Goal: Complete application form: Complete application form

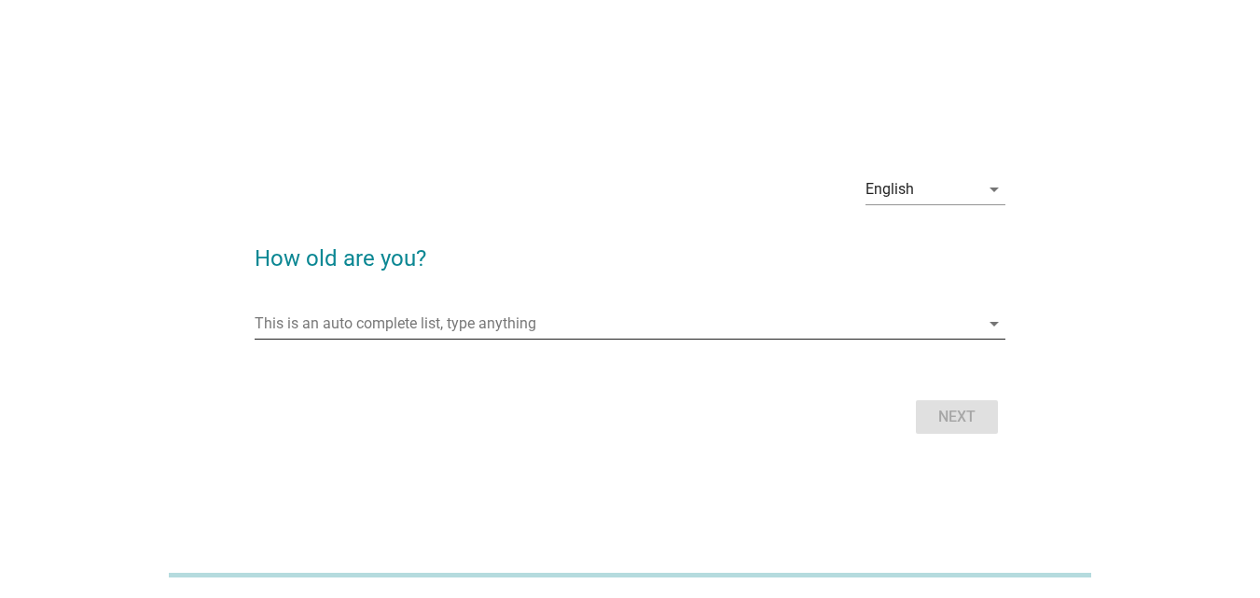
click at [480, 322] on input "This is an auto complete list, type anything" at bounding box center [617, 324] width 725 height 30
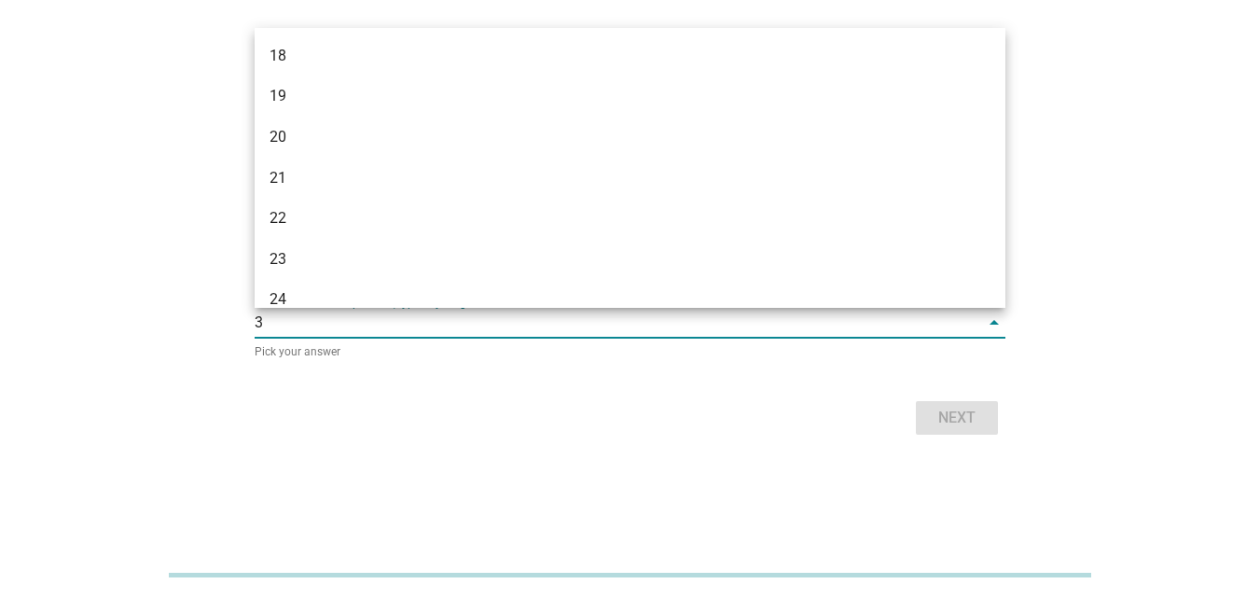
type input "35"
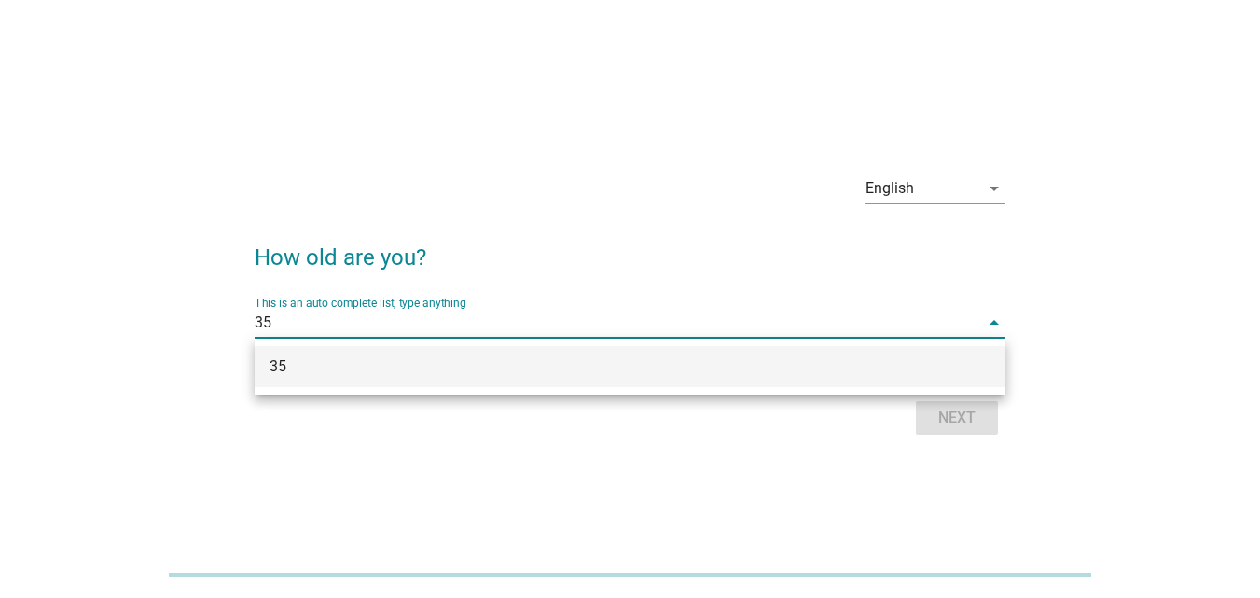
click at [916, 360] on div "35" at bounding box center [600, 366] width 661 height 22
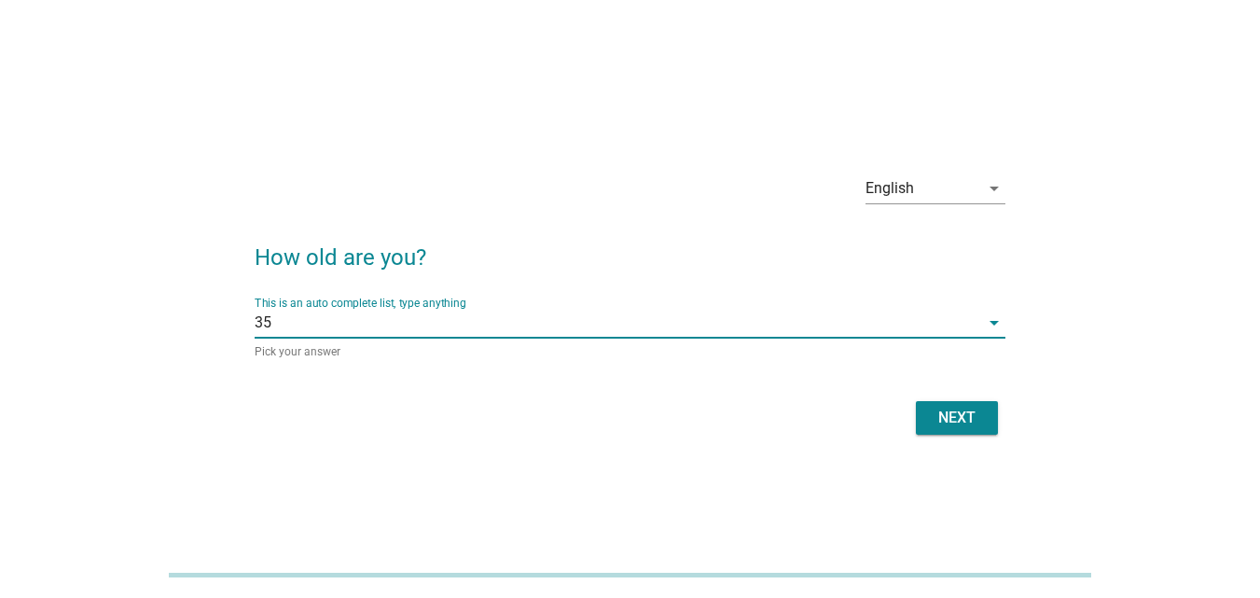
click at [950, 402] on button "Next" at bounding box center [957, 418] width 82 height 34
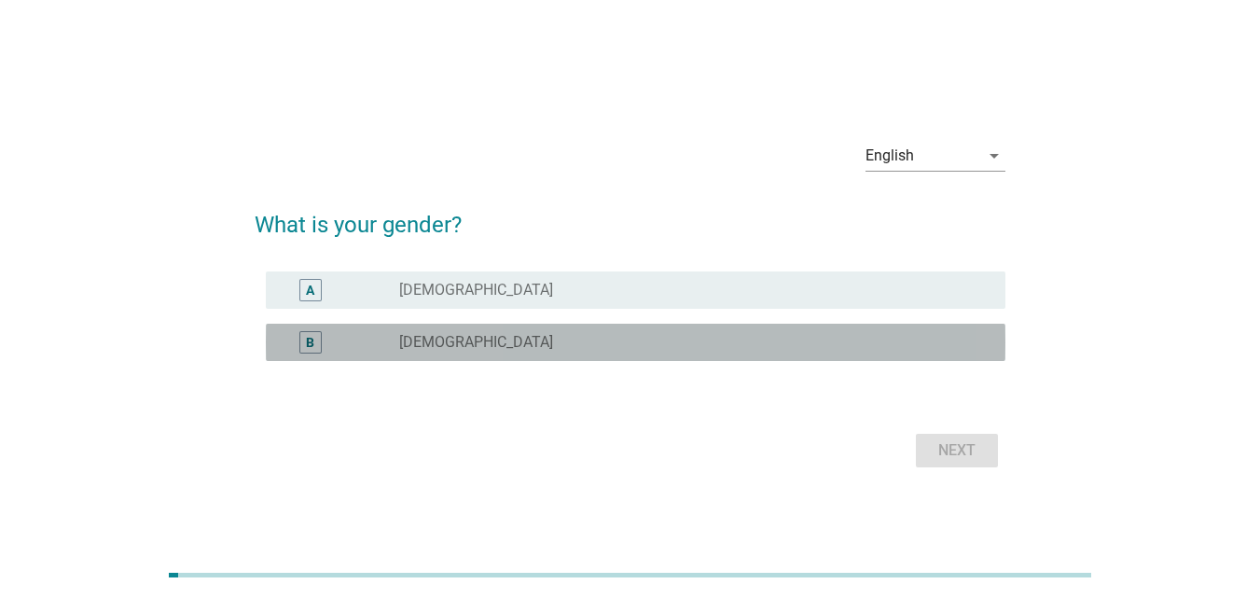
click at [517, 337] on div "radio_button_unchecked [DEMOGRAPHIC_DATA]" at bounding box center [687, 342] width 577 height 19
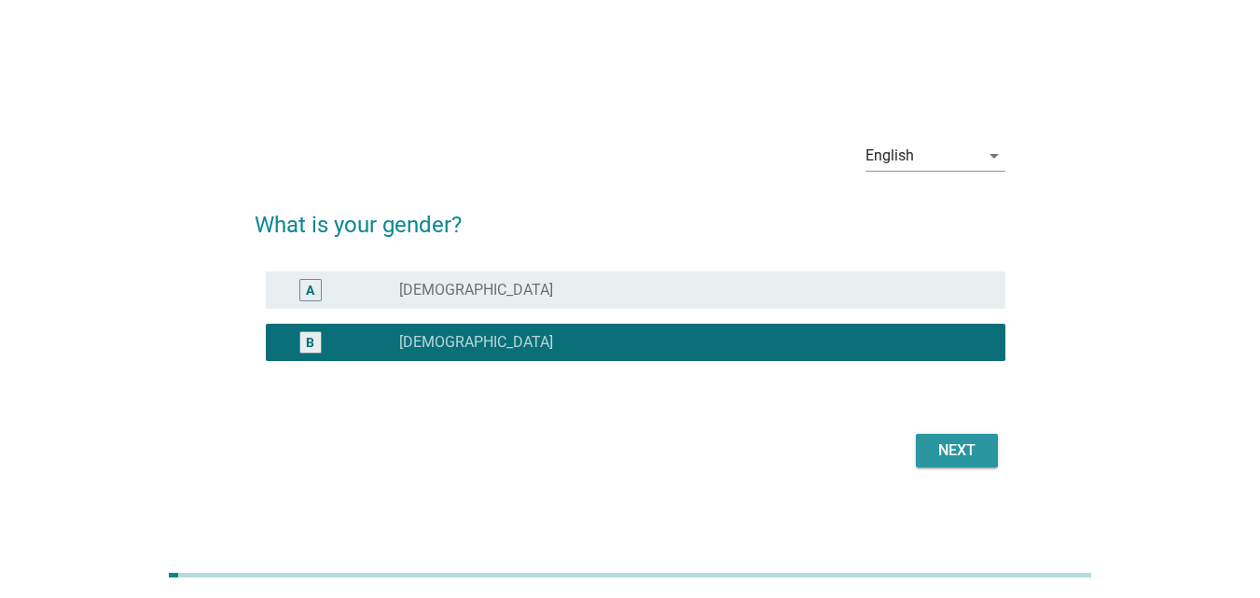
click at [990, 453] on button "Next" at bounding box center [957, 451] width 82 height 34
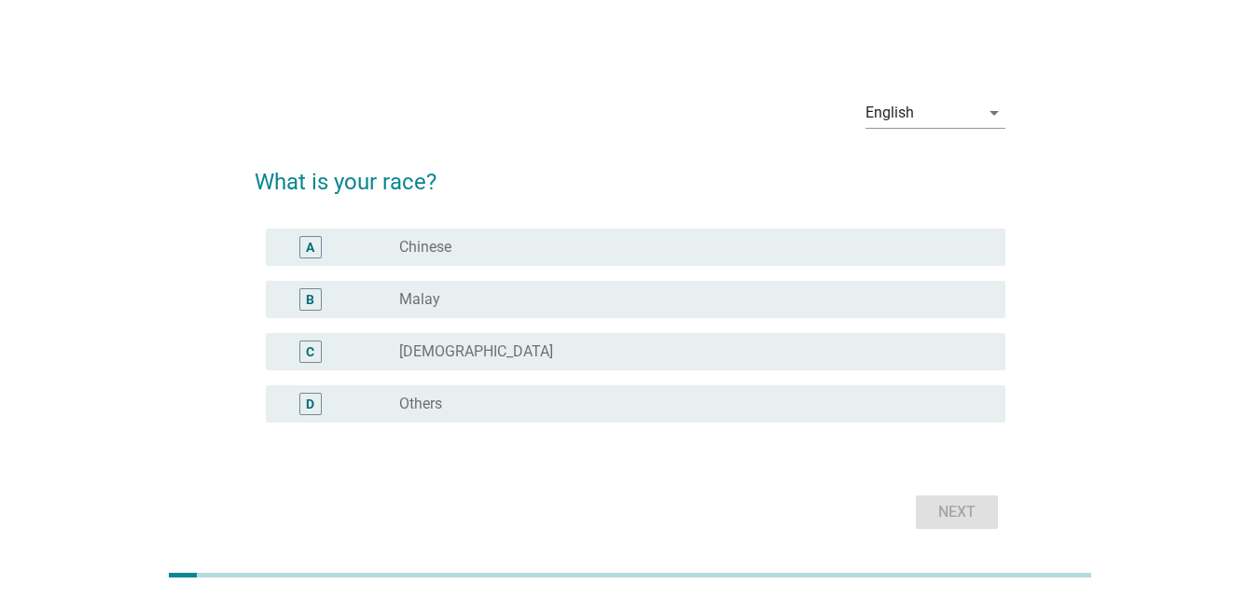
drag, startPoint x: 498, startPoint y: 249, endPoint x: 577, endPoint y: 264, distance: 80.7
click at [498, 248] on div "radio_button_unchecked Chinese" at bounding box center [687, 247] width 577 height 19
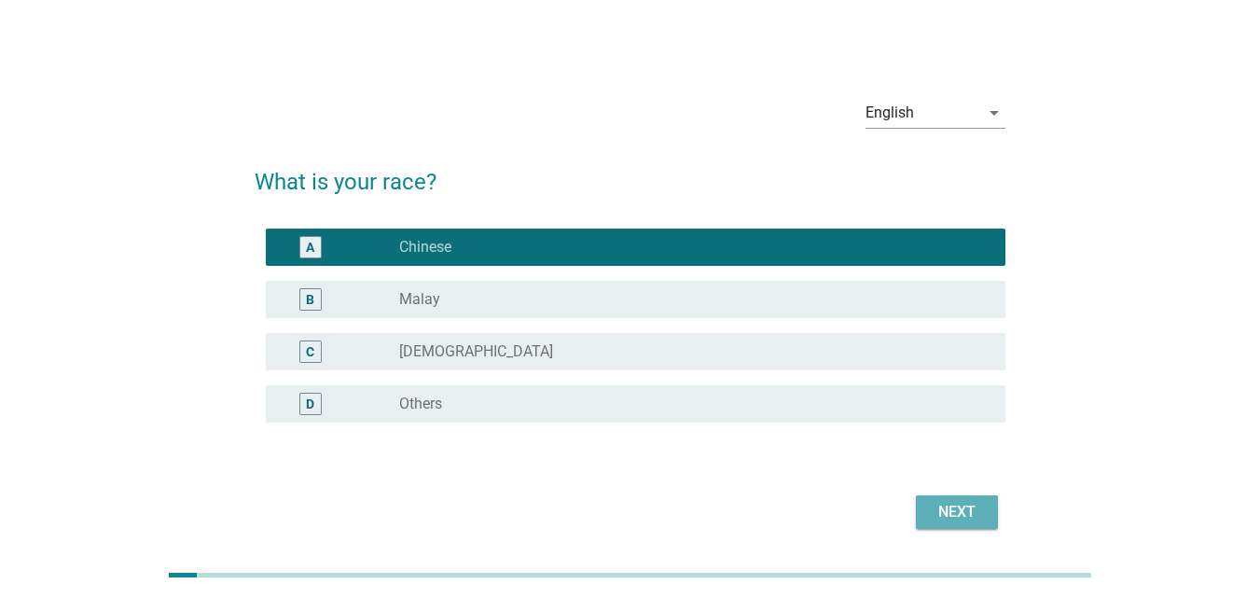
click at [959, 511] on div "Next" at bounding box center [957, 512] width 52 height 22
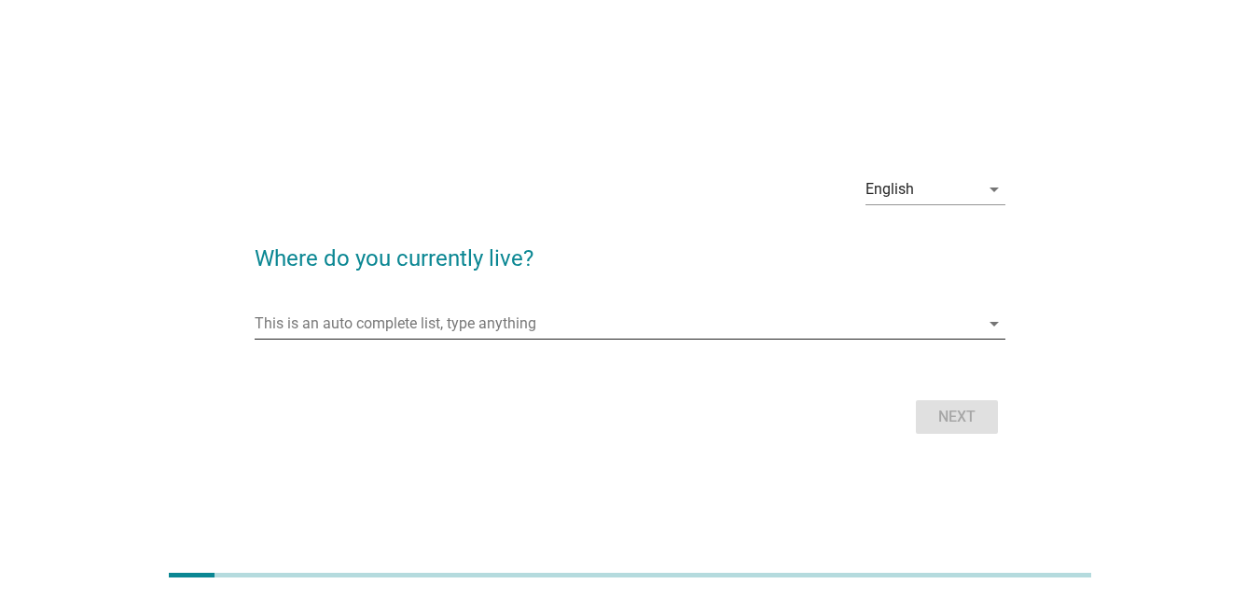
click at [518, 320] on input "This is an auto complete list, type anything" at bounding box center [617, 324] width 725 height 30
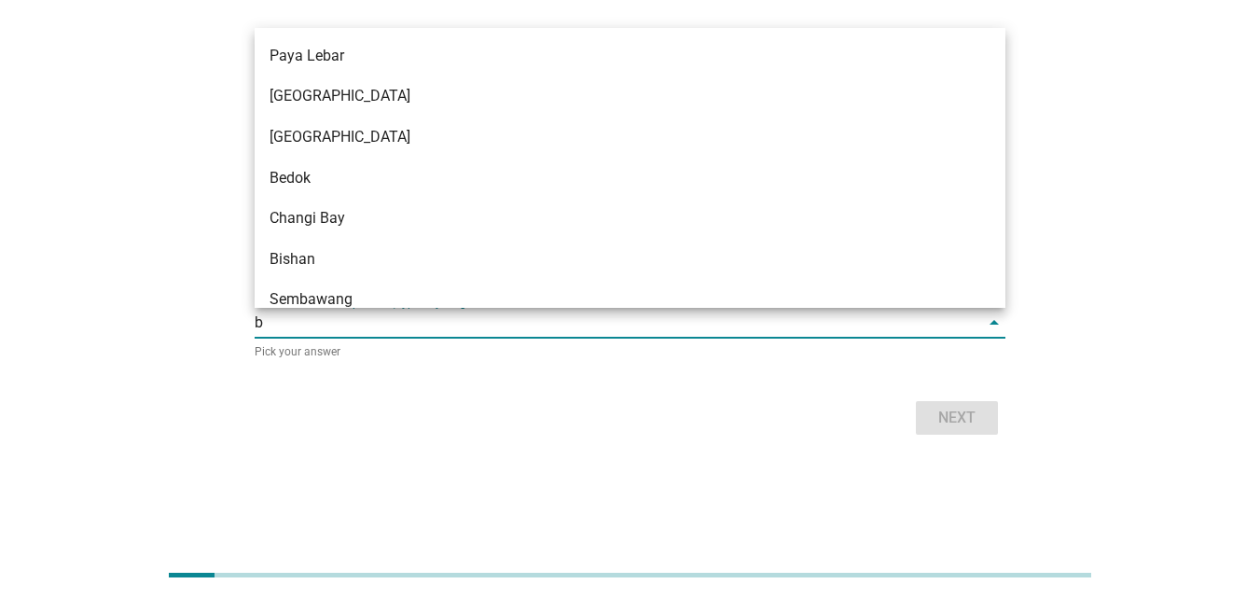
type input "be"
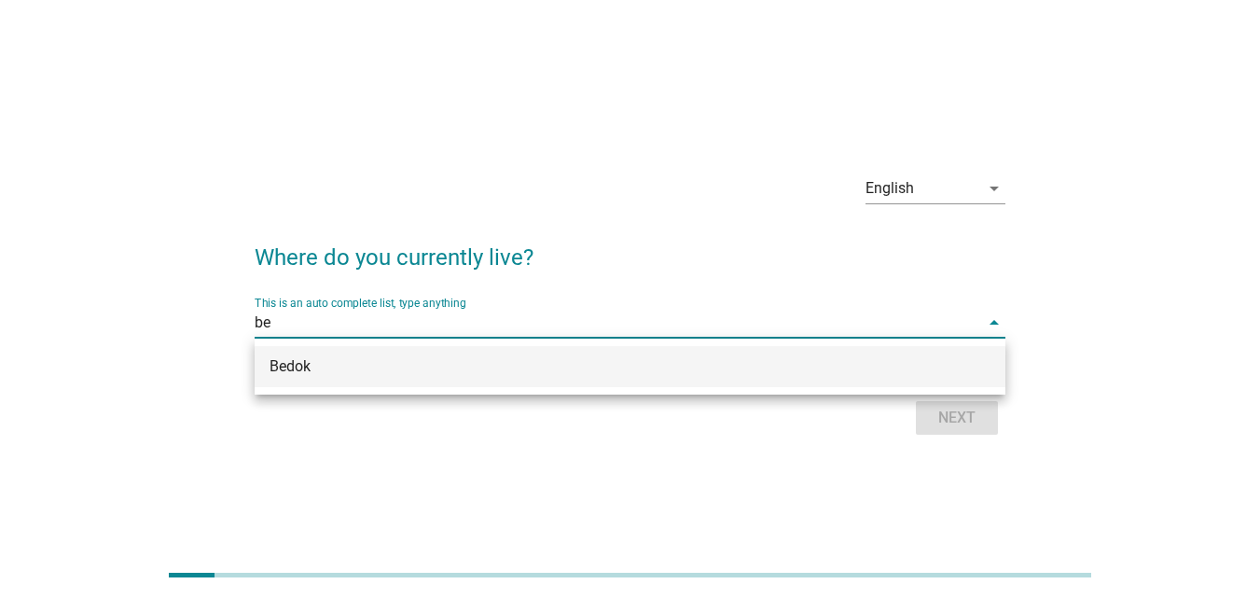
click at [447, 364] on div "Bedok" at bounding box center [600, 366] width 661 height 22
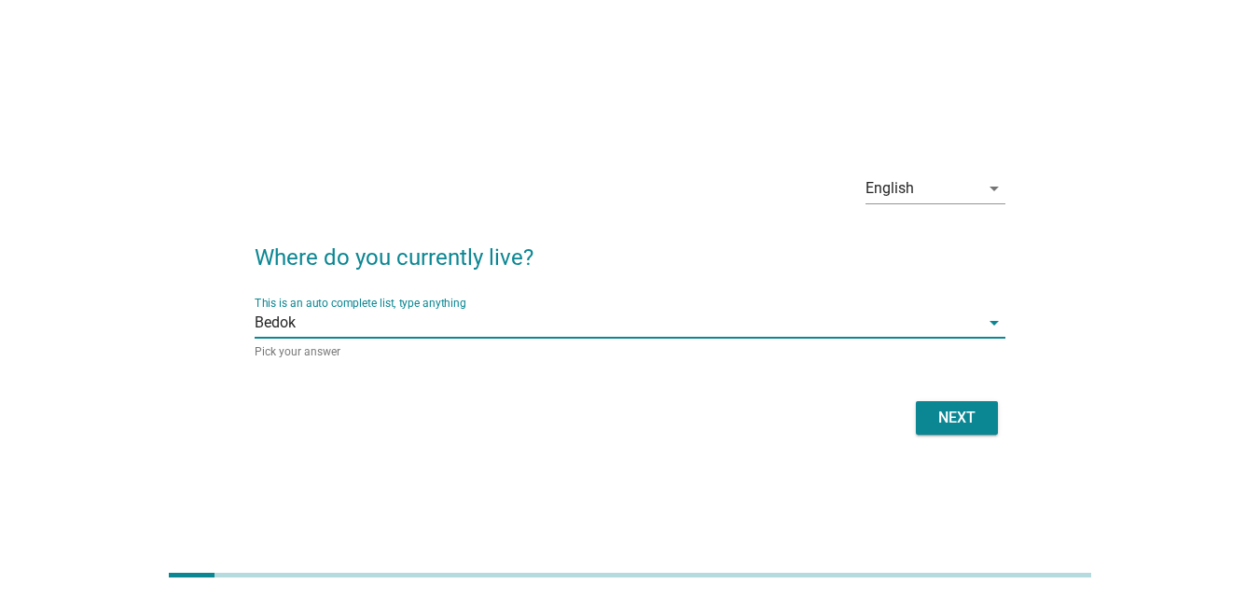
drag, startPoint x: 910, startPoint y: 395, endPoint x: 950, endPoint y: 419, distance: 46.9
click at [914, 397] on form "Where do you currently live? This is an auto complete list, type anything Bedok…" at bounding box center [630, 331] width 751 height 218
click at [951, 419] on div "Next" at bounding box center [957, 418] width 52 height 22
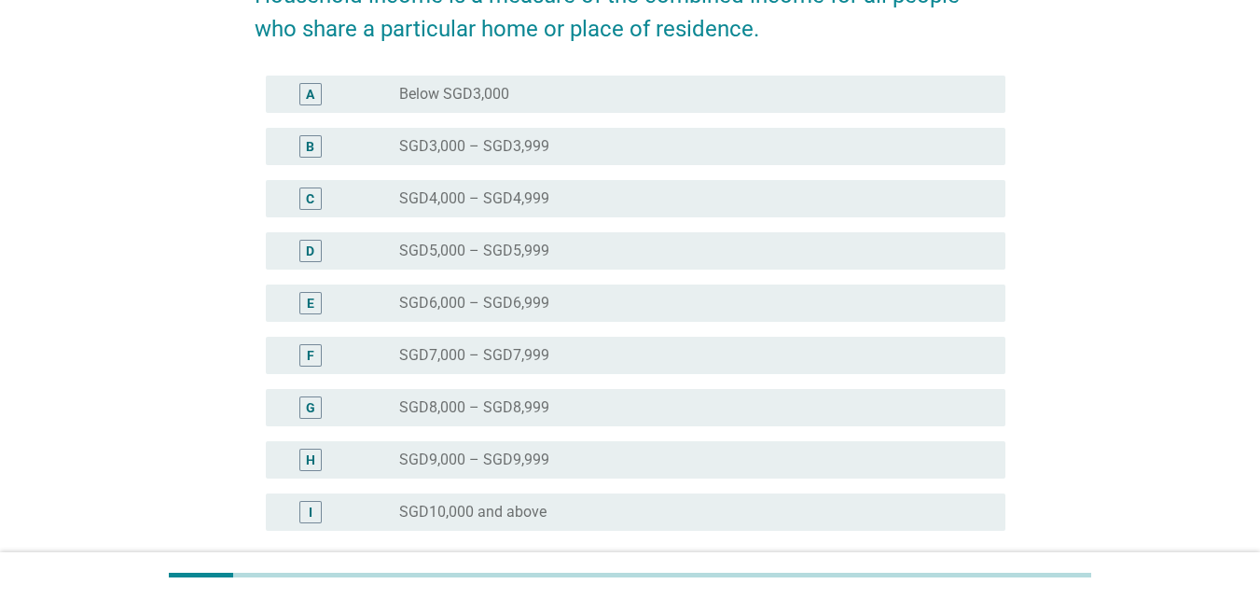
scroll to position [373, 0]
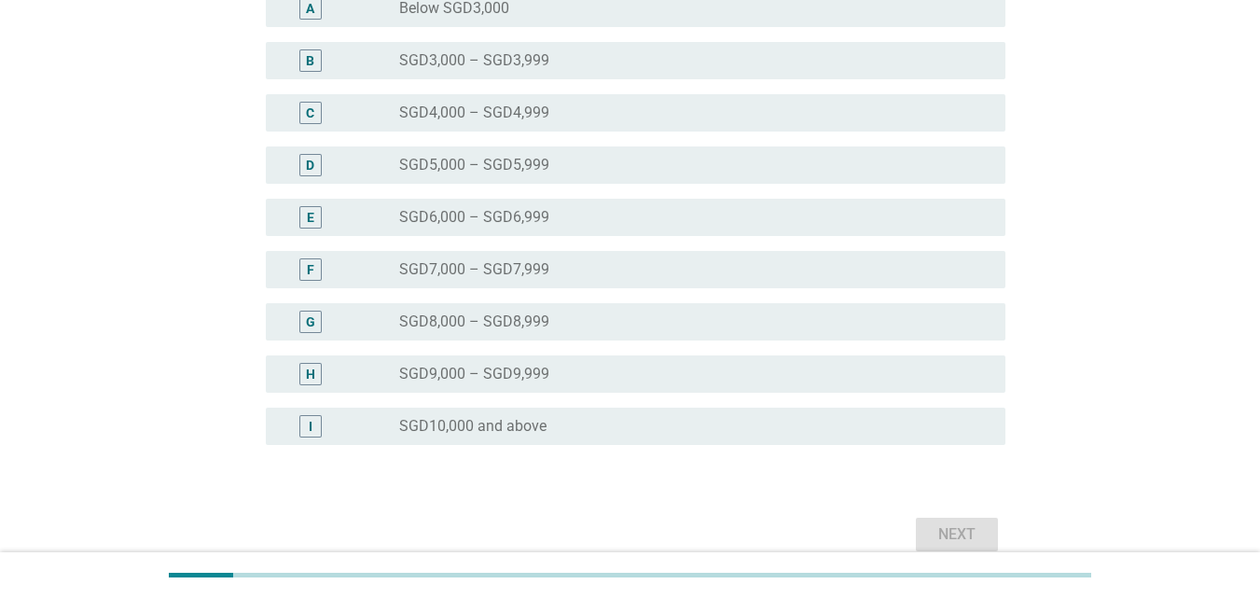
click at [845, 418] on div "radio_button_unchecked SGD10,000 and above" at bounding box center [687, 426] width 577 height 19
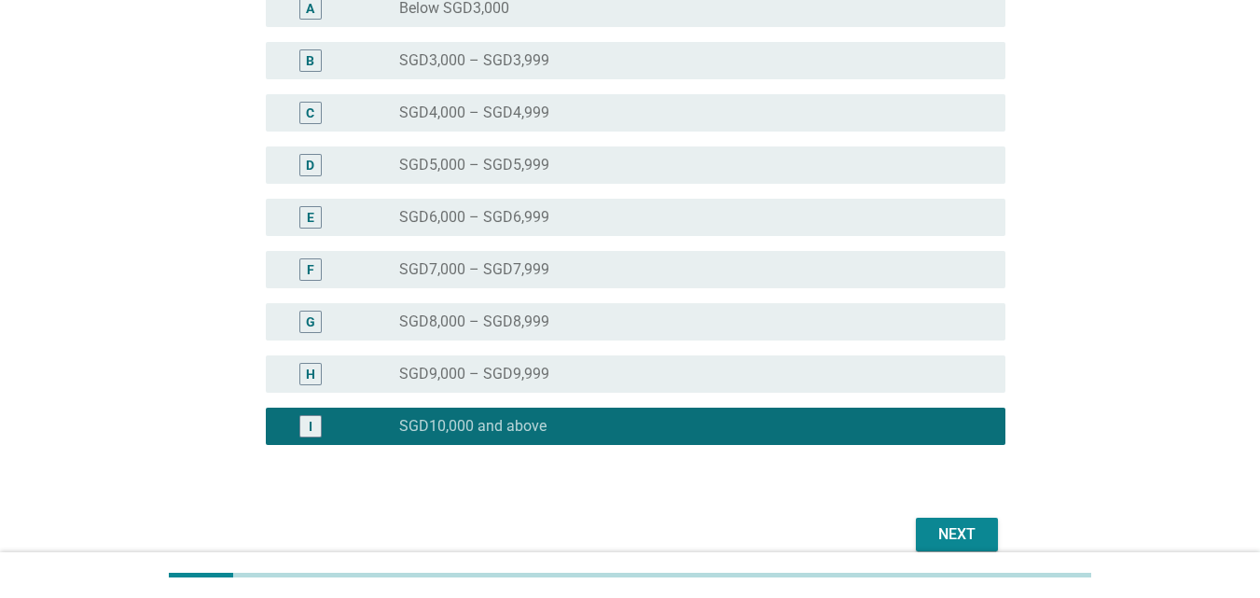
click at [955, 537] on div "Next" at bounding box center [957, 534] width 52 height 22
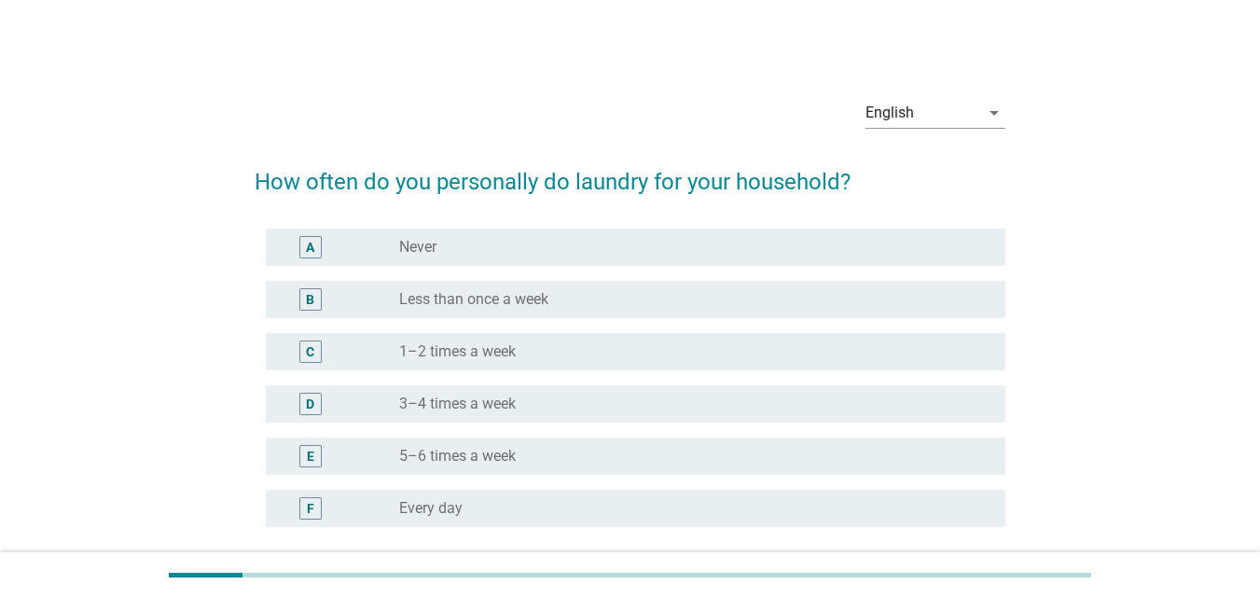
click at [559, 398] on div "radio_button_unchecked 3–4 times a week" at bounding box center [687, 404] width 577 height 19
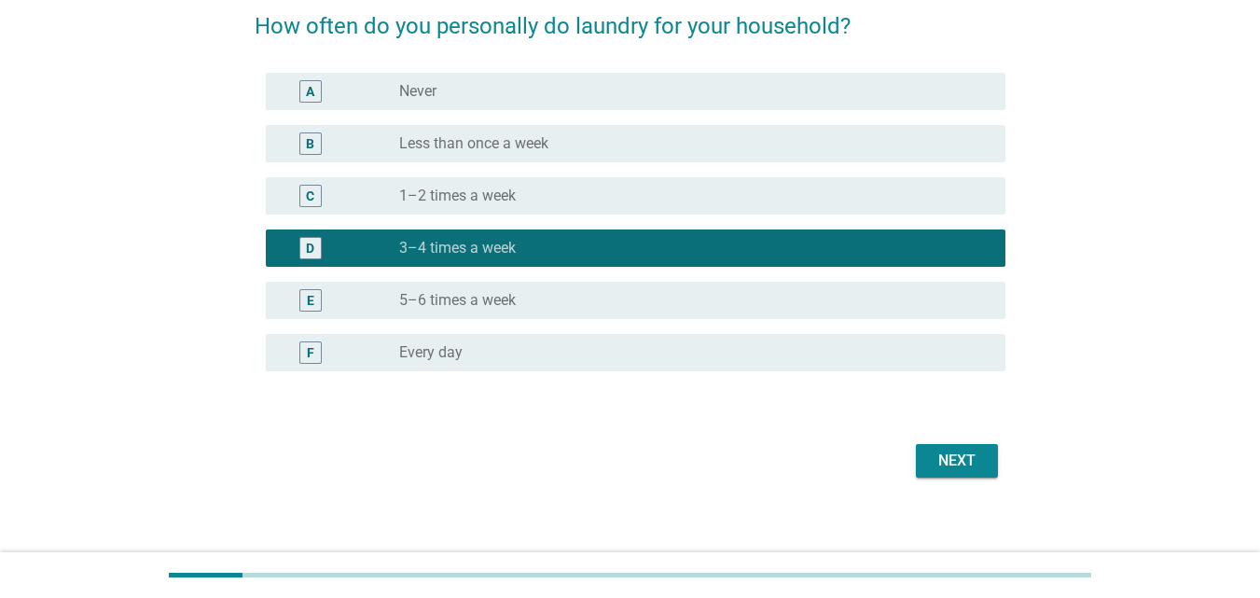
scroll to position [169, 0]
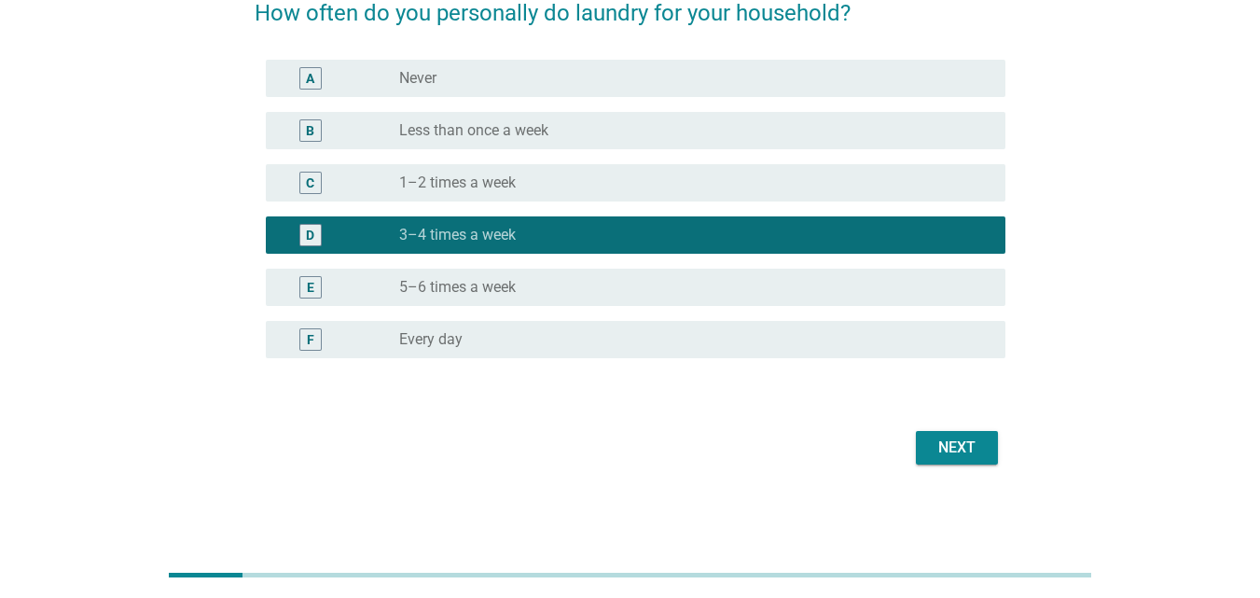
click at [974, 445] on div "Next" at bounding box center [957, 448] width 52 height 22
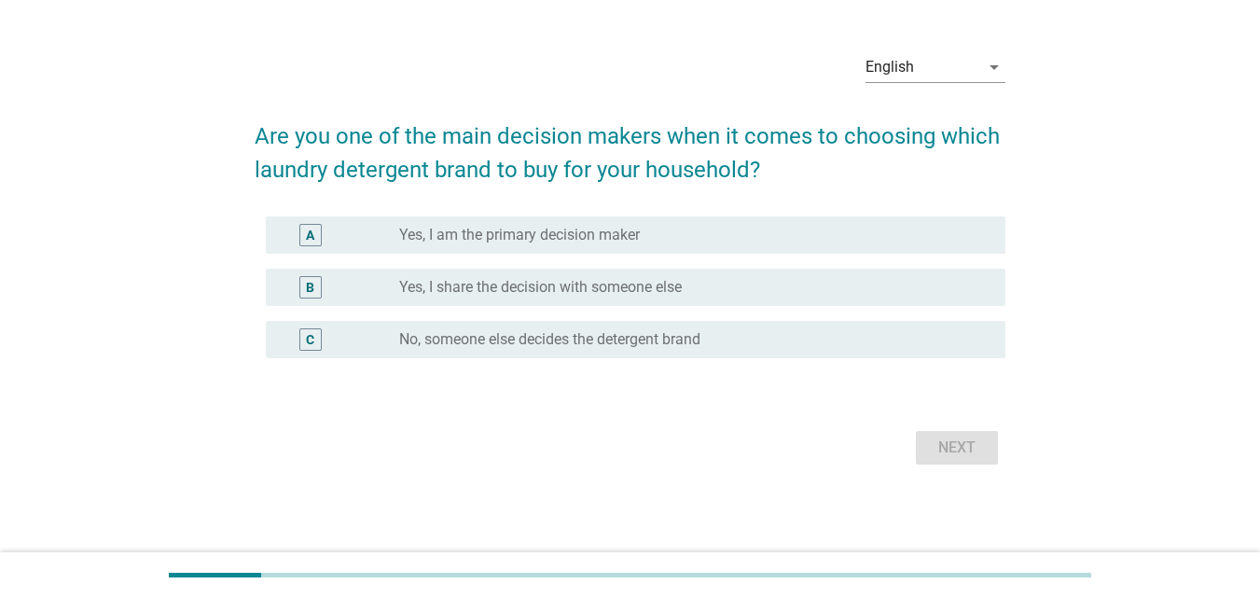
scroll to position [0, 0]
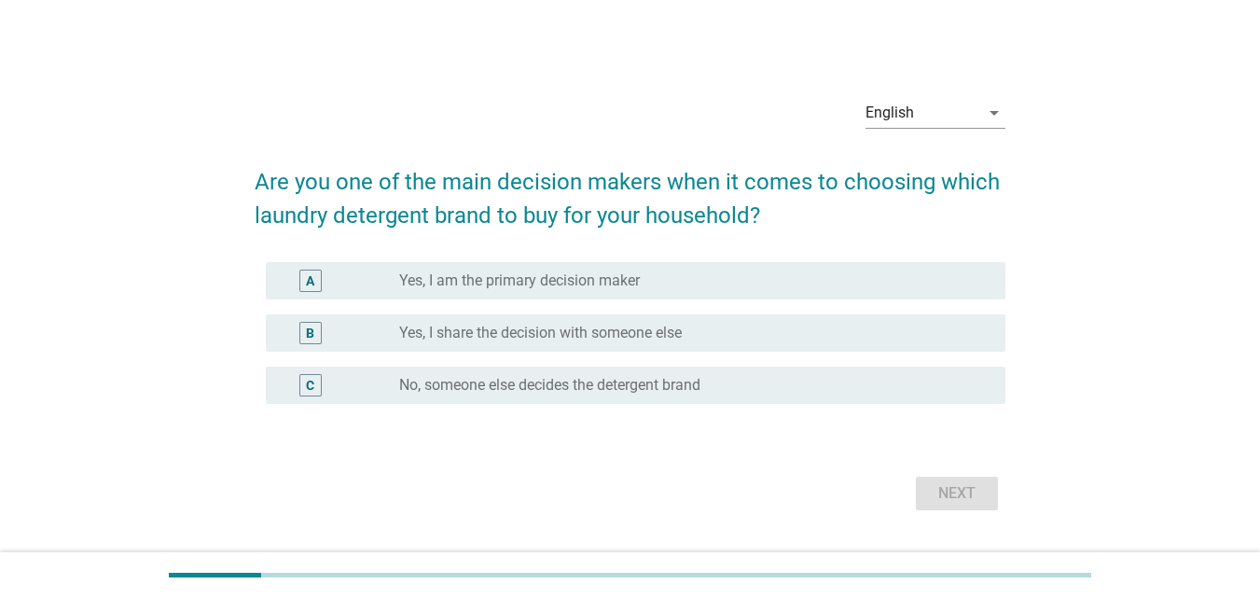
drag, startPoint x: 730, startPoint y: 279, endPoint x: 768, endPoint y: 291, distance: 39.2
click at [733, 279] on div "radio_button_unchecked Yes, I am the primary decision maker" at bounding box center [687, 280] width 577 height 19
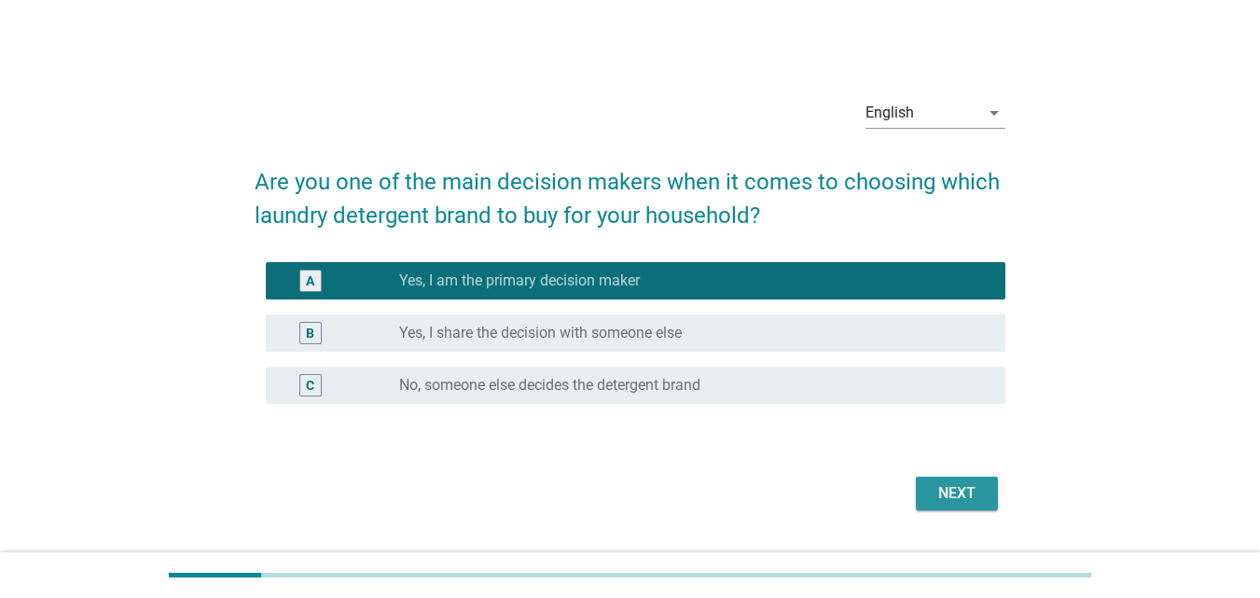
click at [957, 495] on div "Next" at bounding box center [957, 493] width 52 height 22
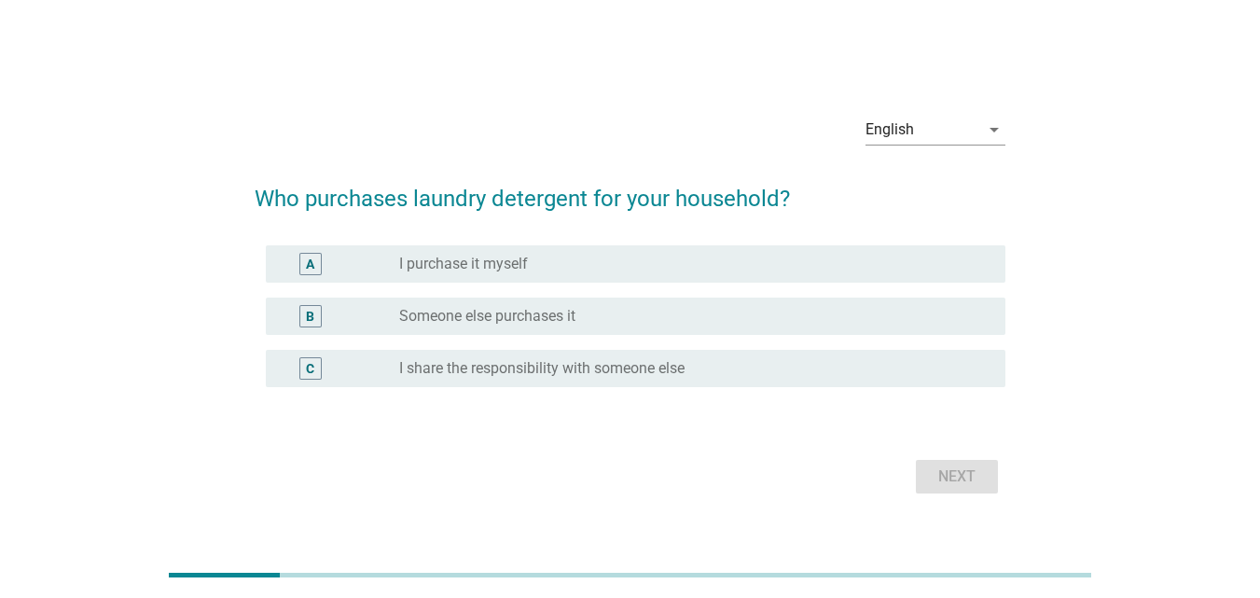
click at [546, 257] on div "radio_button_unchecked I purchase it myself" at bounding box center [687, 264] width 577 height 19
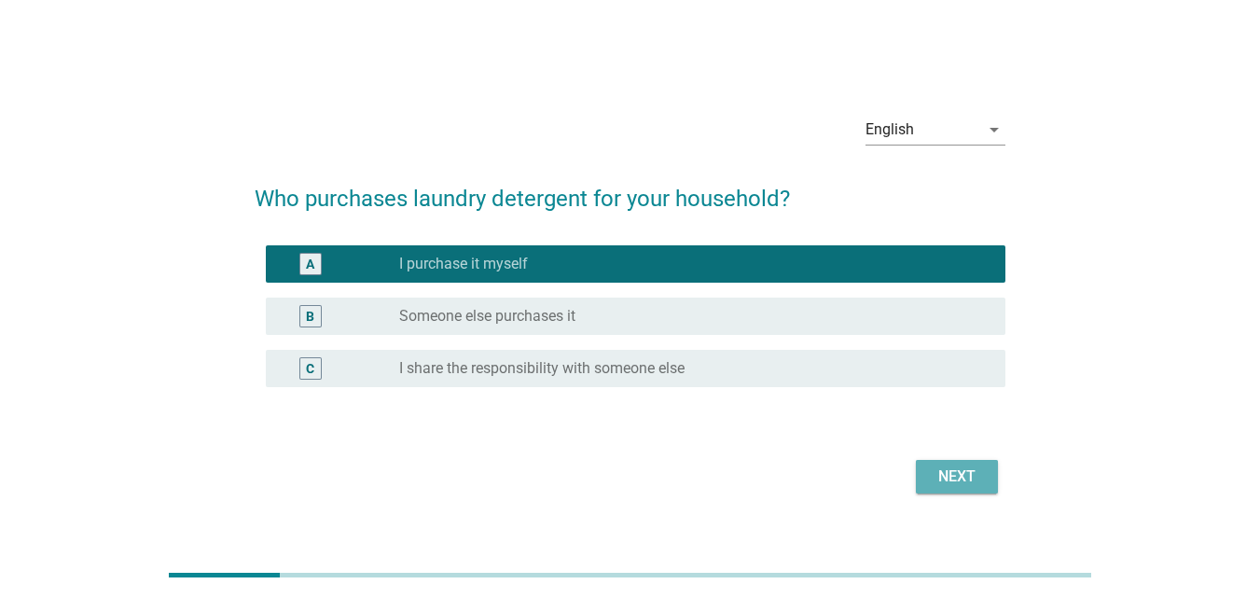
click at [948, 481] on div "Next" at bounding box center [957, 477] width 52 height 22
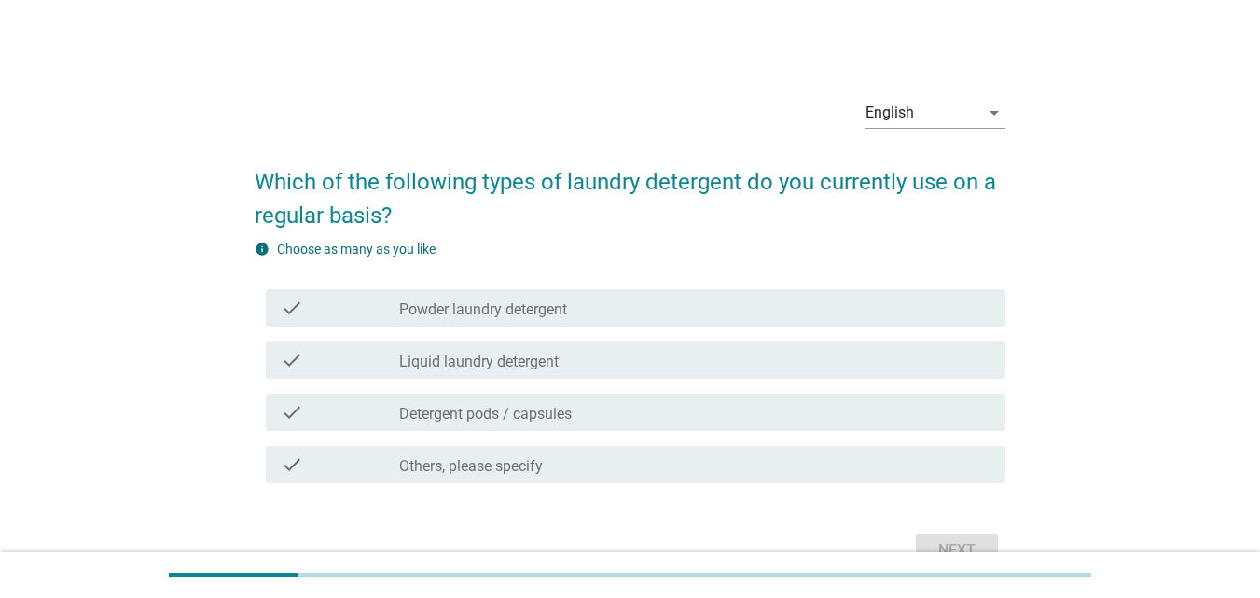
click at [728, 350] on div "check_box_outline_blank Liquid laundry detergent" at bounding box center [694, 360] width 591 height 22
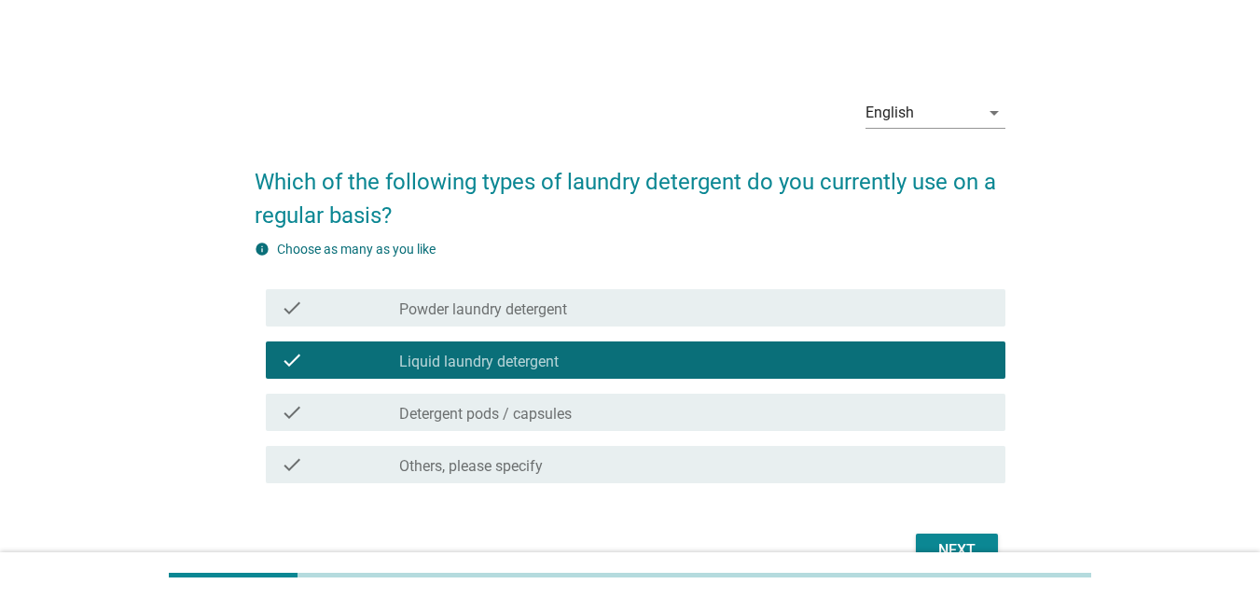
click at [744, 307] on div "check_box_outline_blank Powder laundry detergent" at bounding box center [694, 308] width 591 height 22
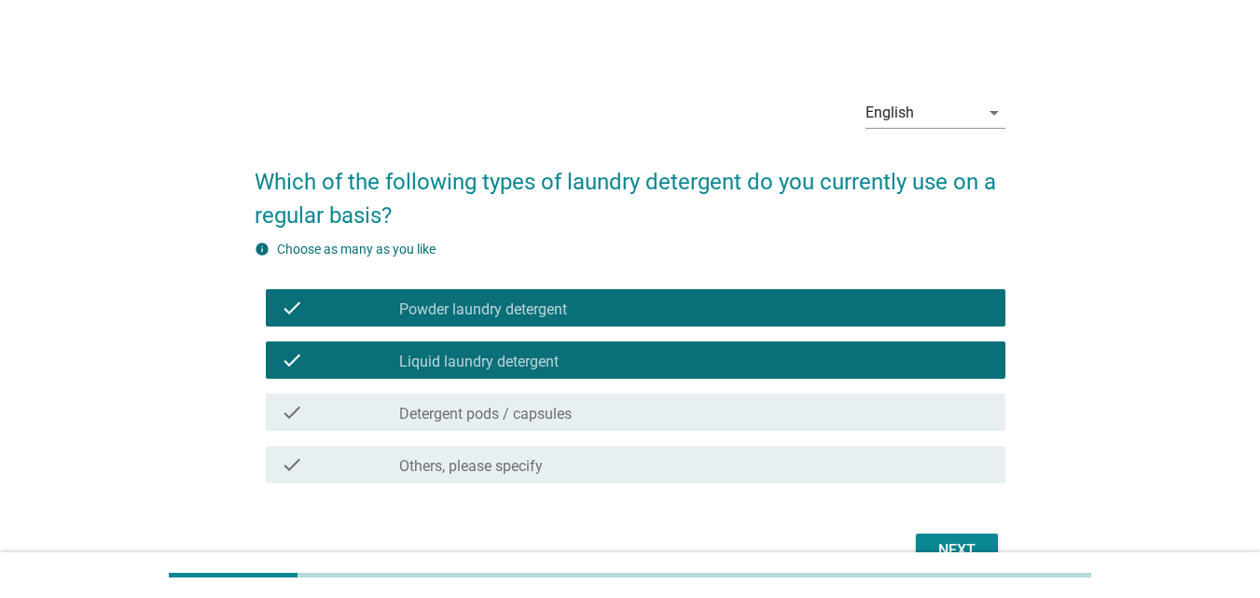
click at [966, 541] on div "Next" at bounding box center [957, 550] width 52 height 22
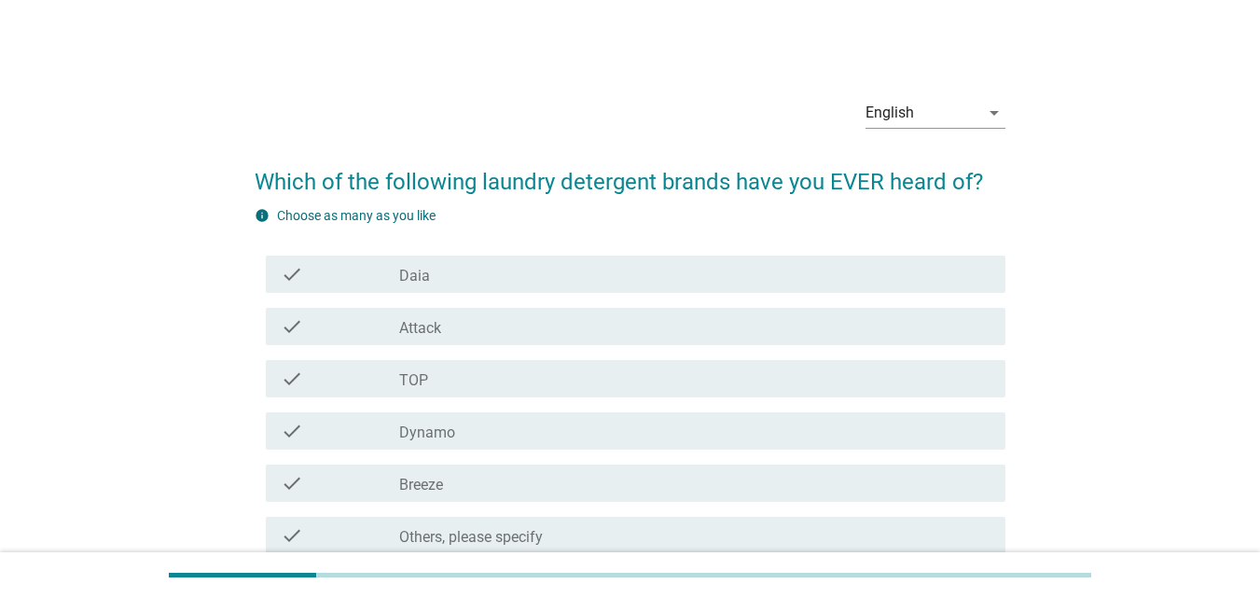
scroll to position [93, 0]
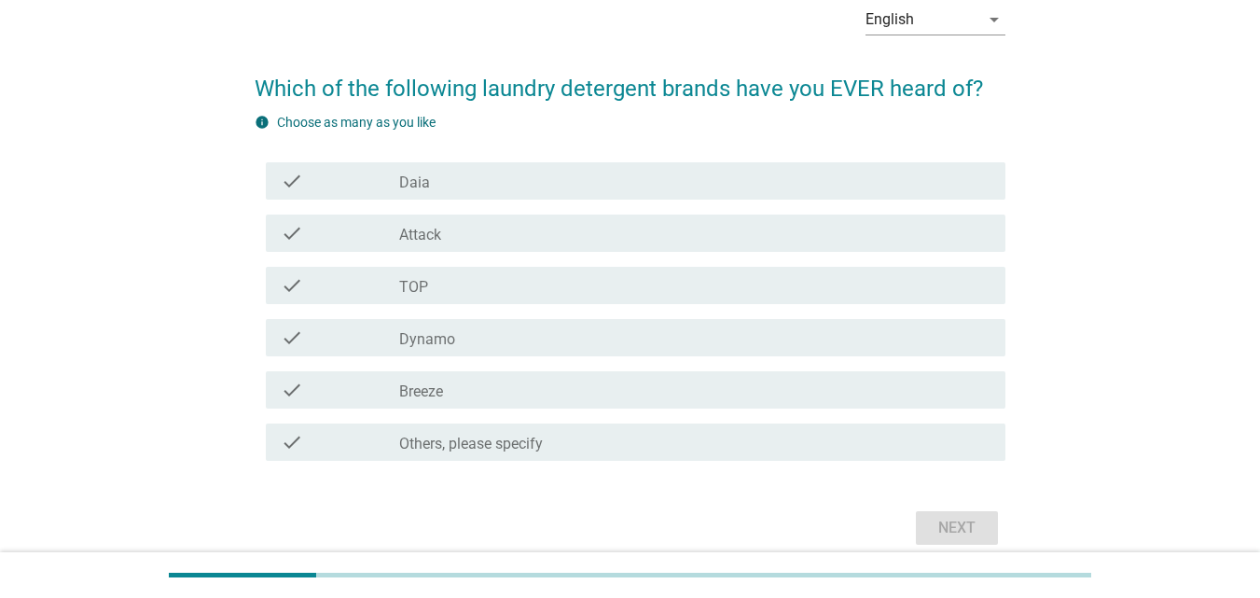
click at [468, 390] on div "check_box_outline_blank Breeze" at bounding box center [694, 390] width 591 height 22
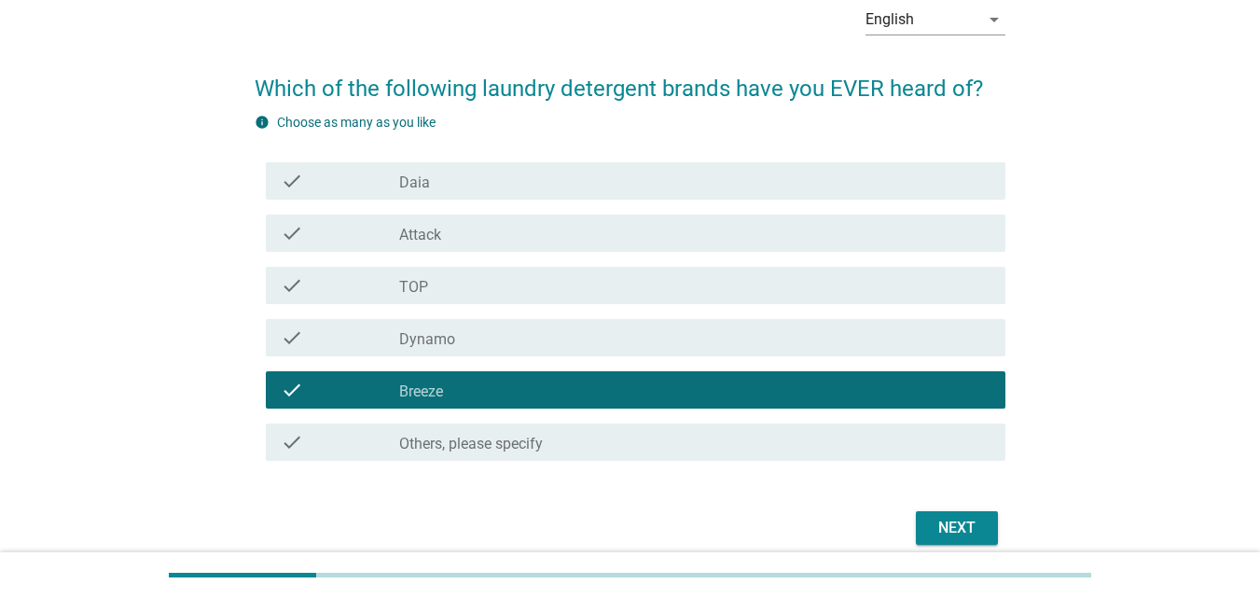
click at [476, 292] on div "check_box_outline_blank TOP" at bounding box center [694, 285] width 591 height 22
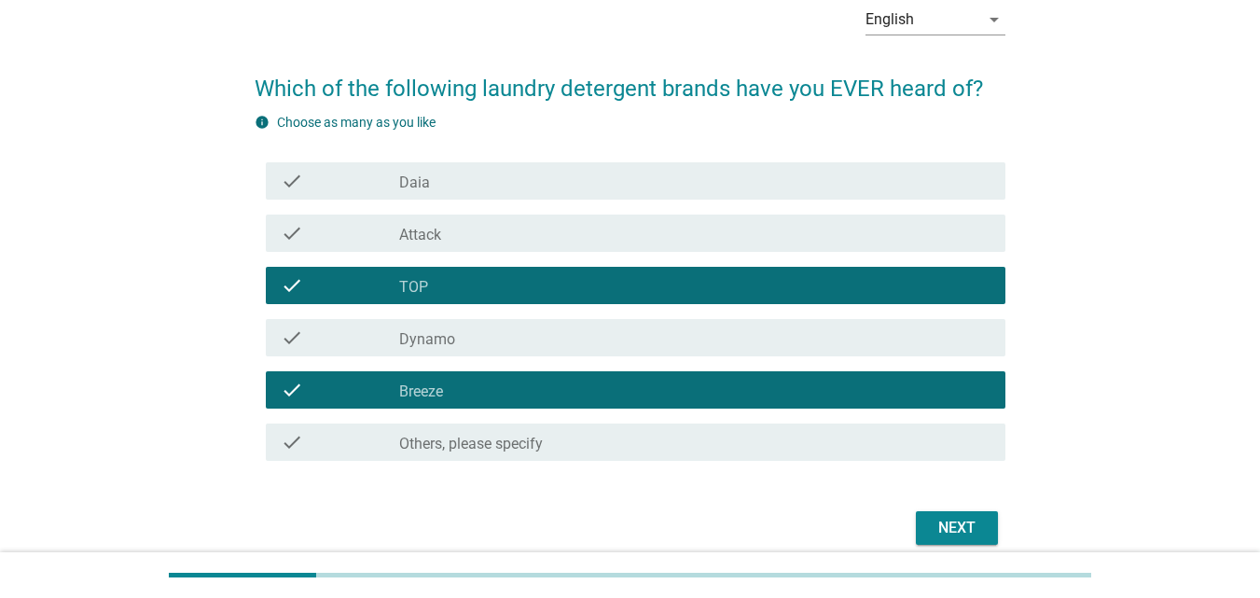
click at [966, 519] on div "Next" at bounding box center [957, 528] width 52 height 22
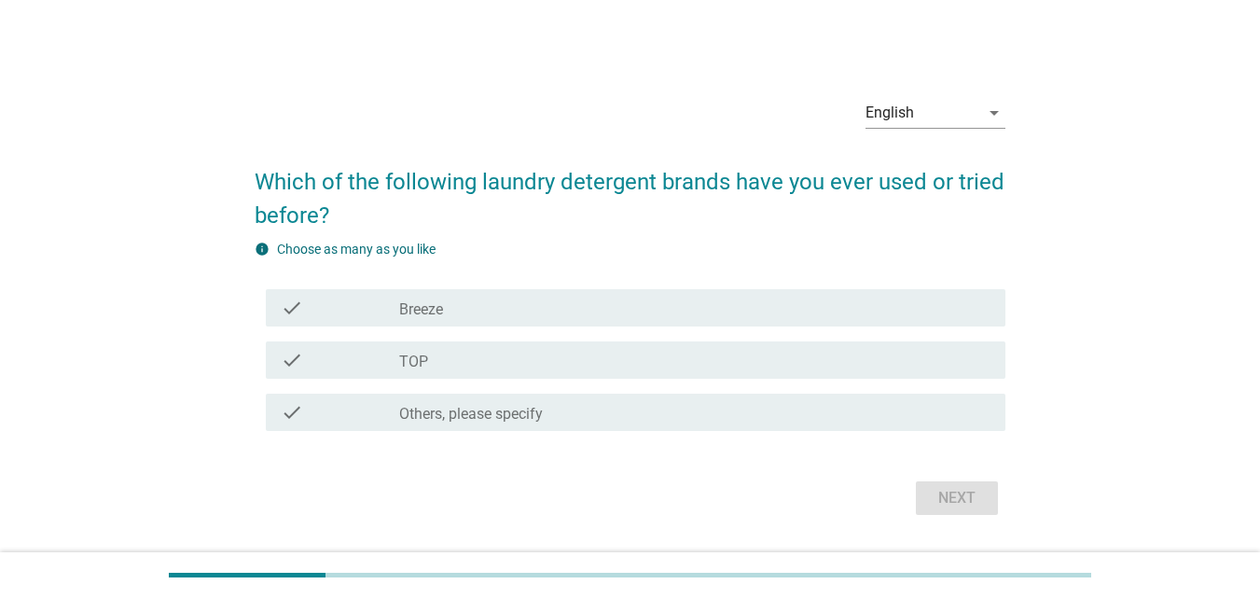
click at [838, 313] on div "check_box_outline_blank Breeze" at bounding box center [694, 308] width 591 height 22
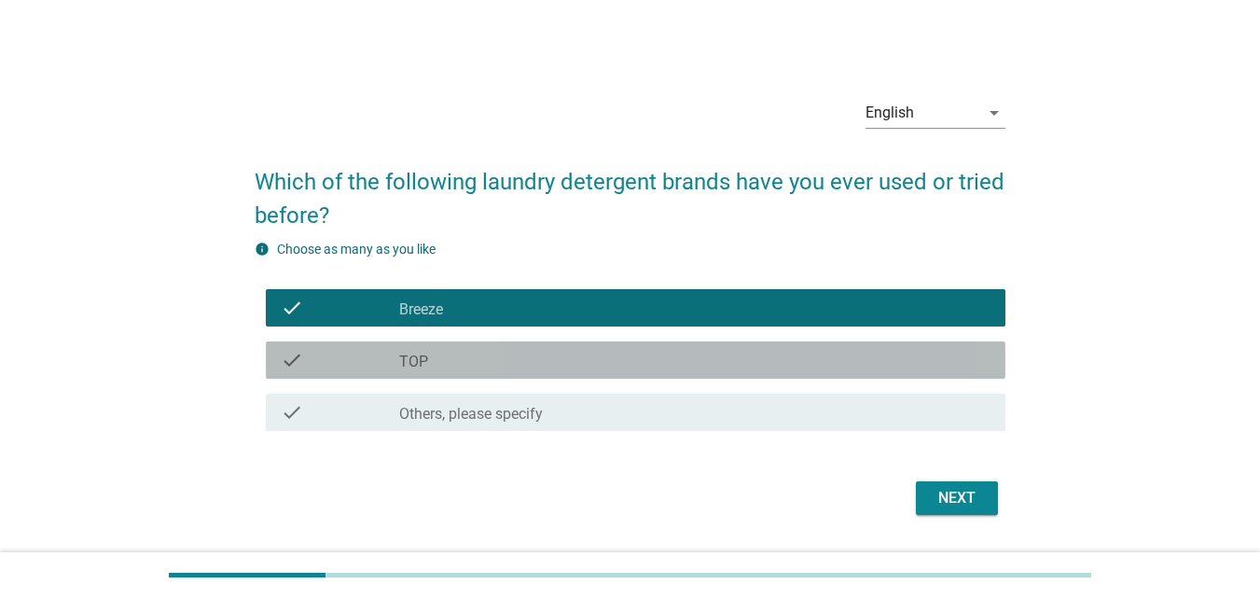
click at [847, 369] on div "check_box_outline_blank TOP" at bounding box center [694, 360] width 591 height 22
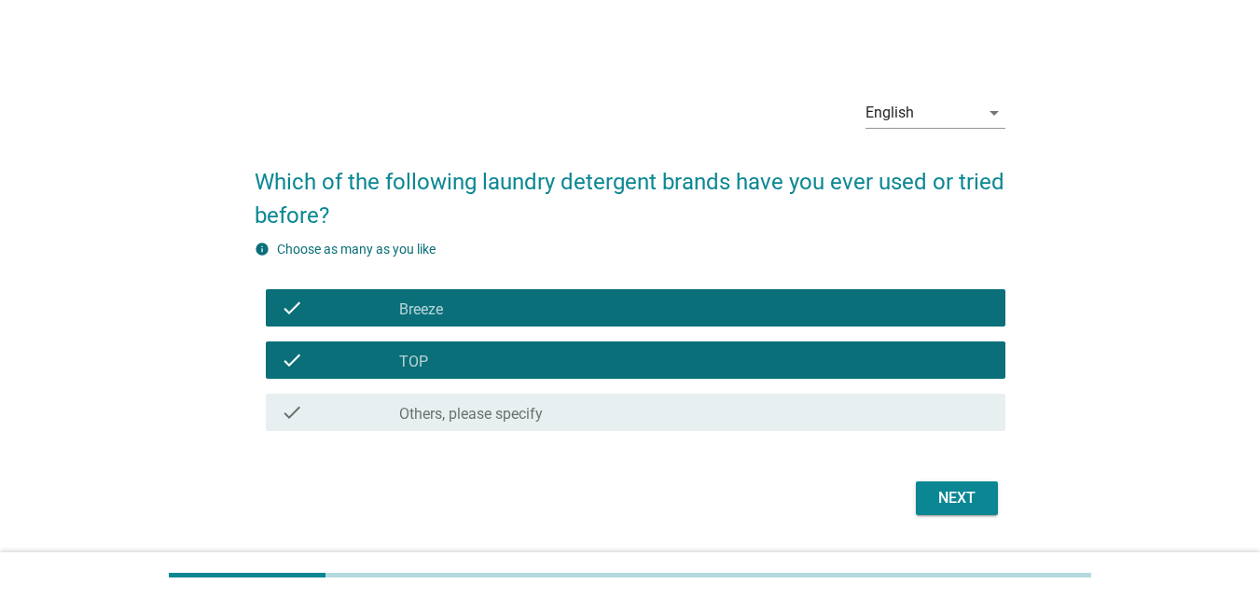
click at [969, 497] on div "Next" at bounding box center [957, 498] width 52 height 22
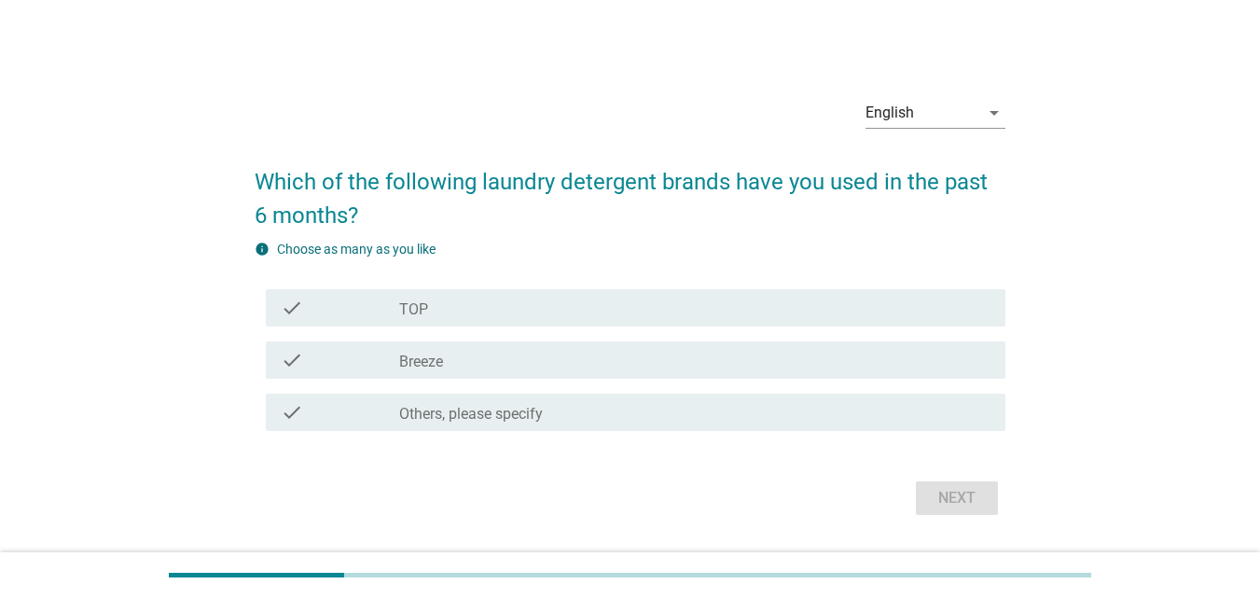
click at [886, 305] on div "check_box TOP" at bounding box center [694, 308] width 591 height 22
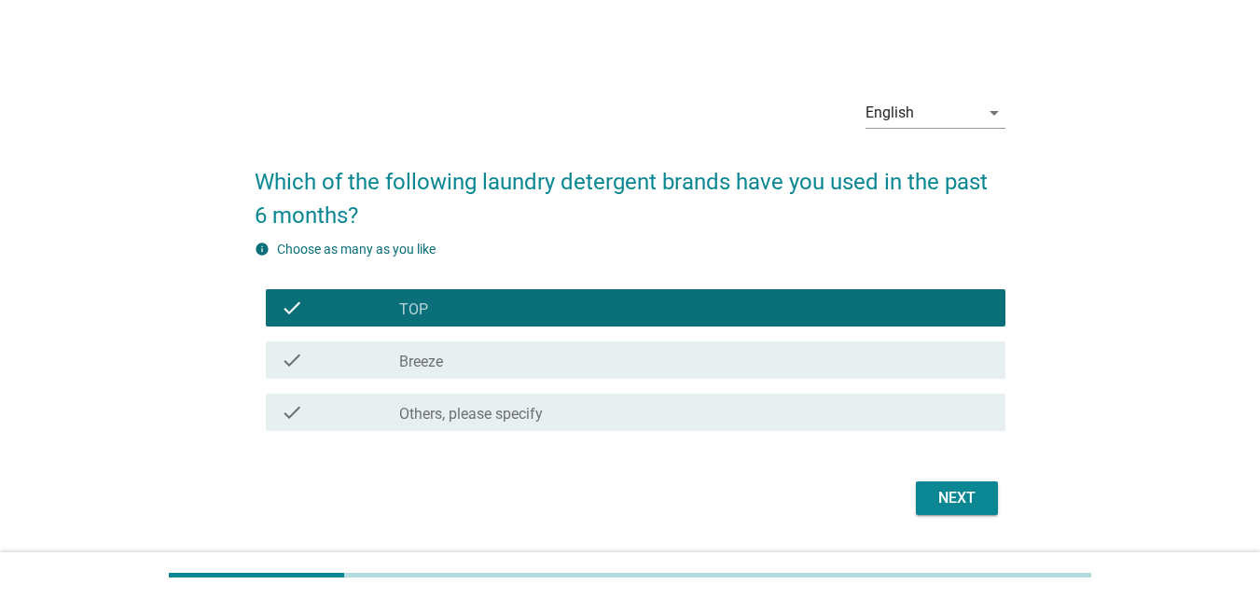
click at [901, 376] on div "check check_box Breeze" at bounding box center [636, 359] width 740 height 37
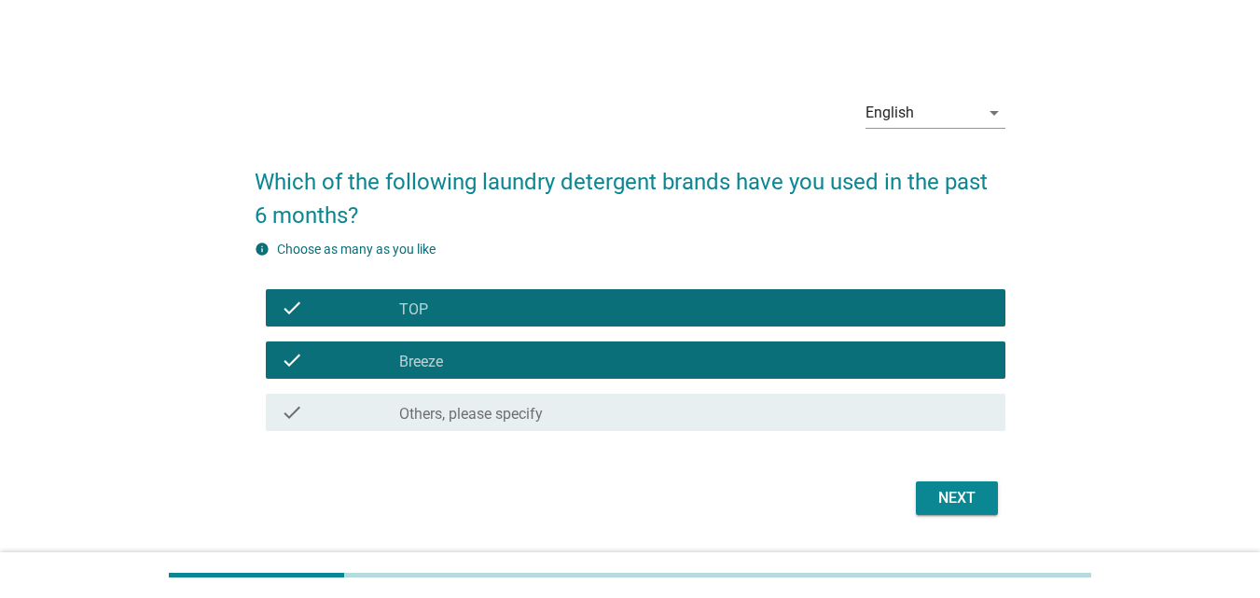
click at [969, 483] on button "Next" at bounding box center [957, 498] width 82 height 34
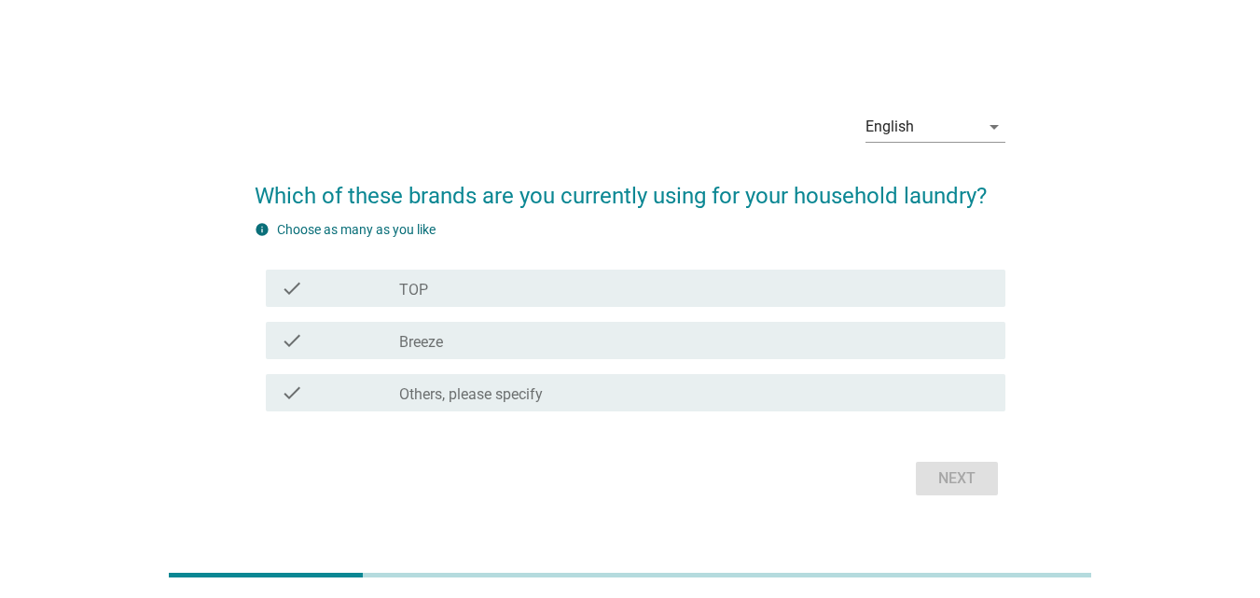
click at [854, 288] on div "check_box TOP" at bounding box center [694, 288] width 591 height 22
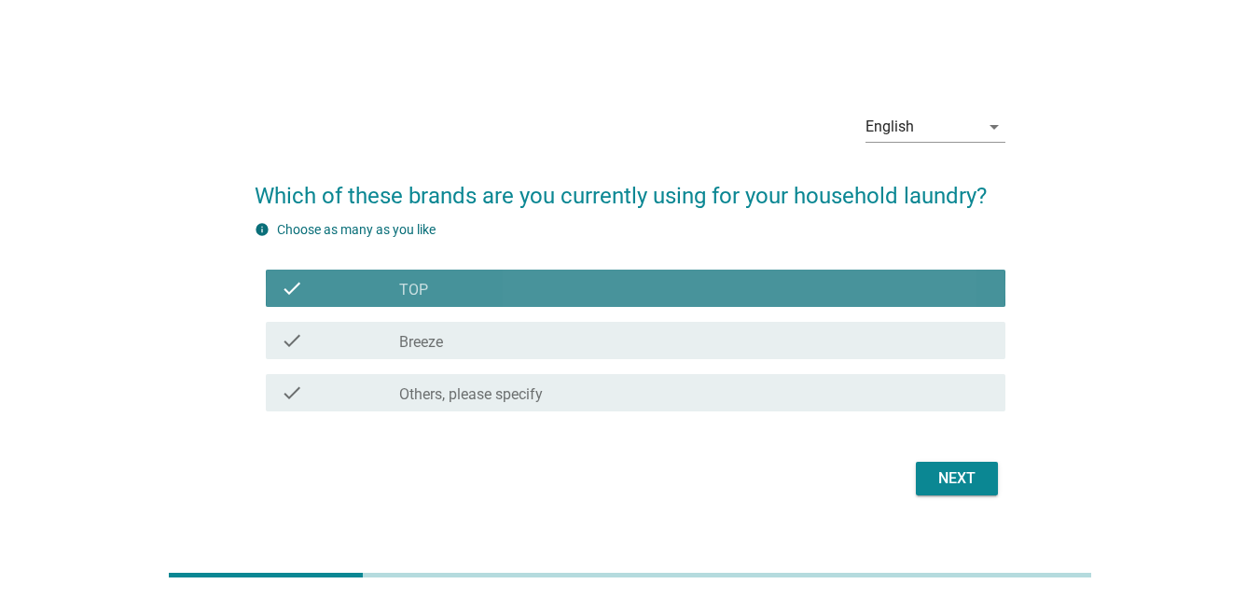
click at [884, 346] on div "check_box Breeze" at bounding box center [694, 340] width 591 height 22
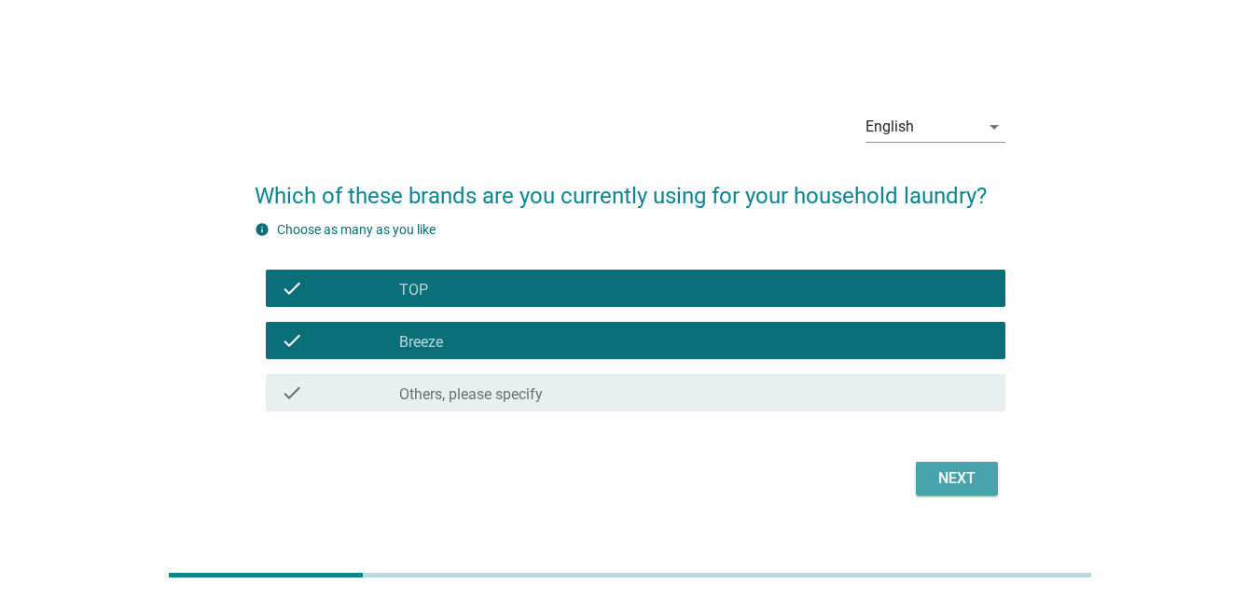
click at [963, 486] on div "Next" at bounding box center [957, 478] width 52 height 22
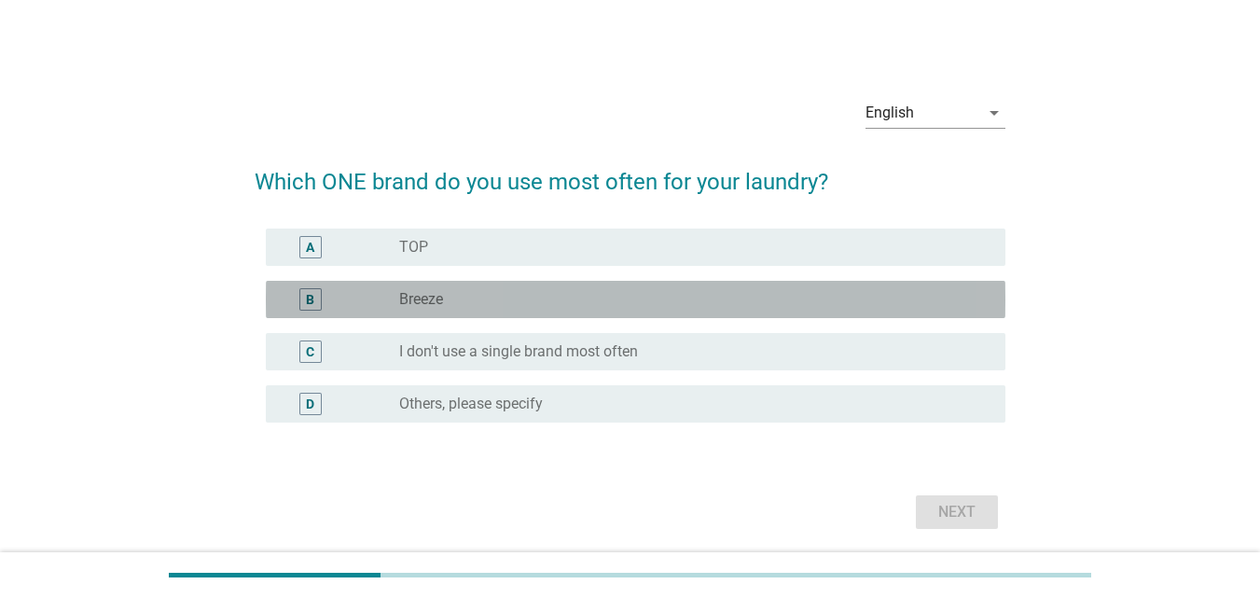
click at [862, 291] on div "radio_button_unchecked Breeze" at bounding box center [687, 299] width 577 height 19
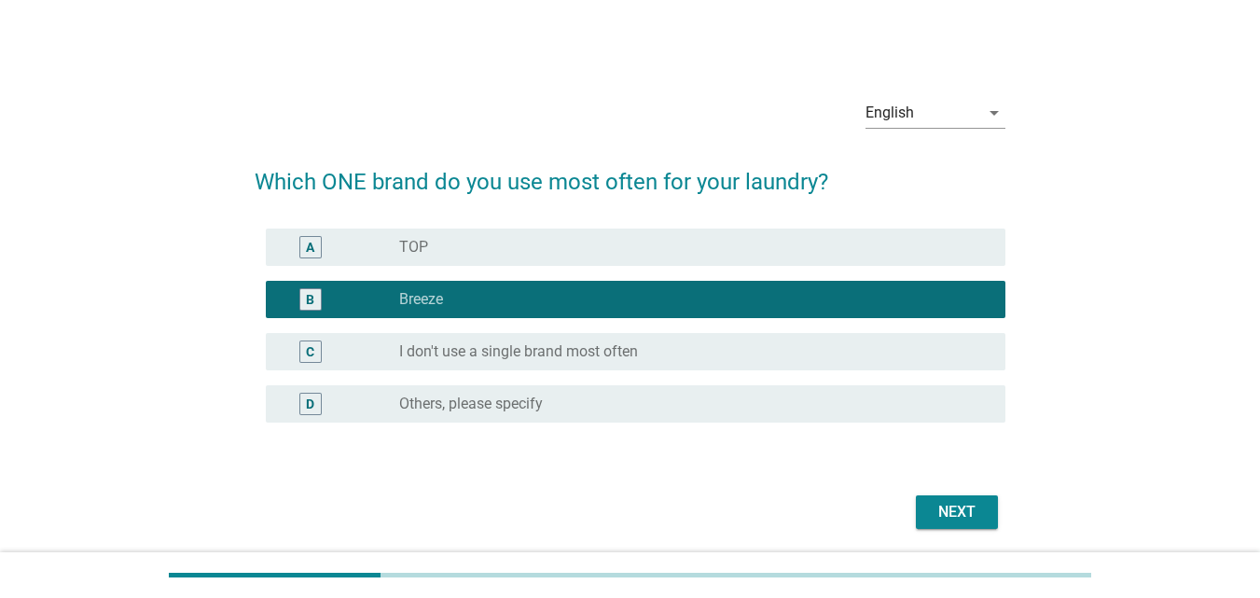
click at [866, 240] on div "radio_button_unchecked TOP" at bounding box center [687, 247] width 577 height 19
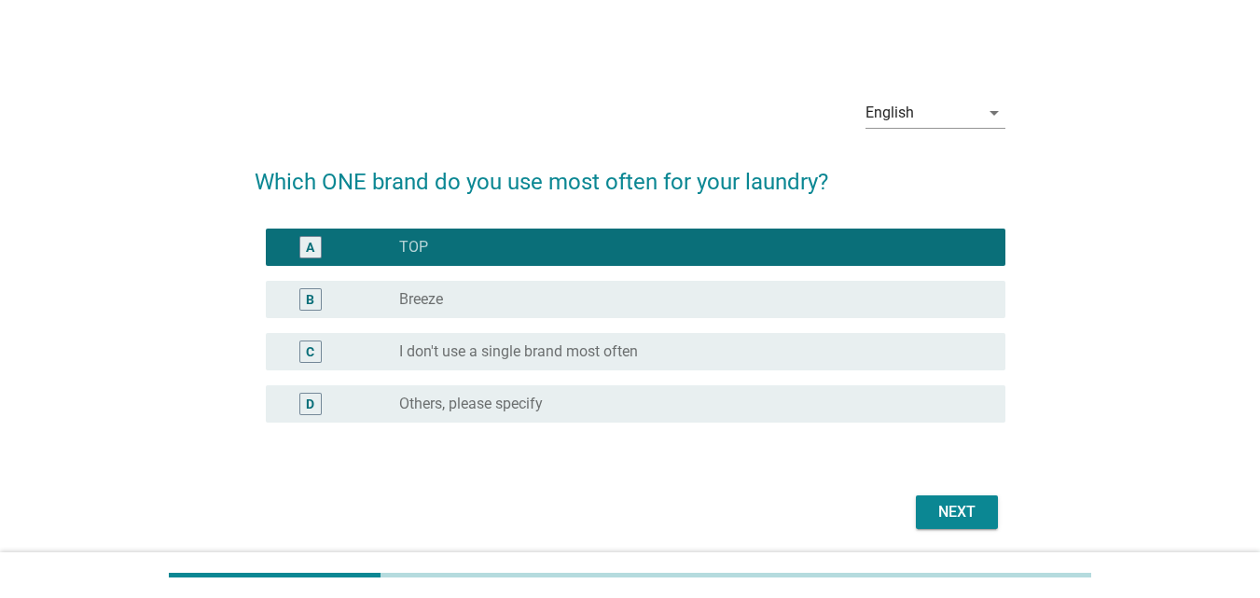
click at [860, 302] on div "radio_button_unchecked Breeze" at bounding box center [687, 299] width 577 height 19
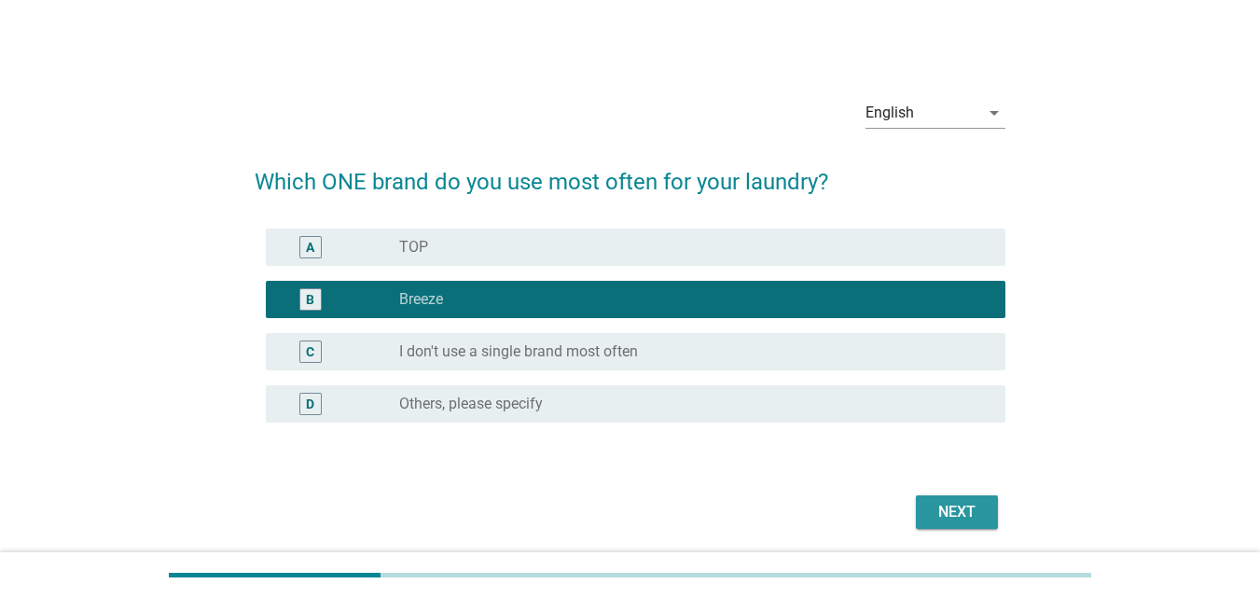
click at [959, 518] on div "Next" at bounding box center [957, 512] width 52 height 22
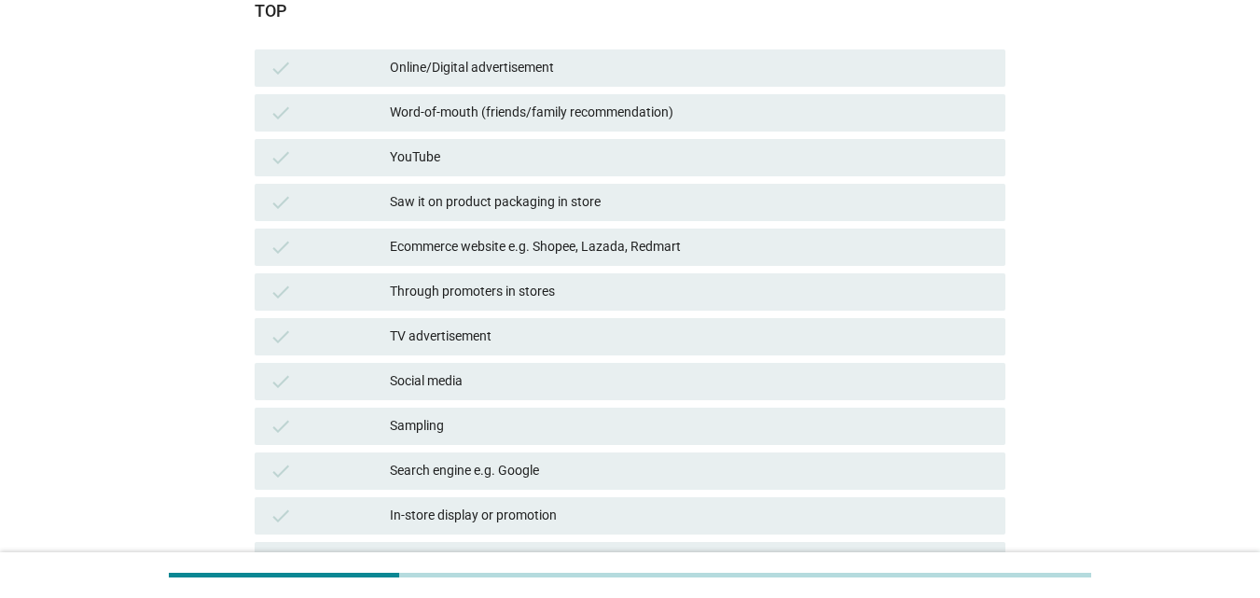
scroll to position [187, 0]
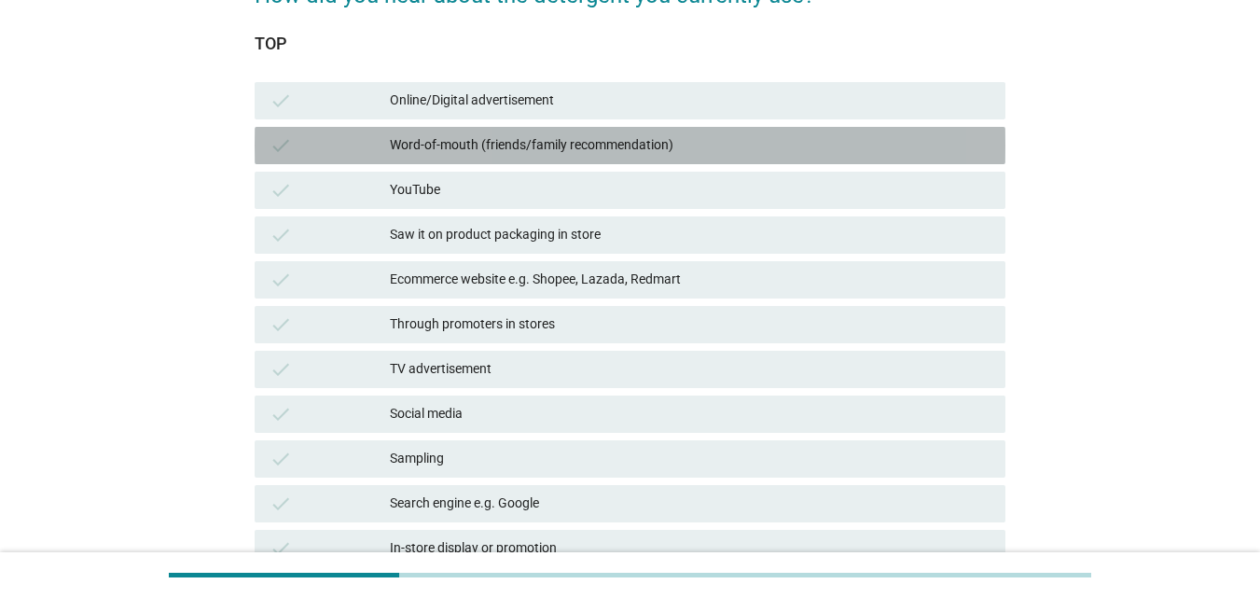
drag, startPoint x: 778, startPoint y: 134, endPoint x: 790, endPoint y: 129, distance: 13.4
click at [780, 134] on div "Word-of-mouth (friends/family recommendation)" at bounding box center [690, 145] width 601 height 22
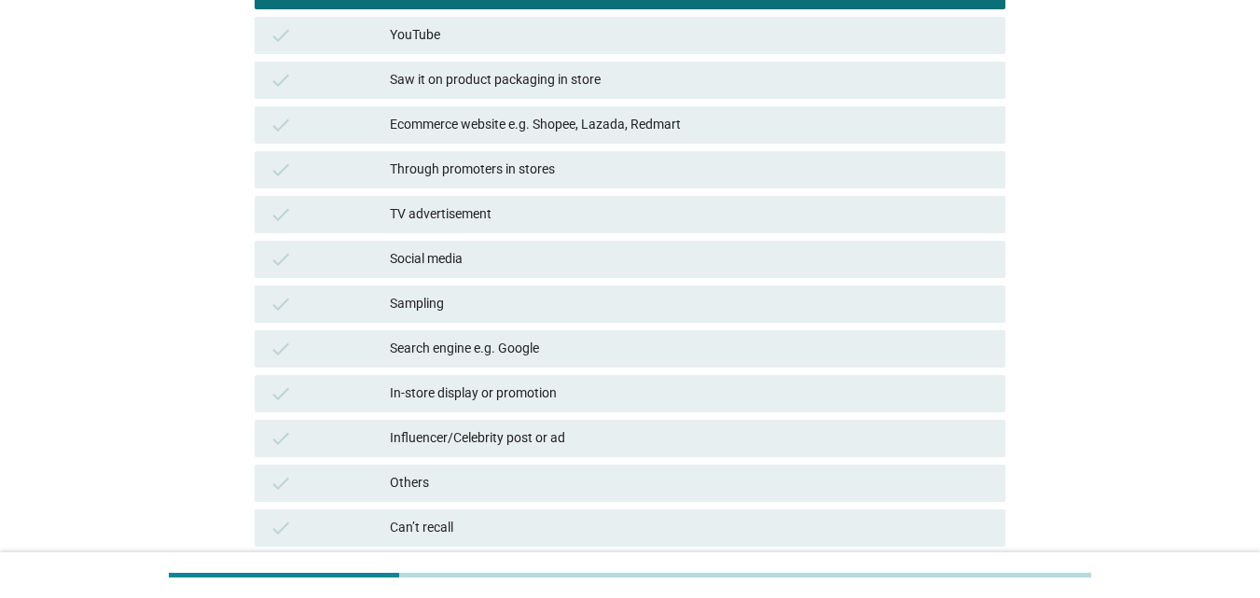
scroll to position [493, 0]
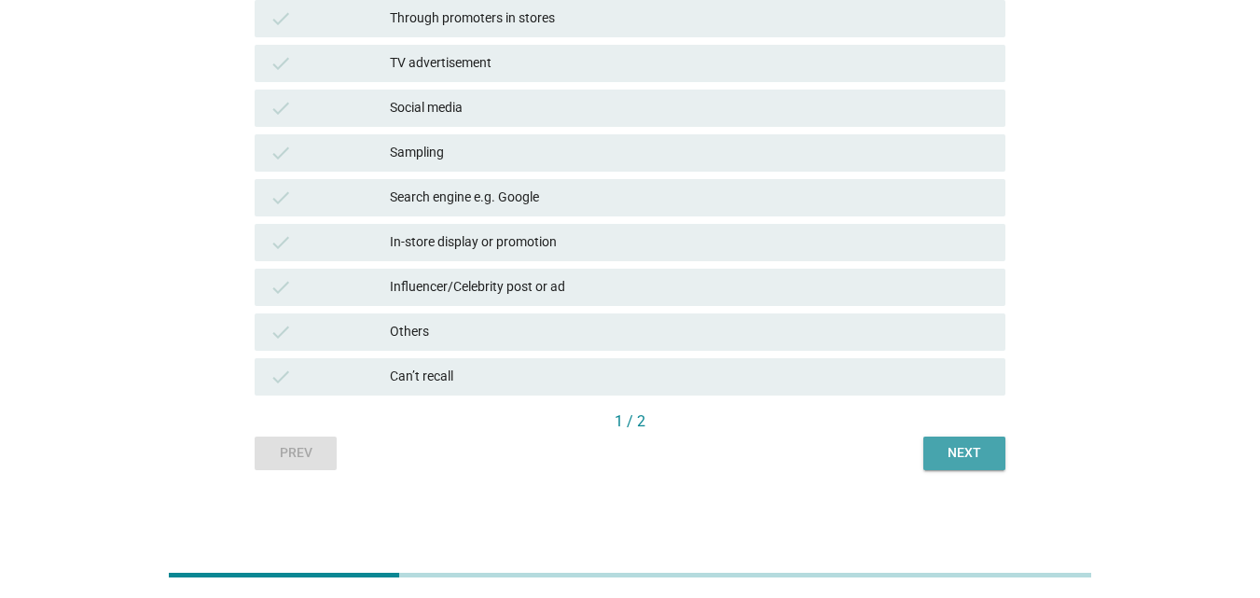
click at [968, 463] on button "Next" at bounding box center [965, 454] width 82 height 34
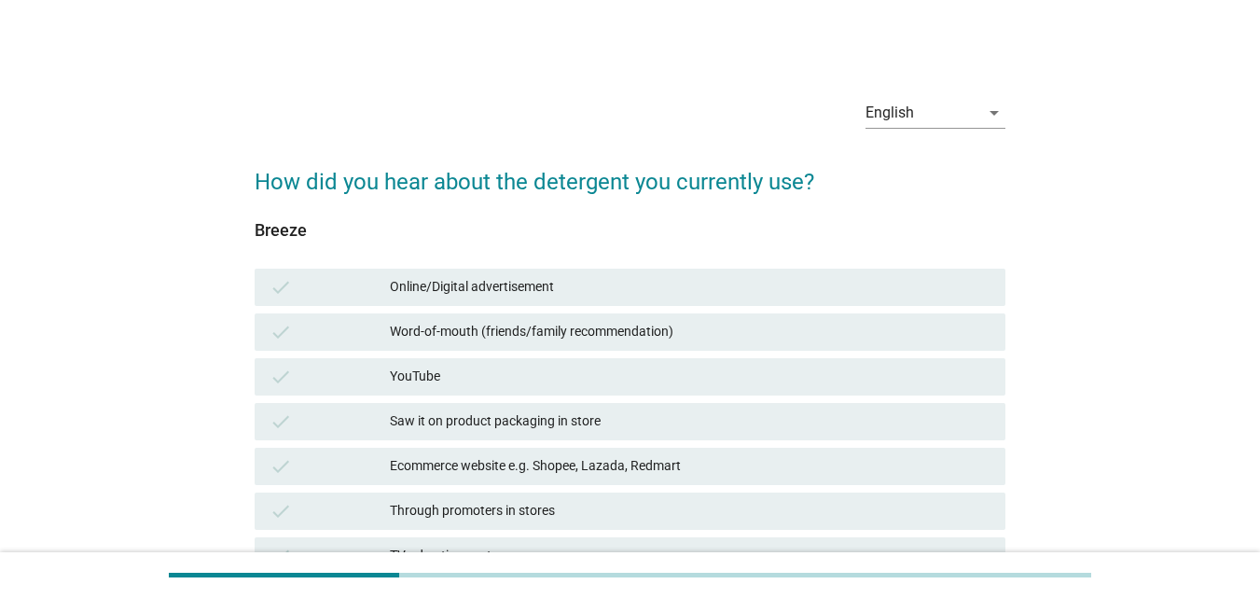
scroll to position [93, 0]
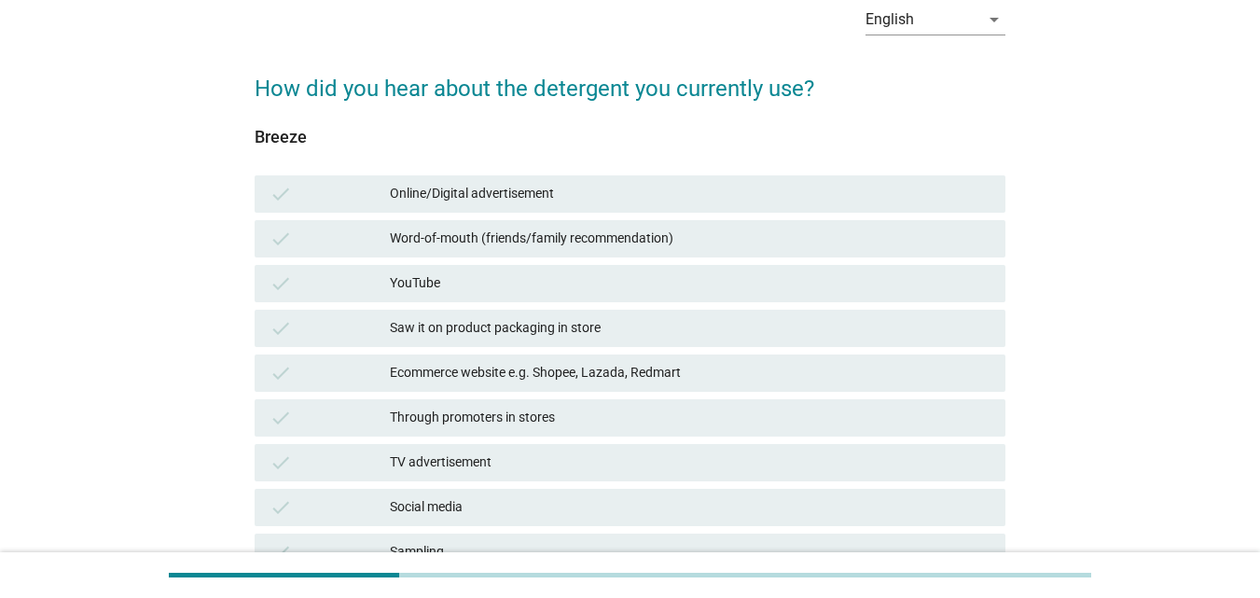
drag, startPoint x: 773, startPoint y: 241, endPoint x: 794, endPoint y: 235, distance: 21.3
click at [774, 241] on div "Word-of-mouth (friends/family recommendation)" at bounding box center [690, 239] width 601 height 22
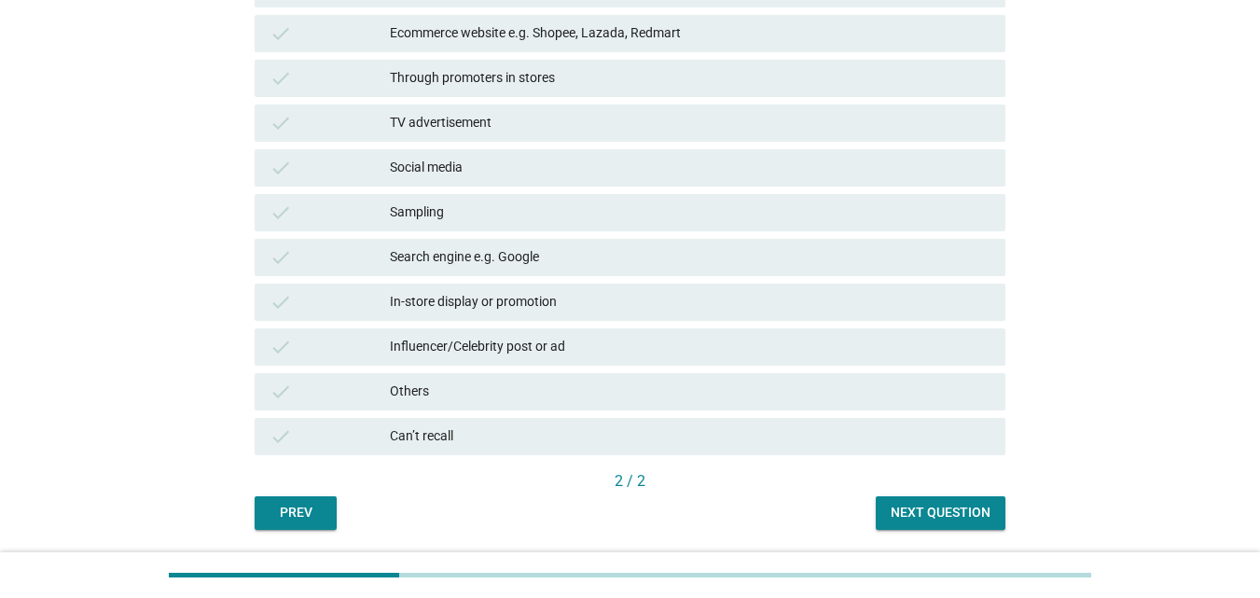
scroll to position [493, 0]
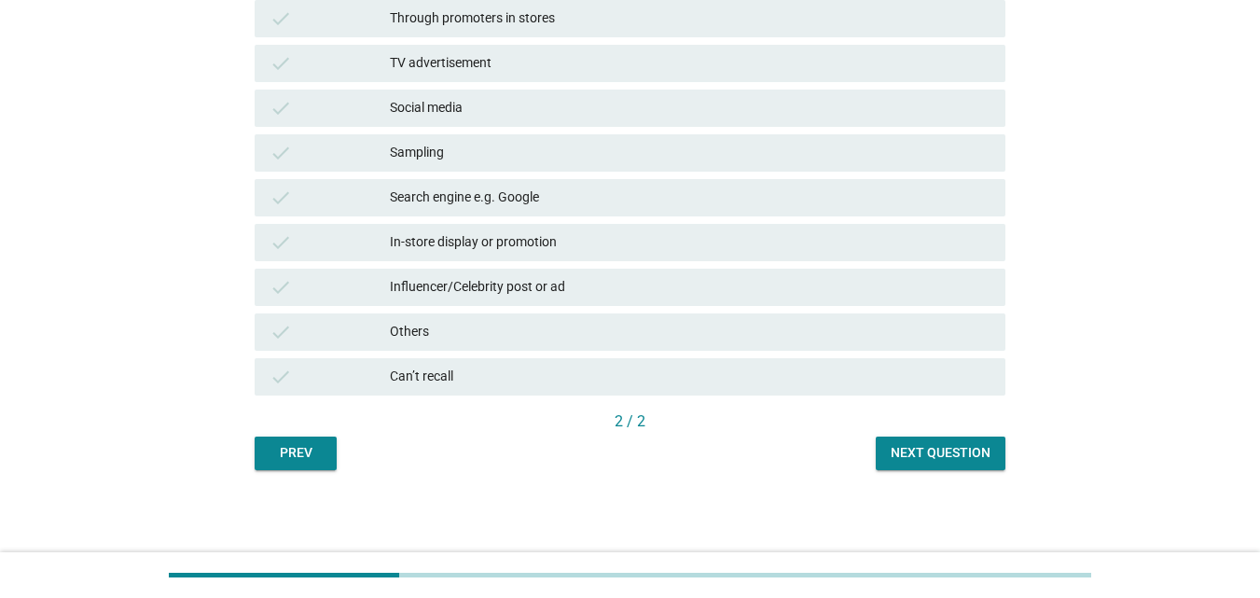
click at [964, 441] on button "Next question" at bounding box center [941, 454] width 130 height 34
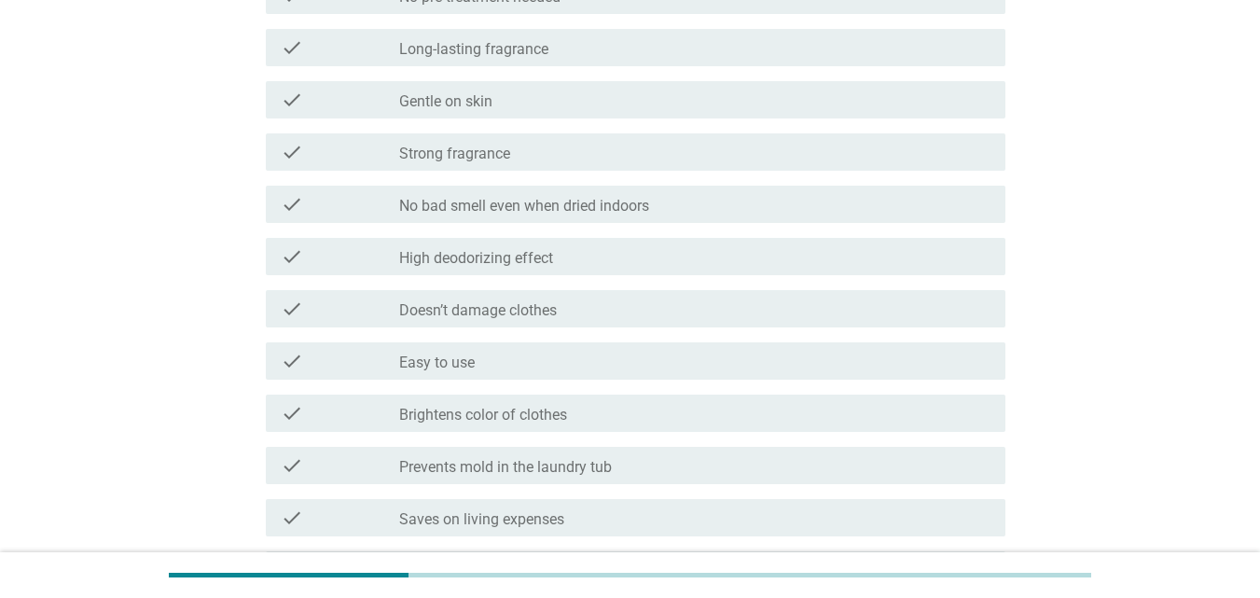
scroll to position [280, 0]
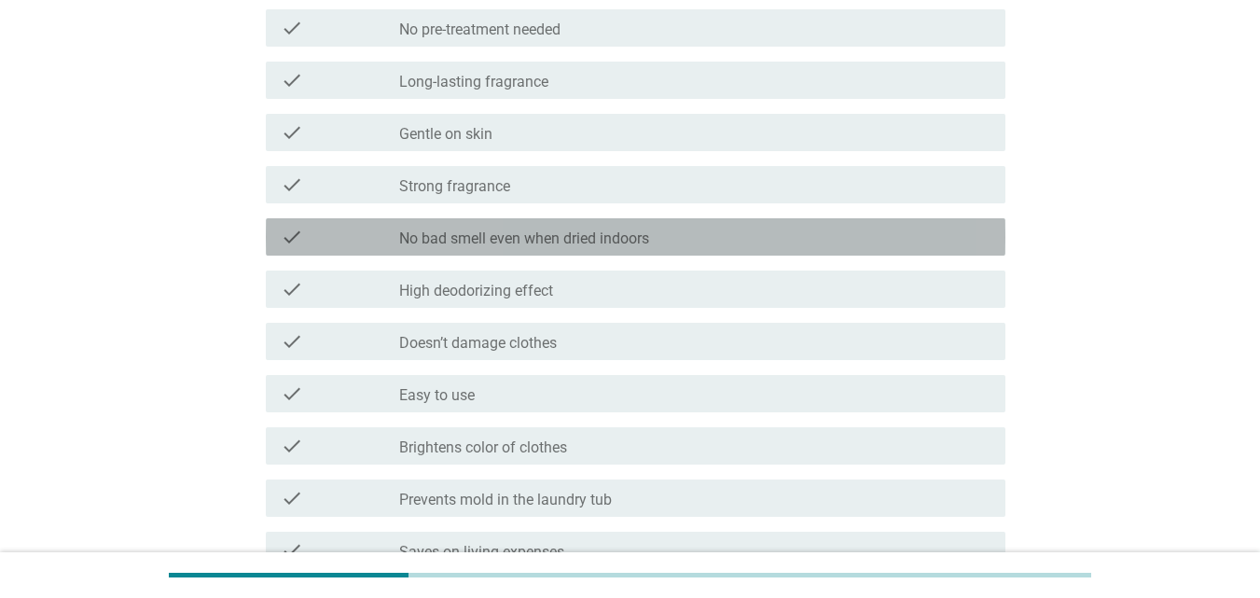
click at [597, 239] on label "No bad smell even when dried indoors" at bounding box center [524, 238] width 250 height 19
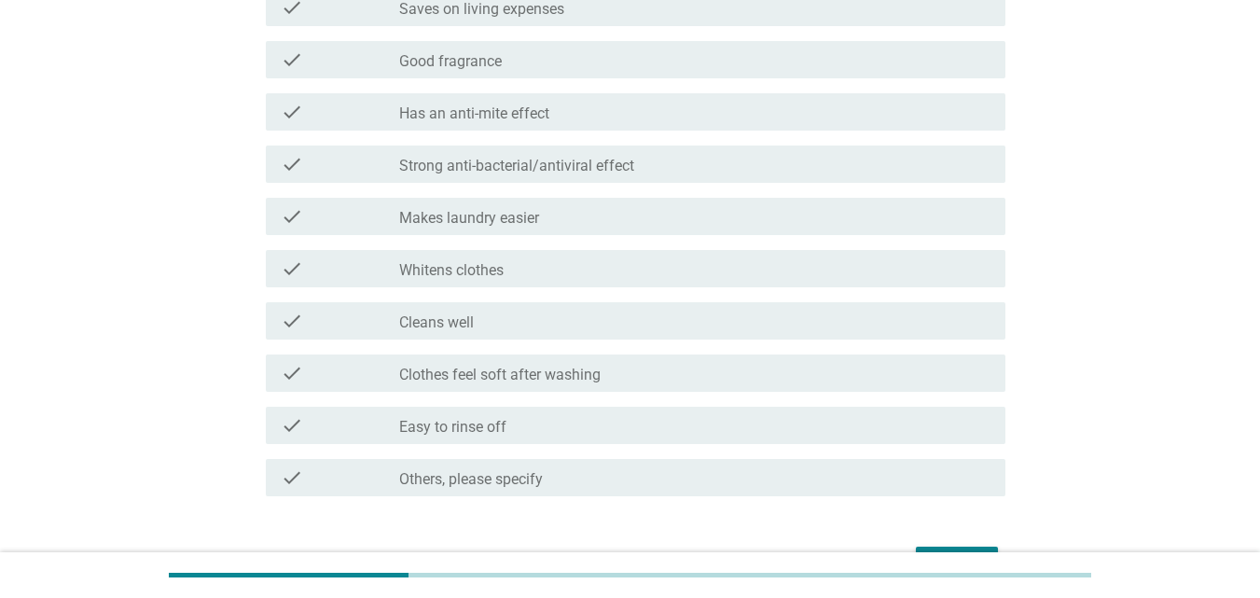
scroll to position [939, 0]
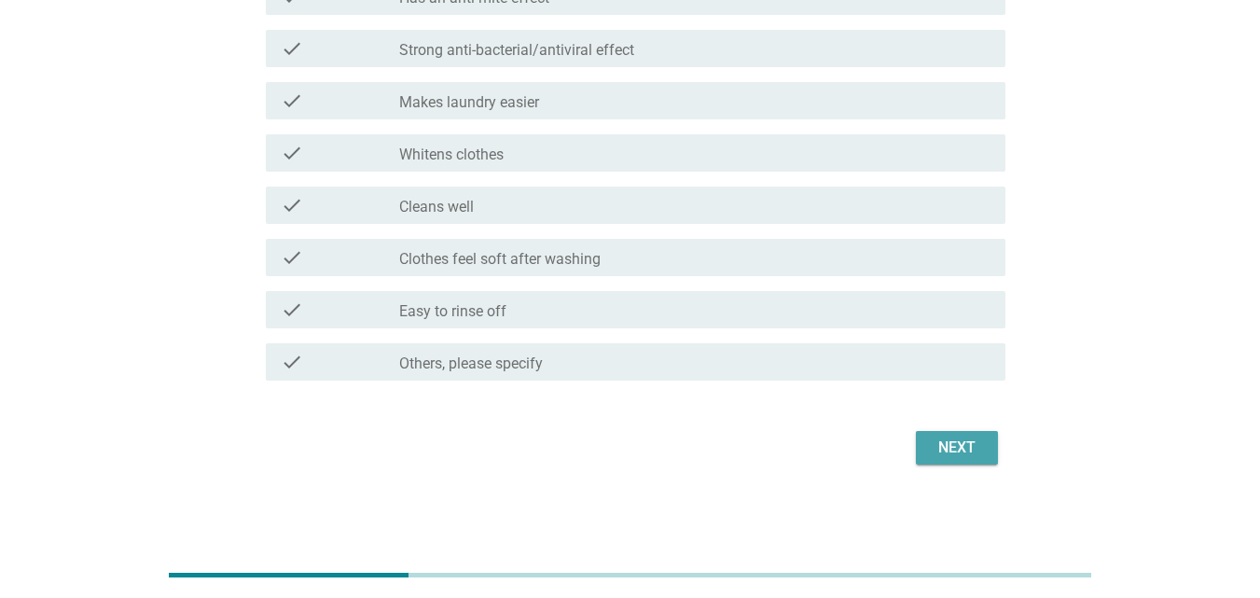
click at [968, 438] on div "Next" at bounding box center [957, 448] width 52 height 22
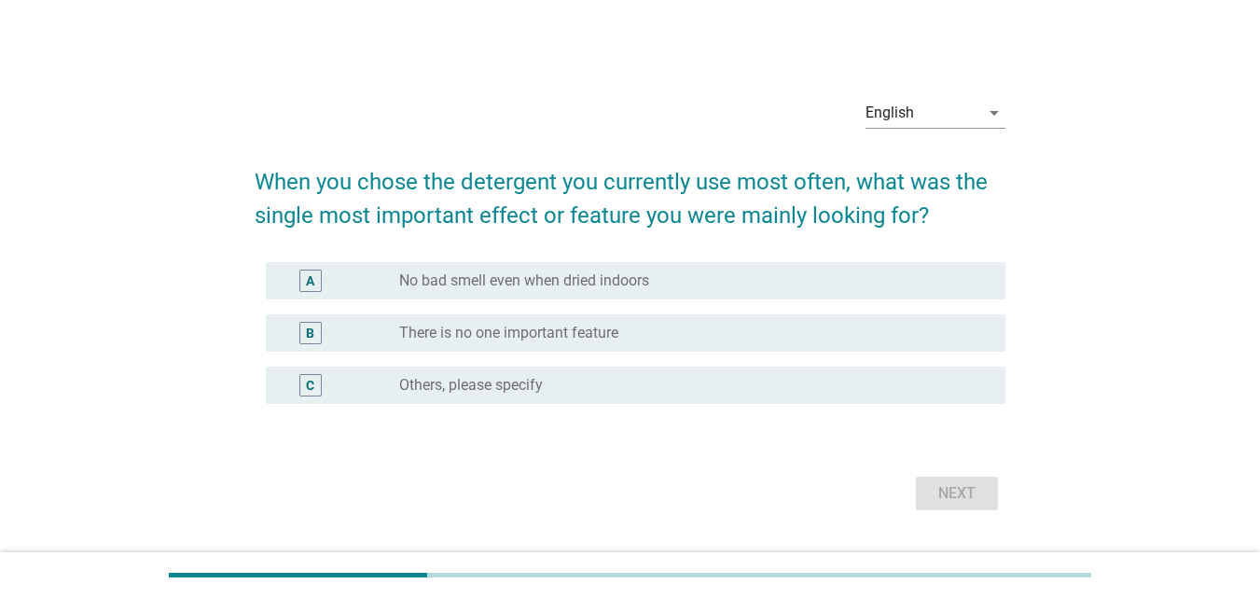
drag, startPoint x: 914, startPoint y: 279, endPoint x: 942, endPoint y: 313, distance: 43.7
click at [914, 278] on div "radio_button_unchecked No bad smell even when dried indoors" at bounding box center [687, 280] width 577 height 19
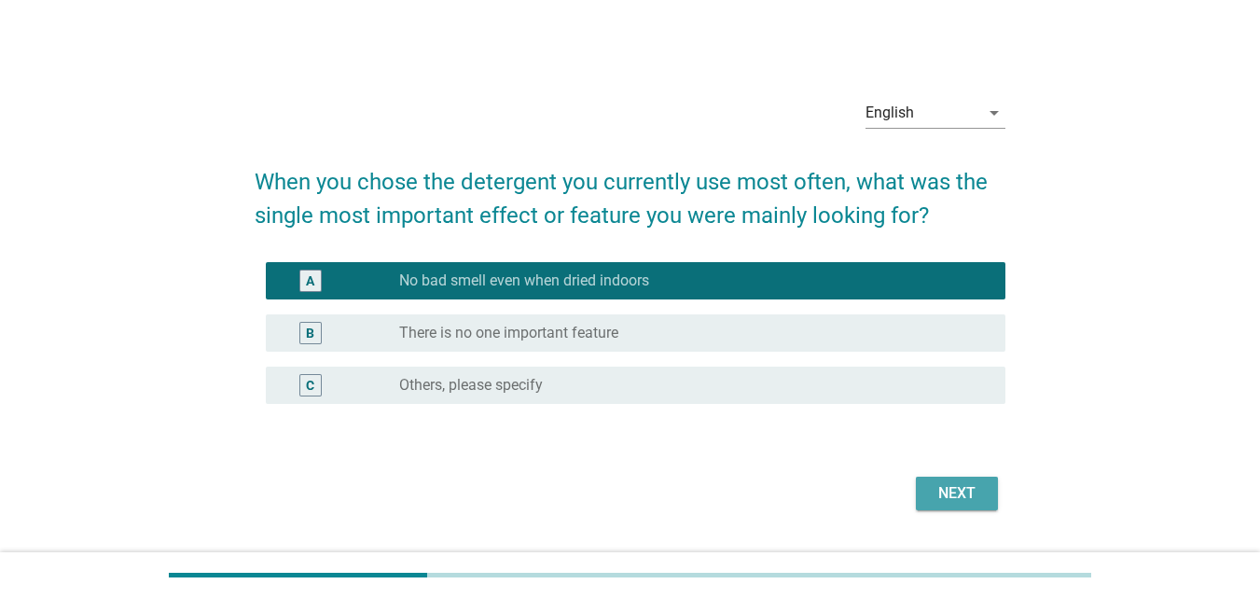
click at [961, 496] on div "Next" at bounding box center [957, 493] width 52 height 22
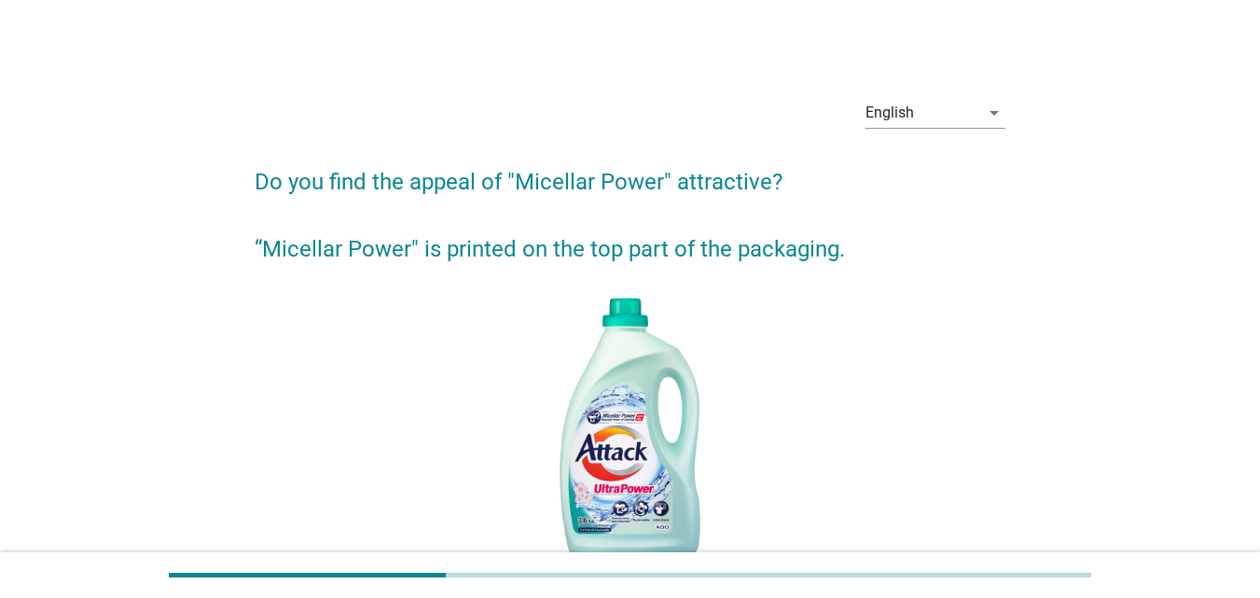
scroll to position [93, 0]
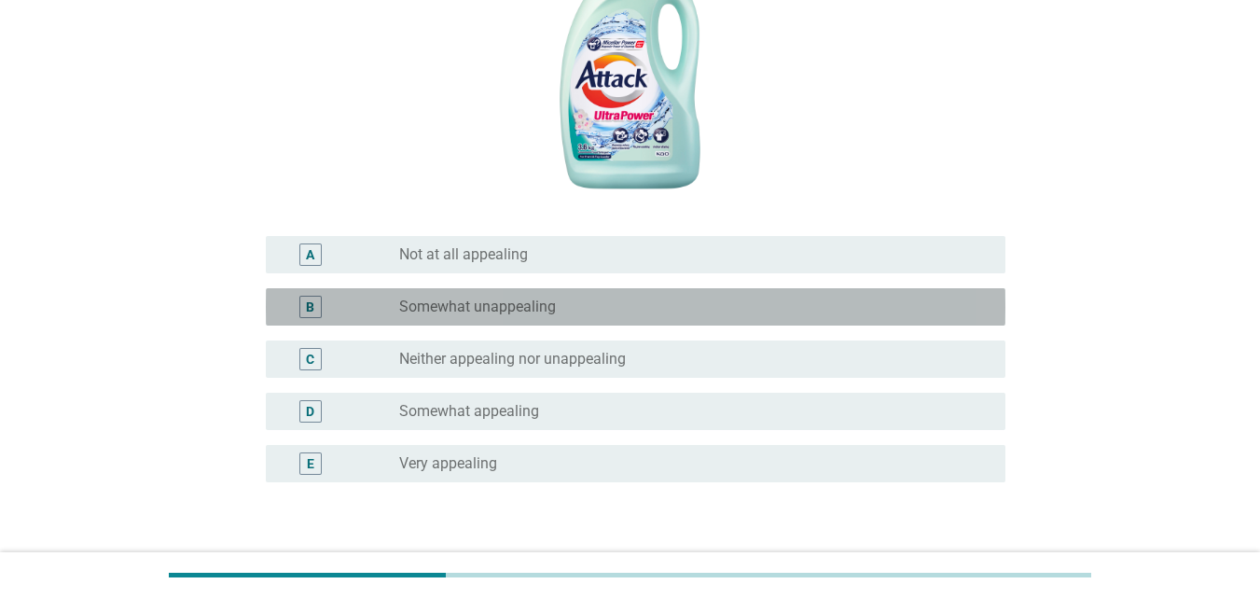
drag, startPoint x: 938, startPoint y: 309, endPoint x: 980, endPoint y: 307, distance: 43.0
click at [938, 308] on div "radio_button_unchecked Somewhat unappealing" at bounding box center [687, 307] width 577 height 19
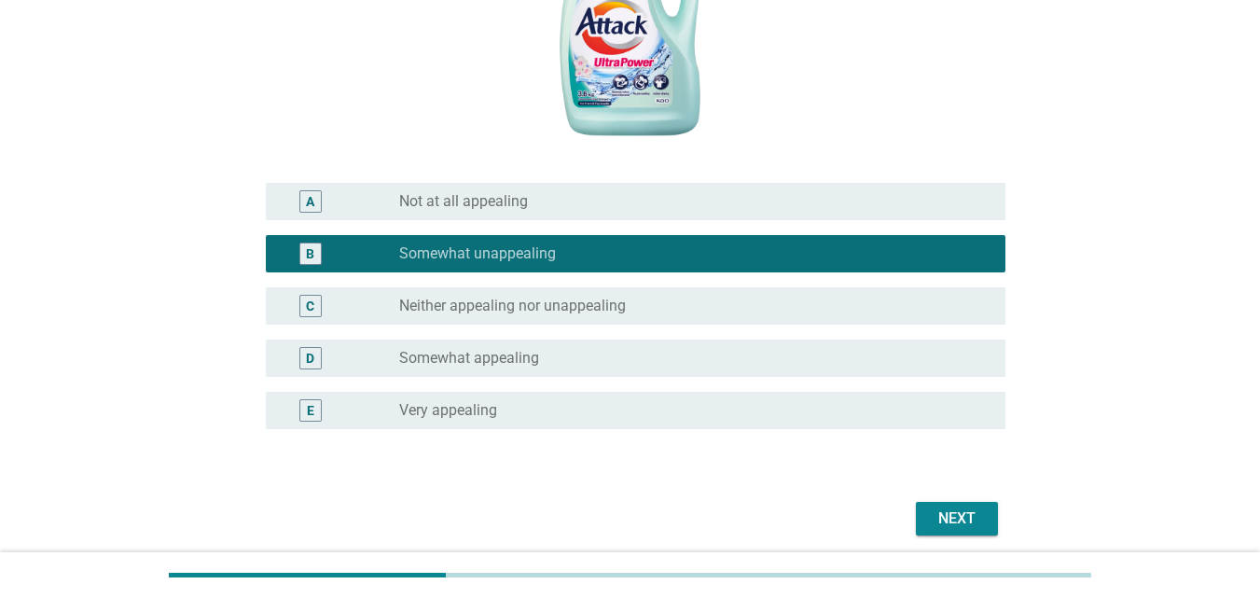
scroll to position [498, 0]
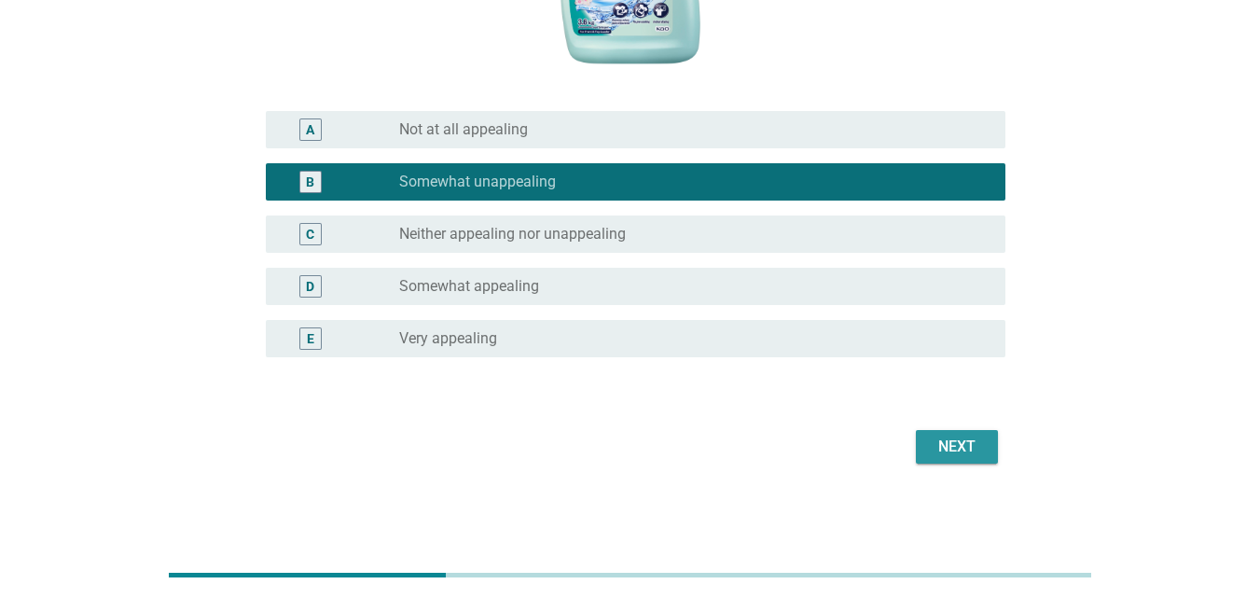
click at [965, 441] on div "Next" at bounding box center [957, 447] width 52 height 22
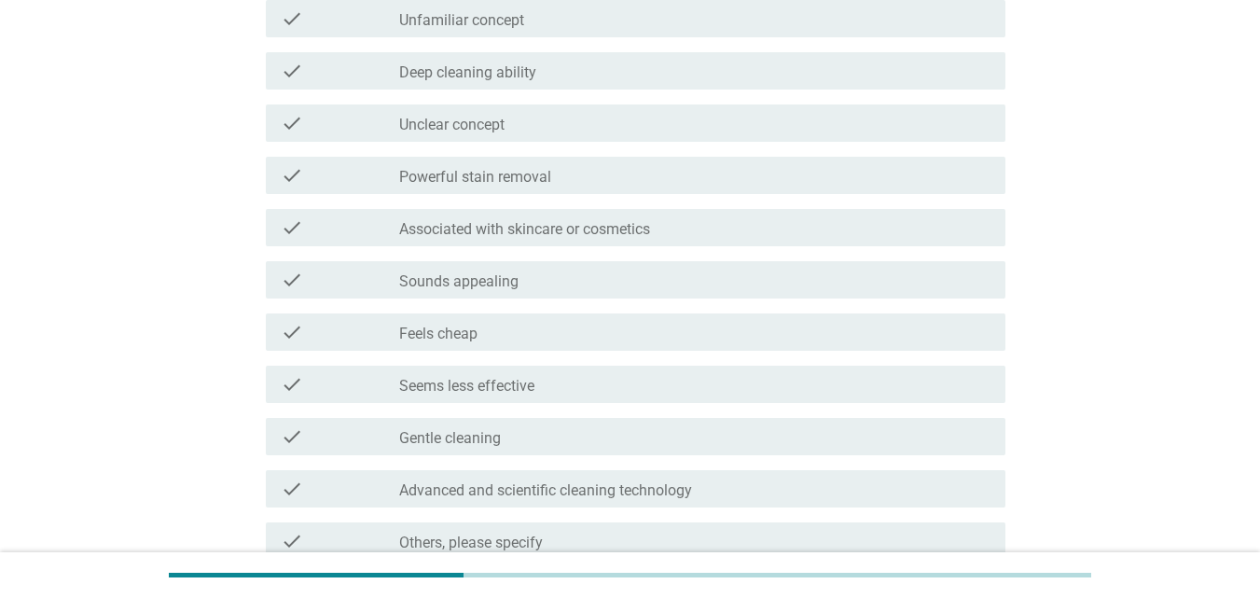
scroll to position [0, 0]
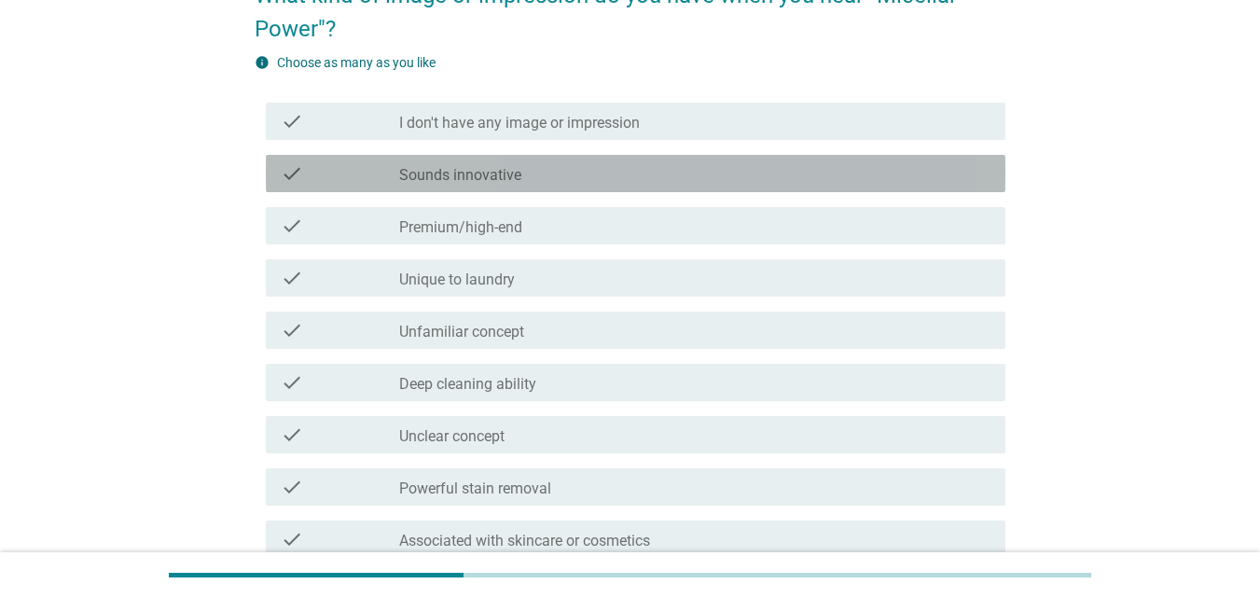
click at [903, 166] on div "check_box_outline_blank Sounds innovative" at bounding box center [694, 173] width 591 height 22
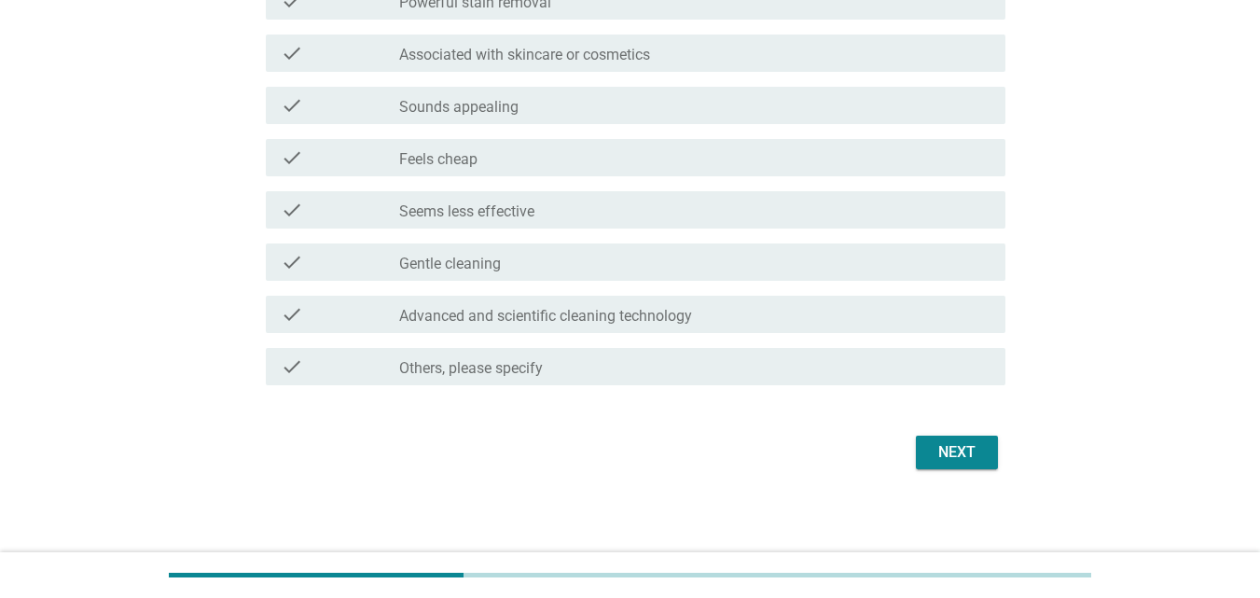
scroll to position [677, 0]
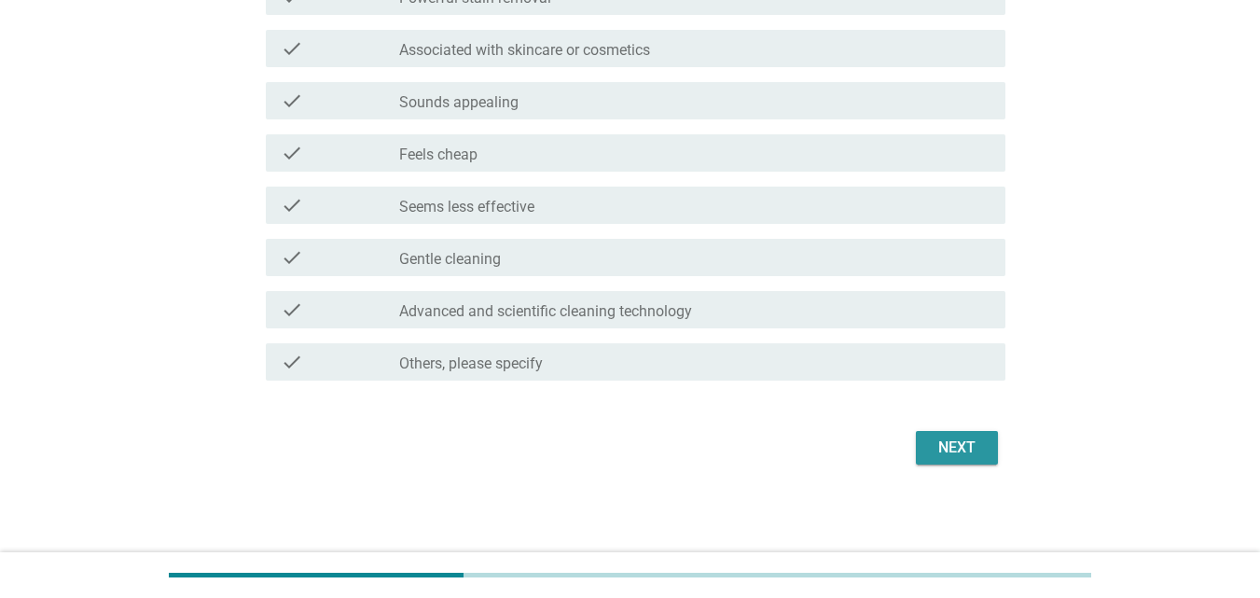
click at [953, 447] on div "Next" at bounding box center [957, 448] width 52 height 22
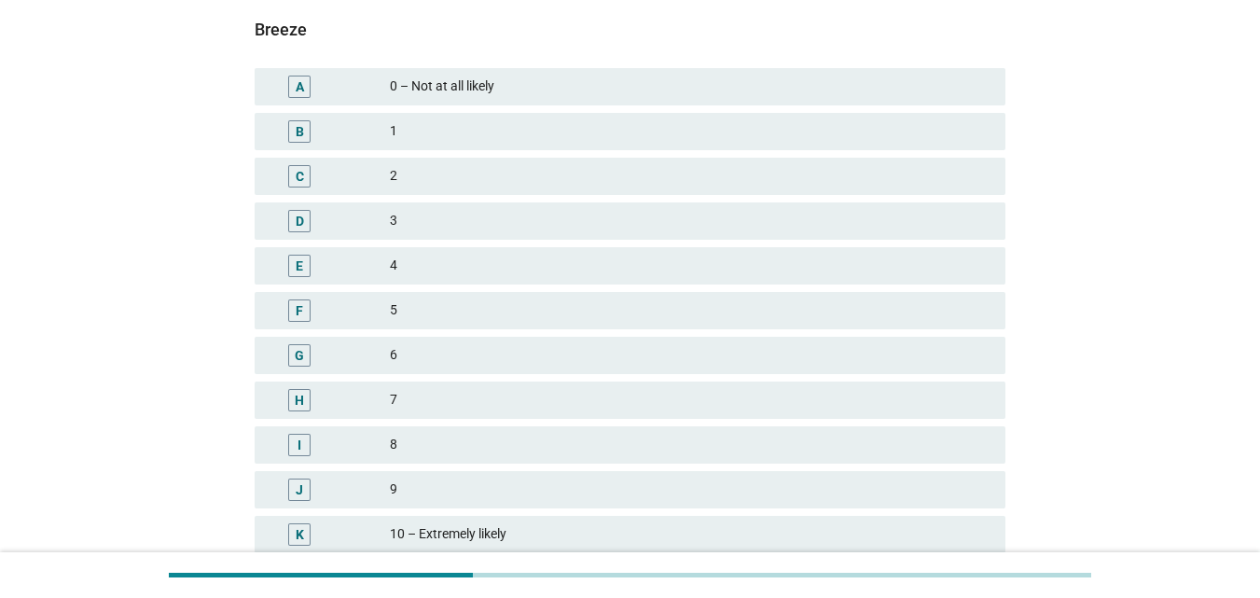
scroll to position [280, 0]
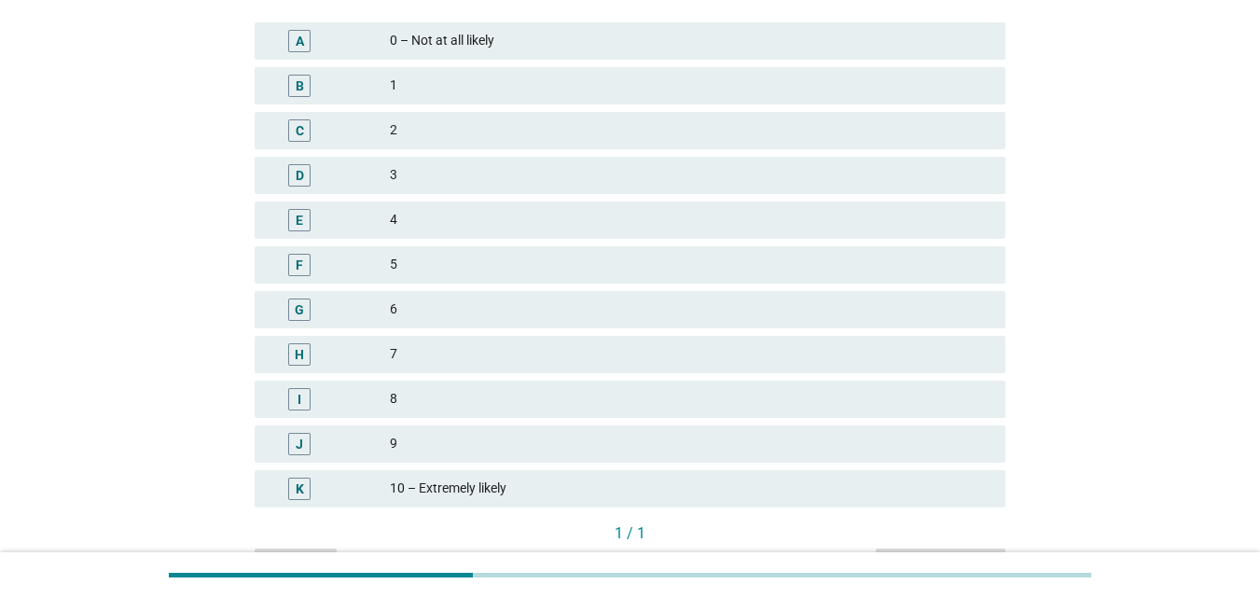
click at [806, 373] on div "H 7" at bounding box center [630, 354] width 758 height 45
click at [873, 399] on div "8" at bounding box center [690, 399] width 601 height 22
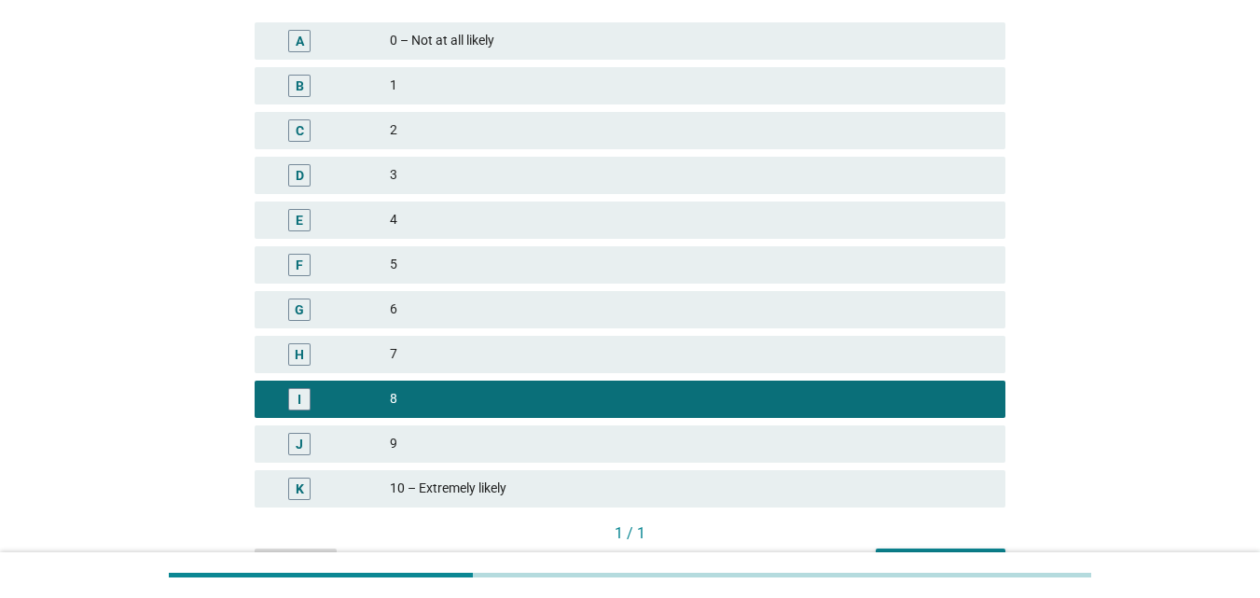
scroll to position [392, 0]
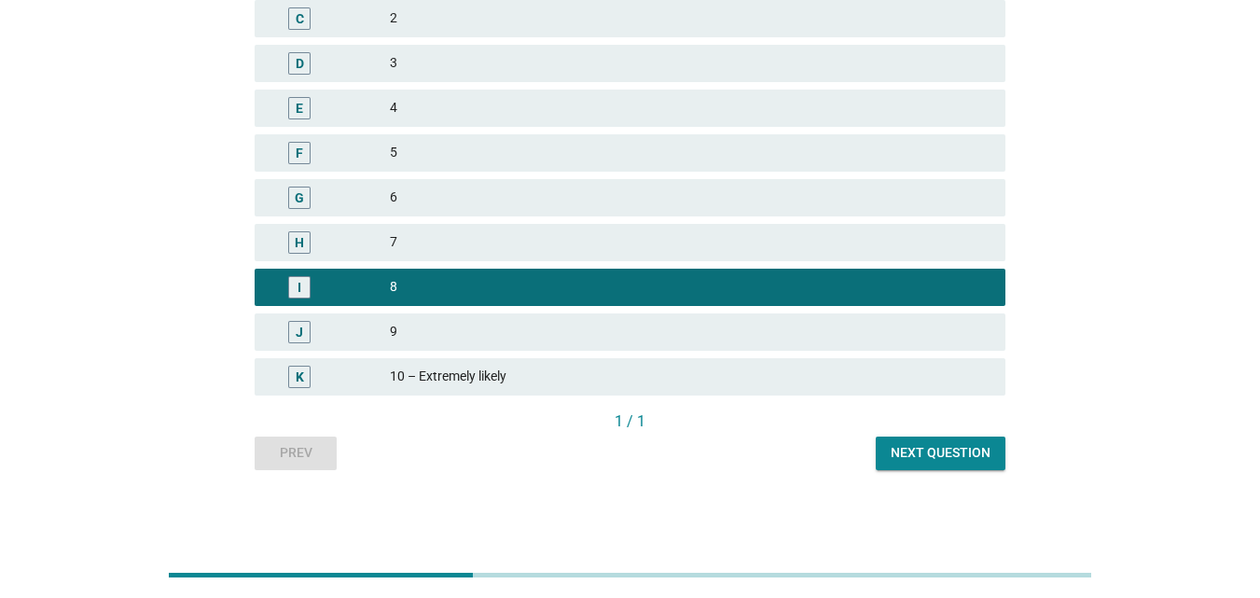
click at [951, 424] on div "1 / 1" at bounding box center [630, 421] width 751 height 22
click at [966, 453] on div "Next question" at bounding box center [941, 453] width 100 height 20
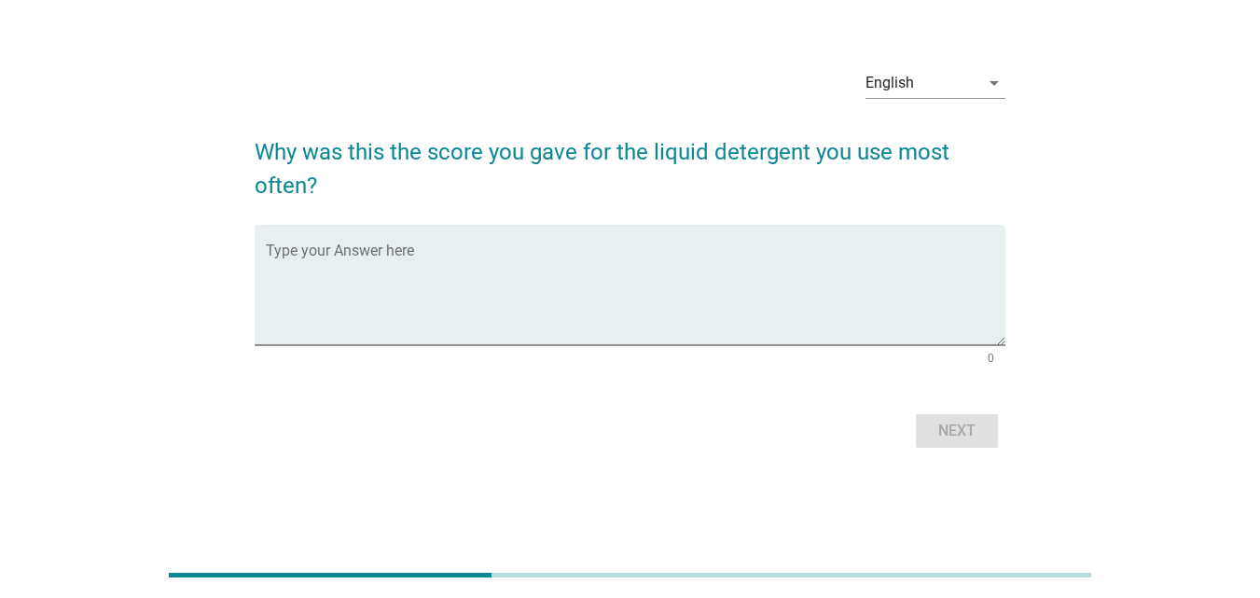
scroll to position [0, 0]
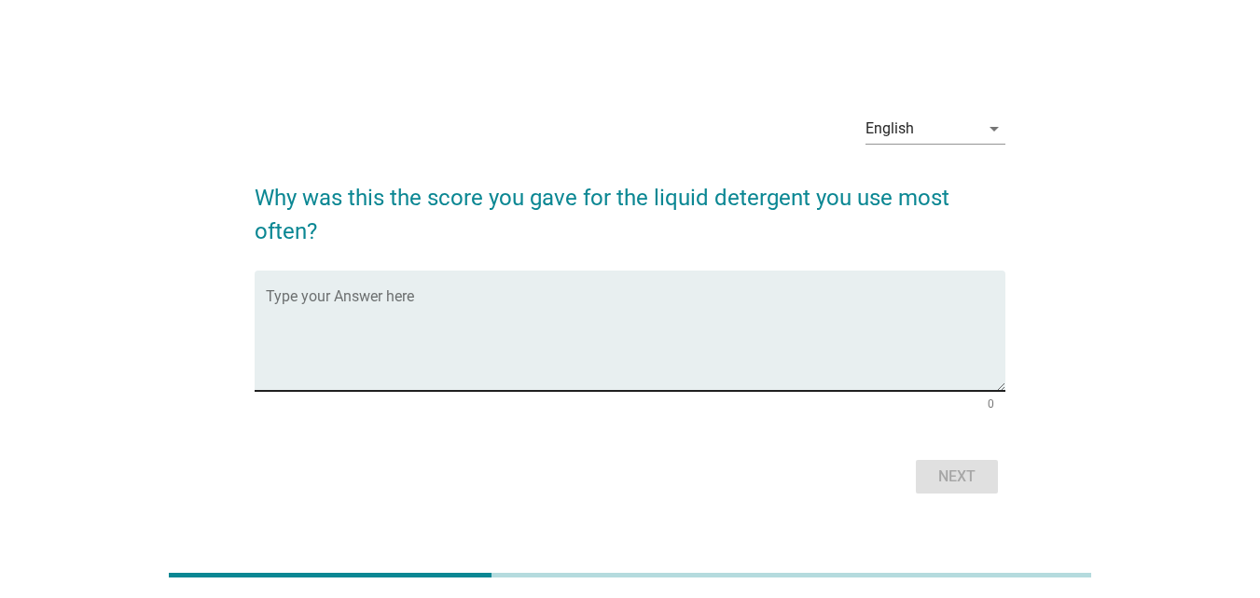
drag, startPoint x: 848, startPoint y: 295, endPoint x: 857, endPoint y: 296, distance: 9.4
click at [849, 295] on textarea "Type your Answer here" at bounding box center [636, 342] width 740 height 98
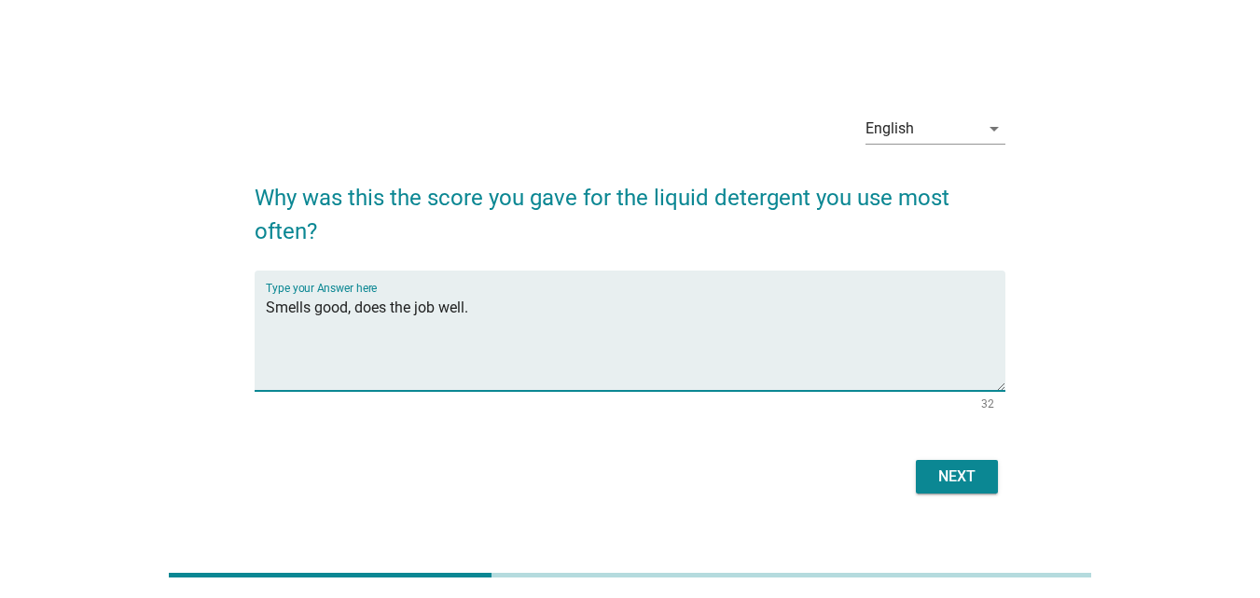
type textarea "Smells good, does the job well."
click at [950, 509] on div "English arrow_drop_down Why was this the score you gave for the liquid detergen…" at bounding box center [630, 299] width 781 height 430
click at [945, 489] on button "Next" at bounding box center [957, 477] width 82 height 34
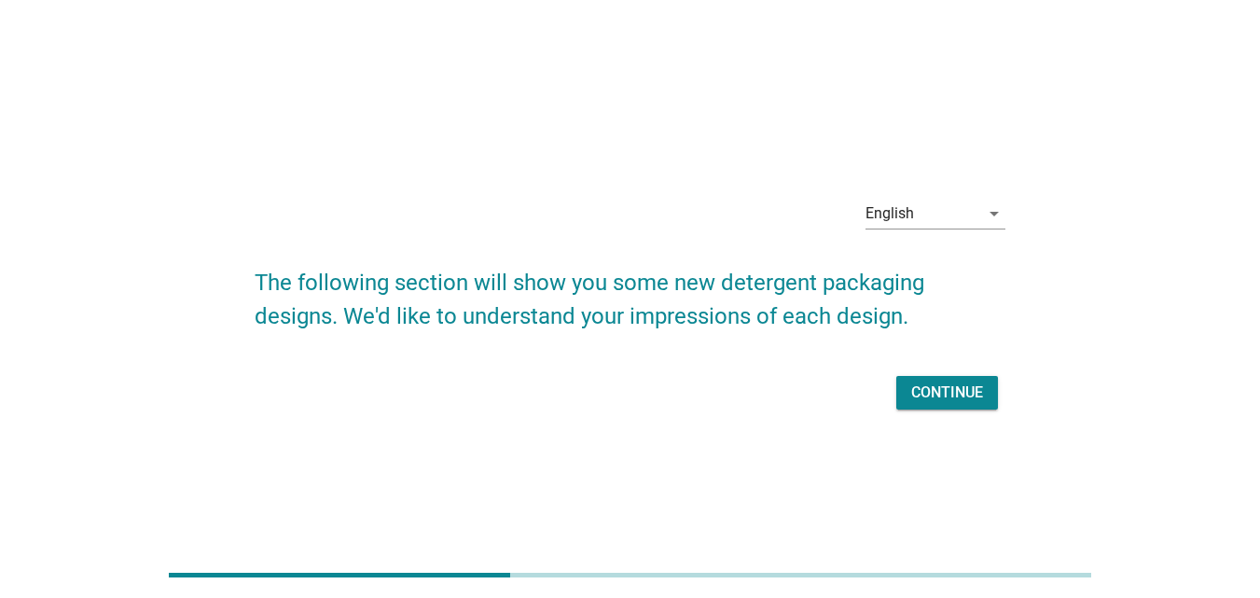
click at [951, 388] on div "Continue" at bounding box center [947, 393] width 72 height 22
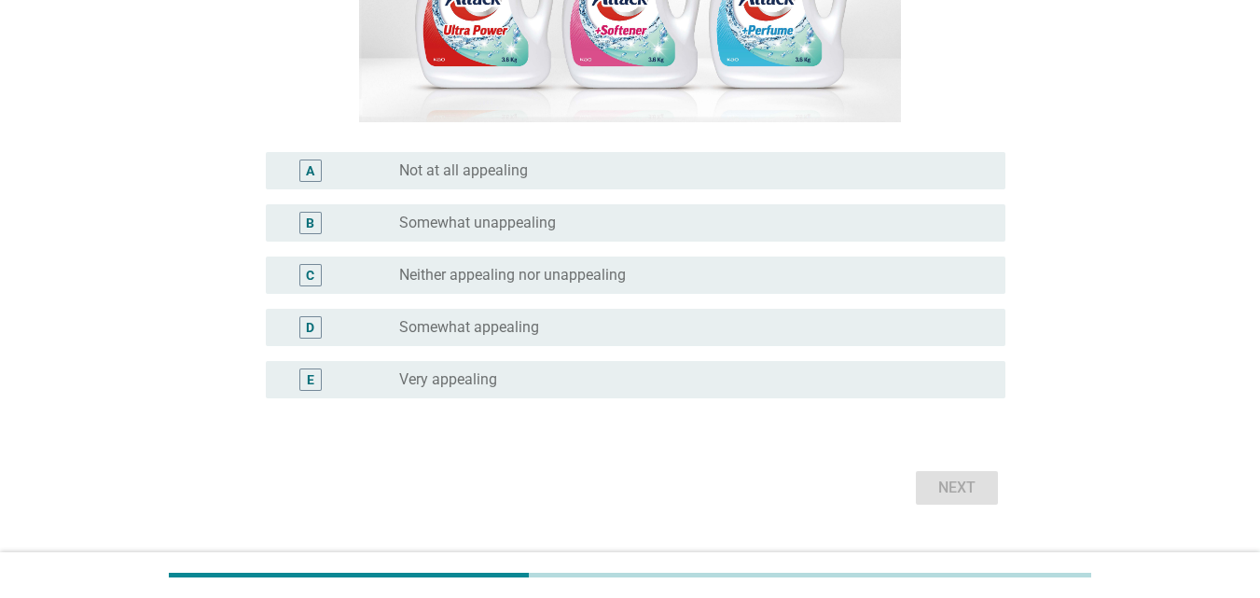
scroll to position [430, 0]
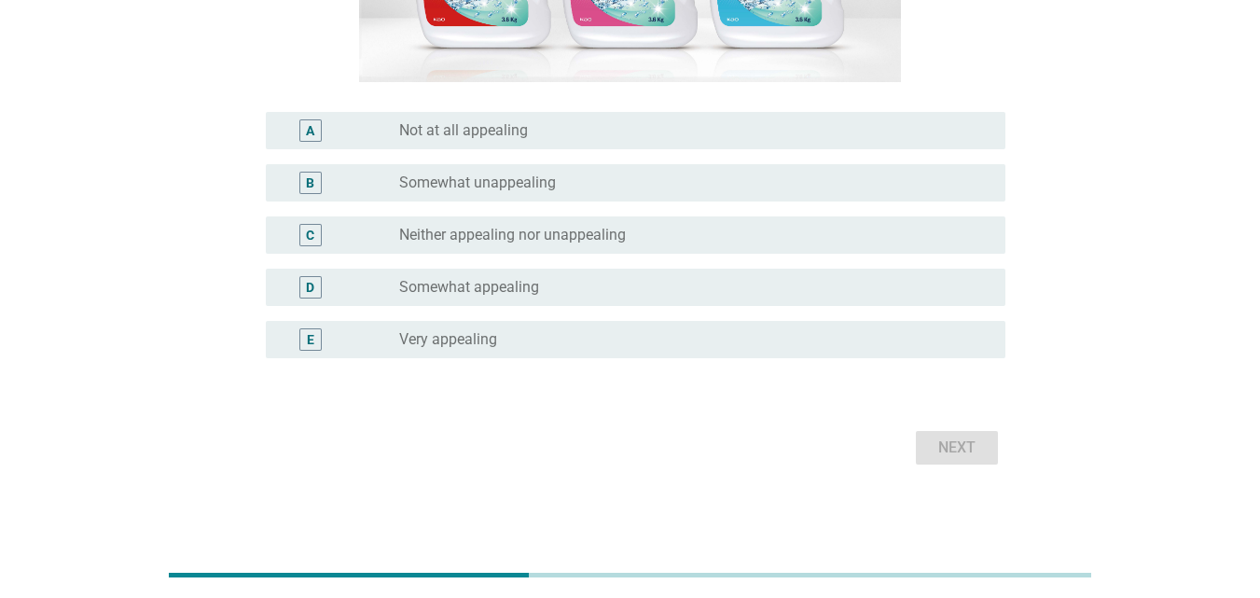
click at [576, 174] on div "radio_button_unchecked Somewhat unappealing" at bounding box center [687, 183] width 577 height 19
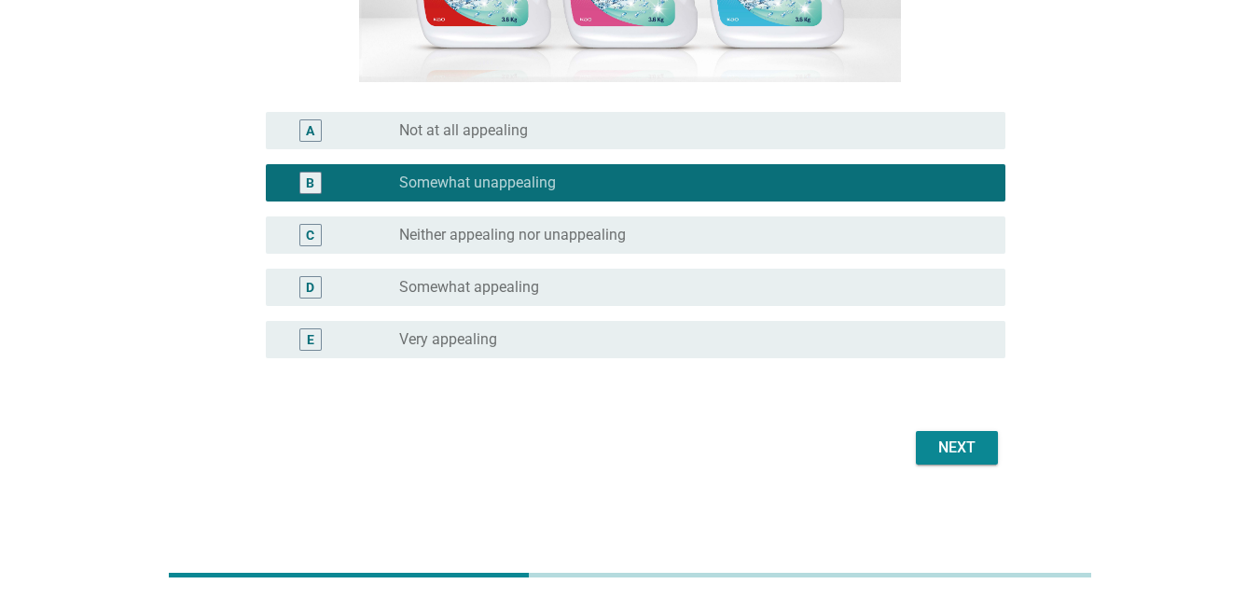
click at [597, 301] on div "D radio_button_unchecked Somewhat appealing" at bounding box center [636, 287] width 740 height 37
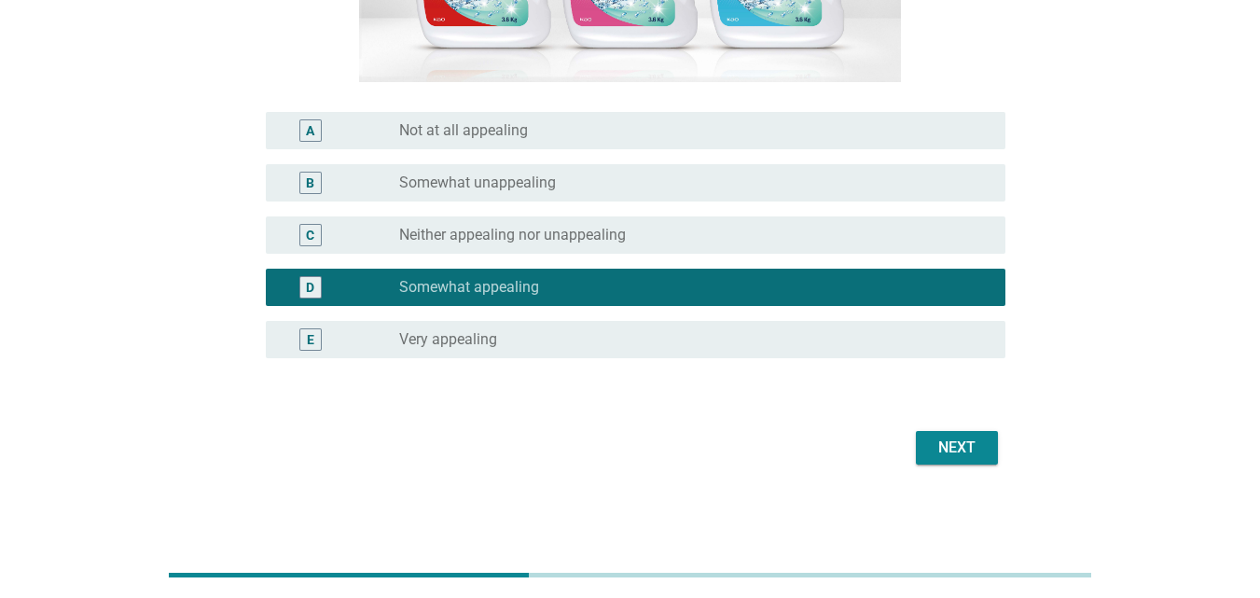
click at [962, 441] on div "Next" at bounding box center [957, 448] width 52 height 22
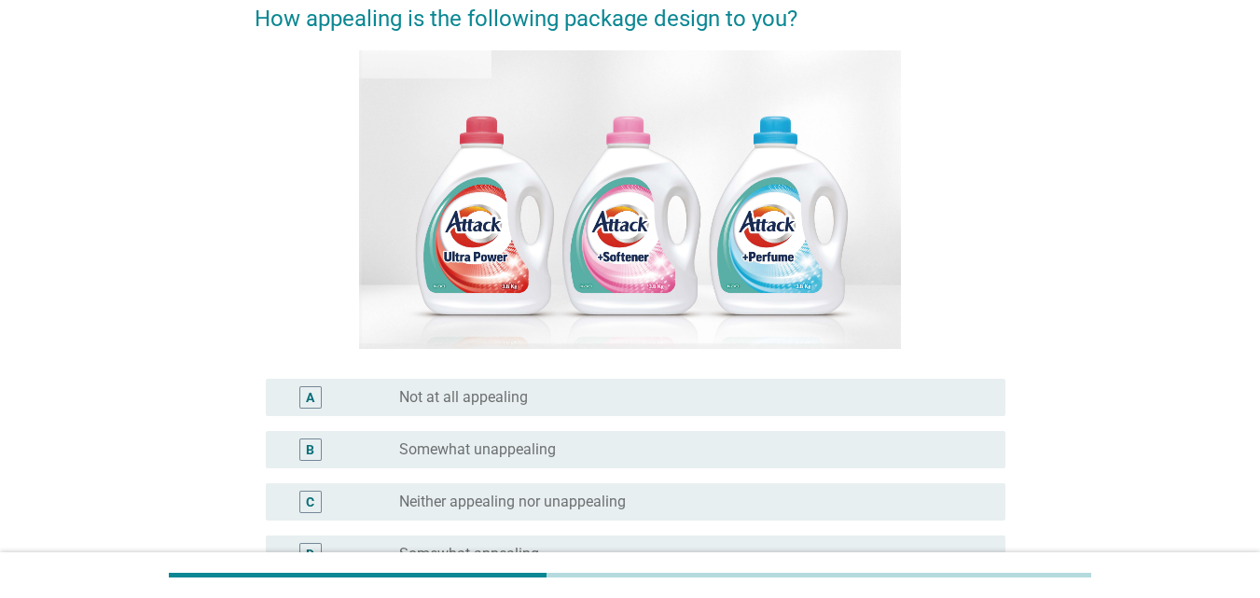
scroll to position [373, 0]
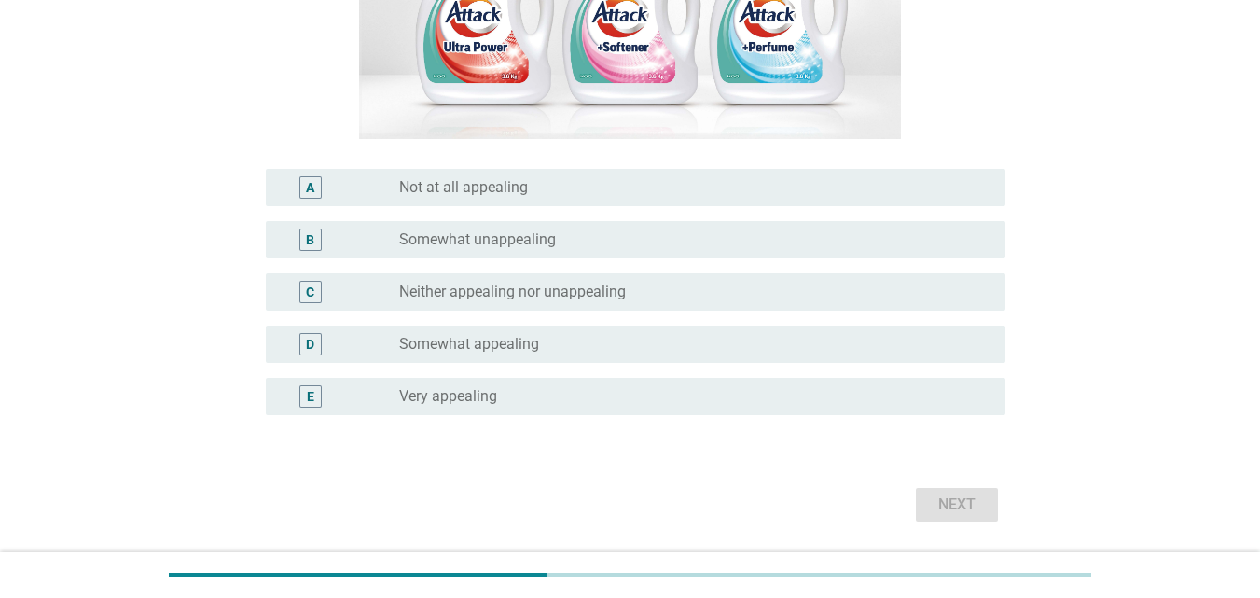
click at [508, 339] on label "Somewhat appealing" at bounding box center [469, 344] width 140 height 19
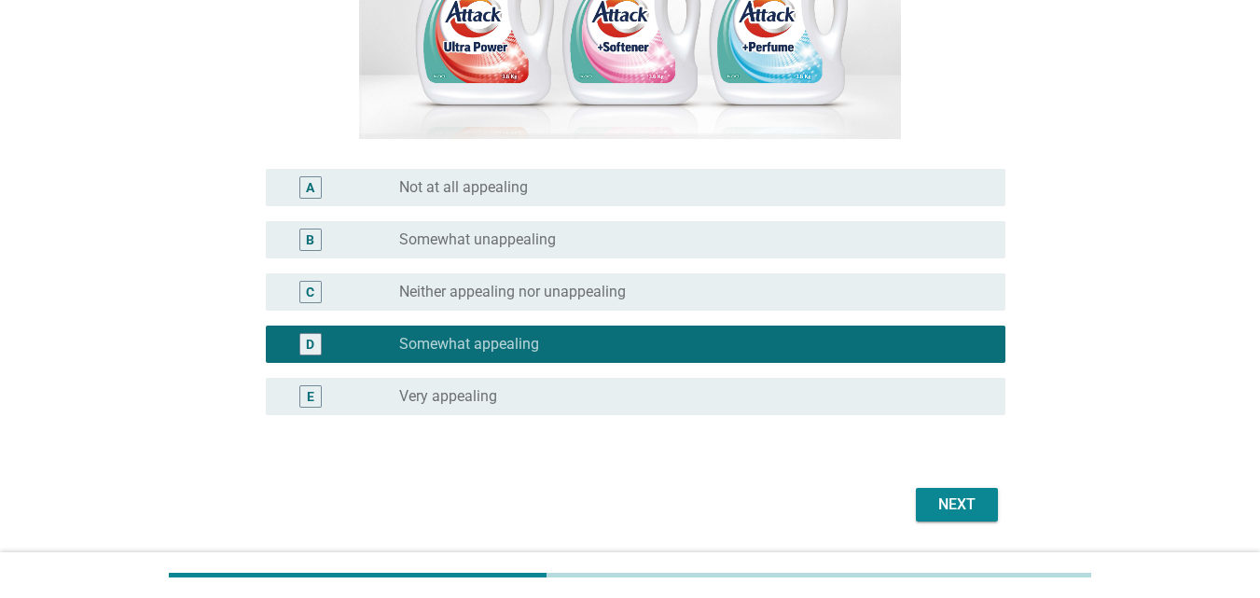
click at [978, 521] on div "Next" at bounding box center [630, 504] width 751 height 45
click at [975, 513] on div "Next" at bounding box center [957, 505] width 52 height 22
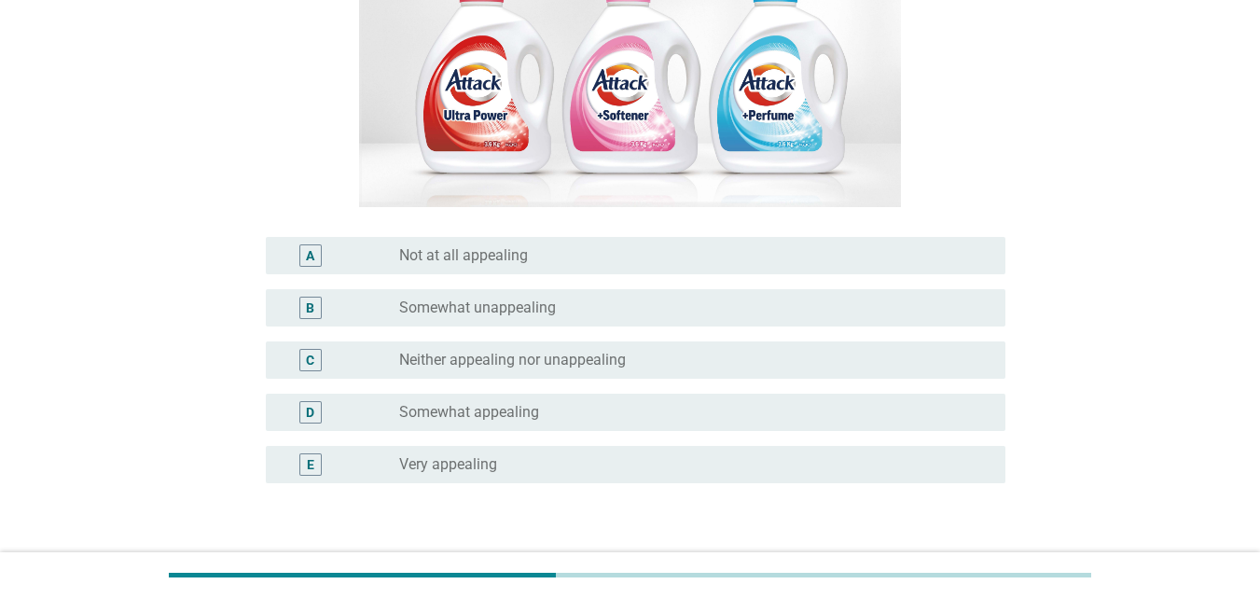
scroll to position [430, 0]
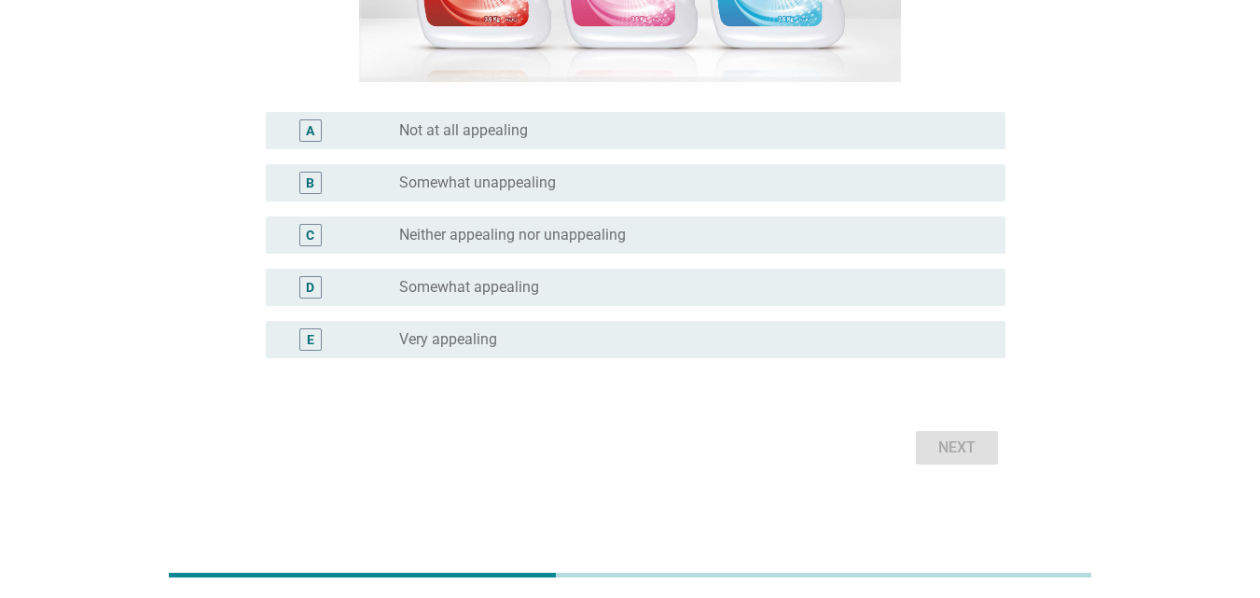
click at [771, 284] on div "radio_button_unchecked Somewhat appealing" at bounding box center [687, 287] width 577 height 19
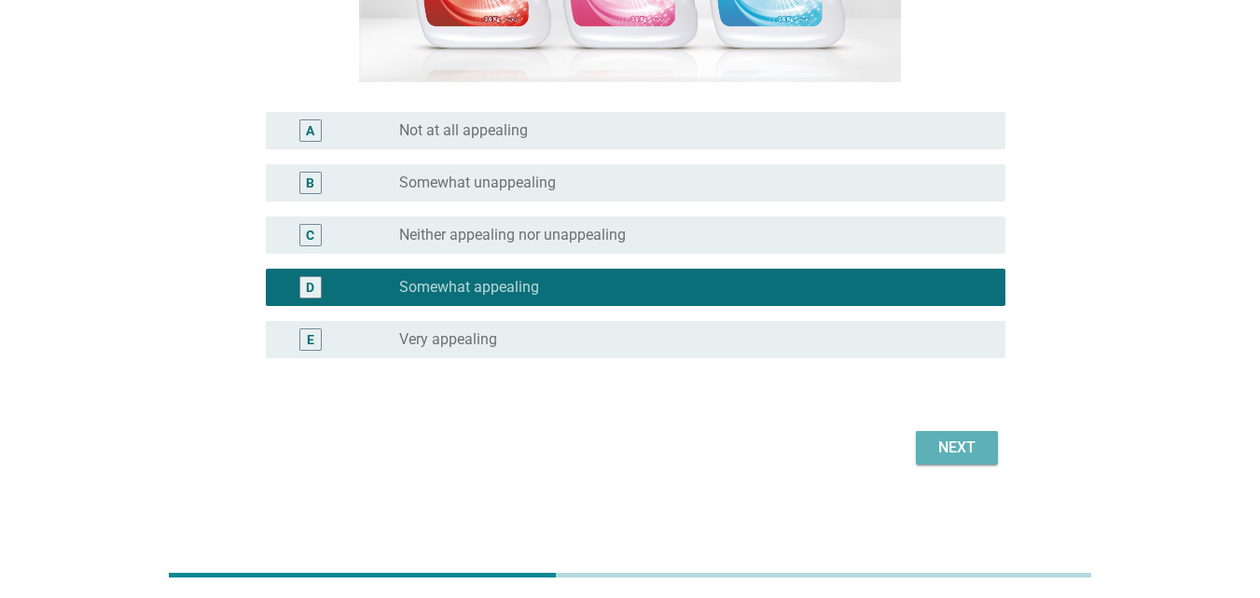
click at [979, 452] on div "Next" at bounding box center [957, 448] width 52 height 22
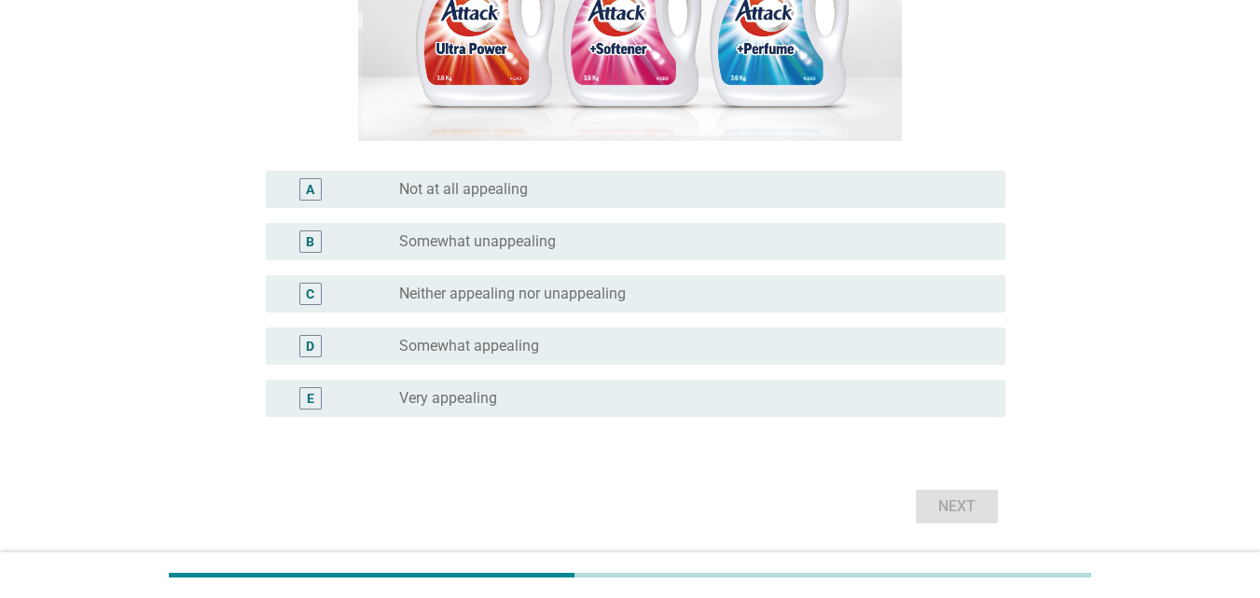
scroll to position [373, 0]
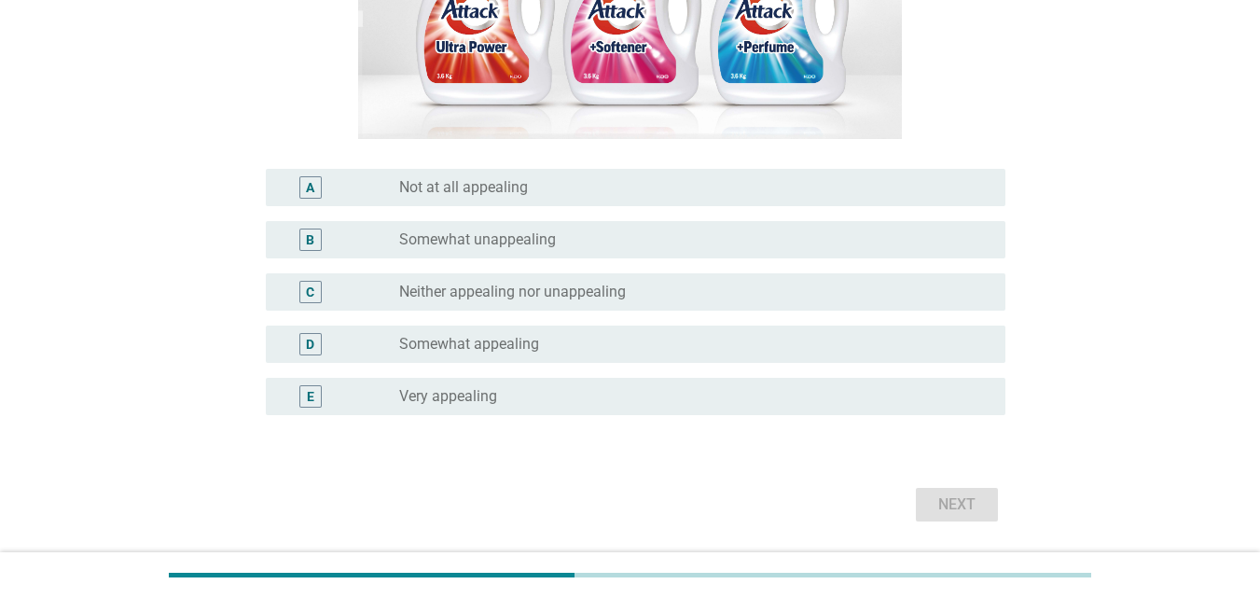
click at [684, 343] on div "radio_button_unchecked Somewhat appealing" at bounding box center [687, 344] width 577 height 19
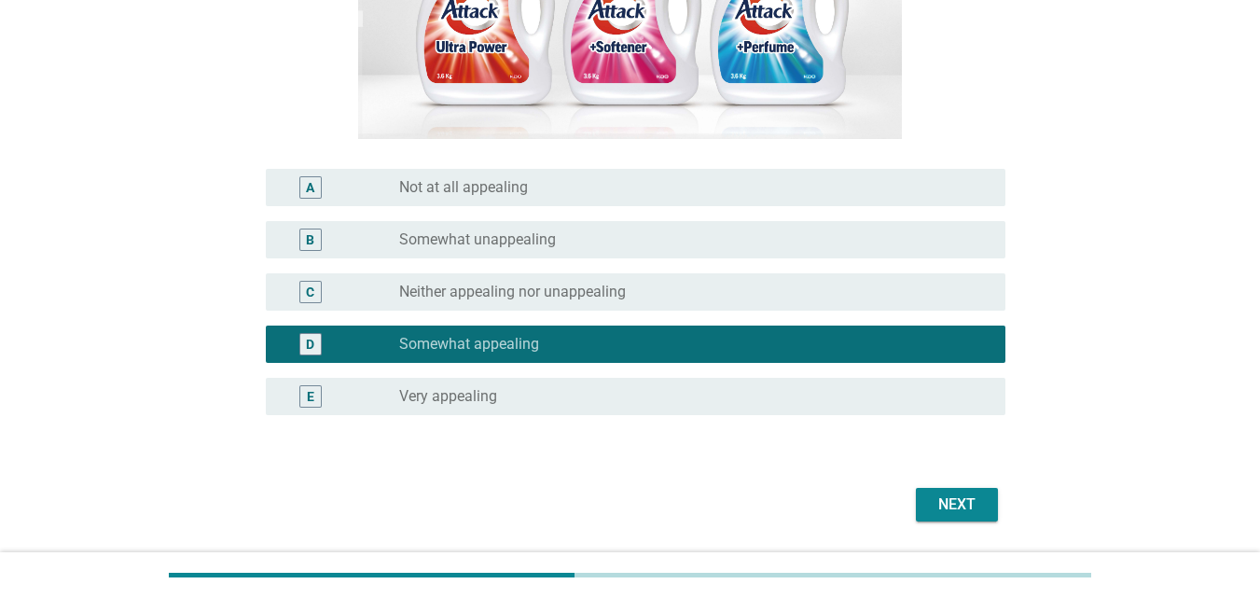
click at [960, 508] on div "Next" at bounding box center [957, 505] width 52 height 22
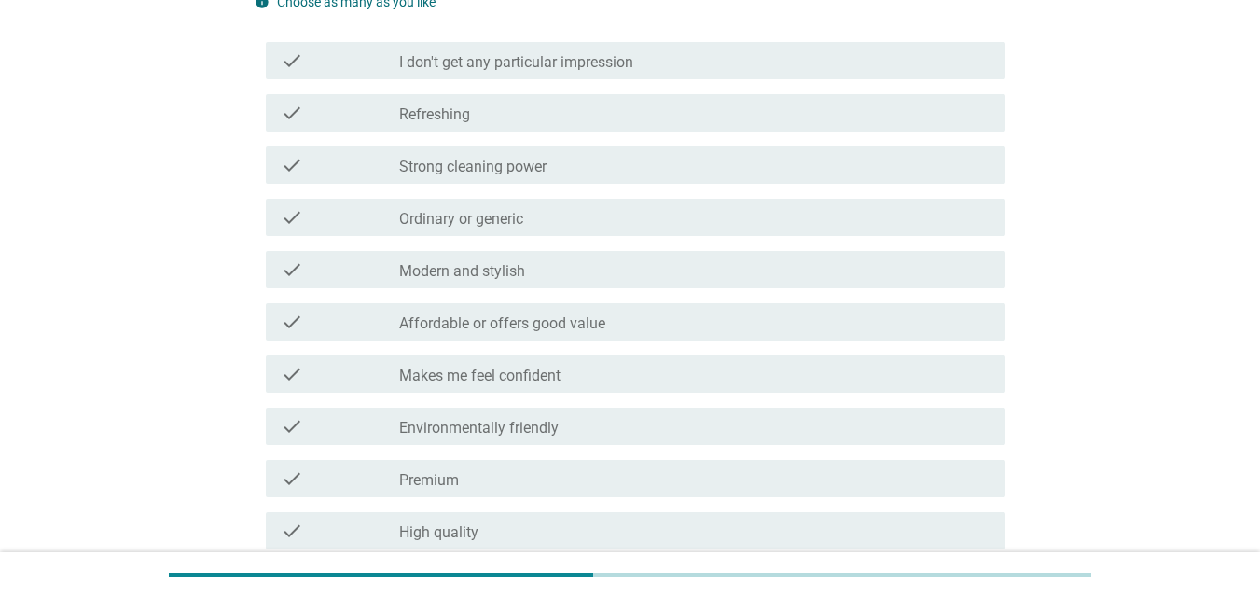
scroll to position [560, 0]
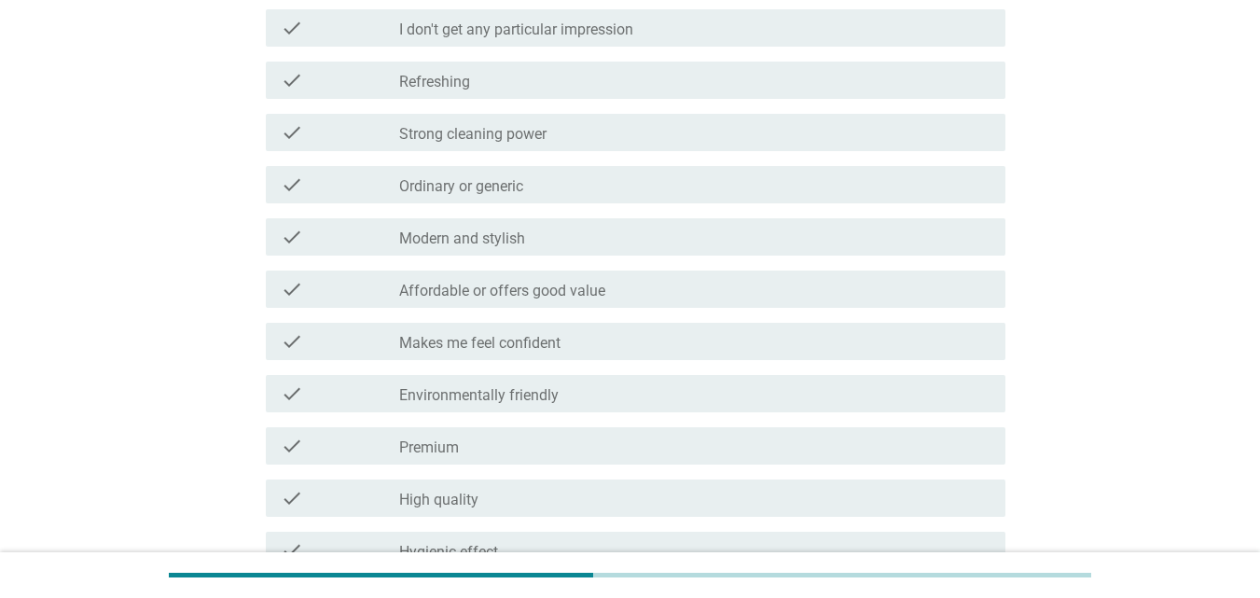
click at [480, 76] on div "check_box_outline_blank Refreshing" at bounding box center [694, 80] width 591 height 22
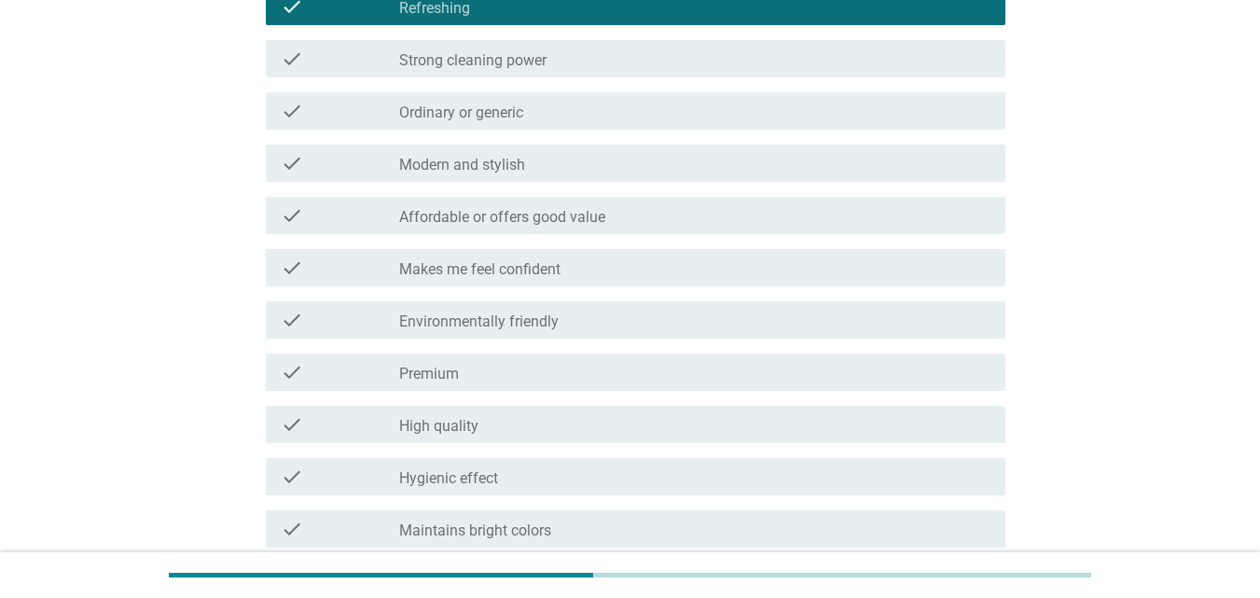
scroll to position [746, 0]
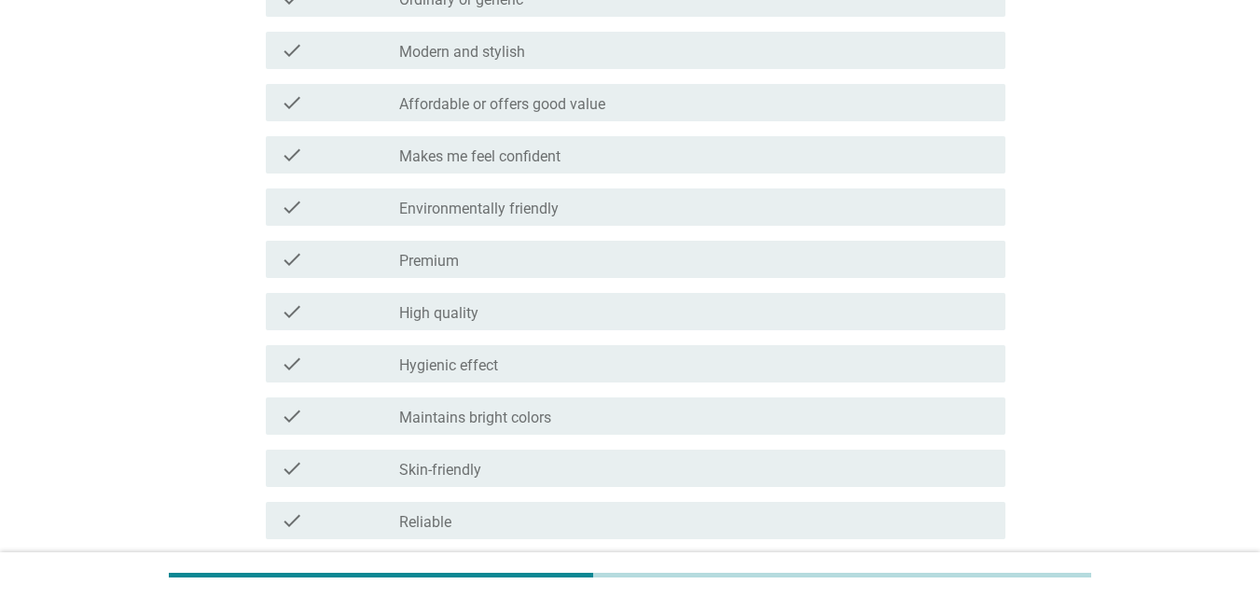
click at [548, 53] on div "check_box_outline_blank Modern and stylish" at bounding box center [694, 50] width 591 height 22
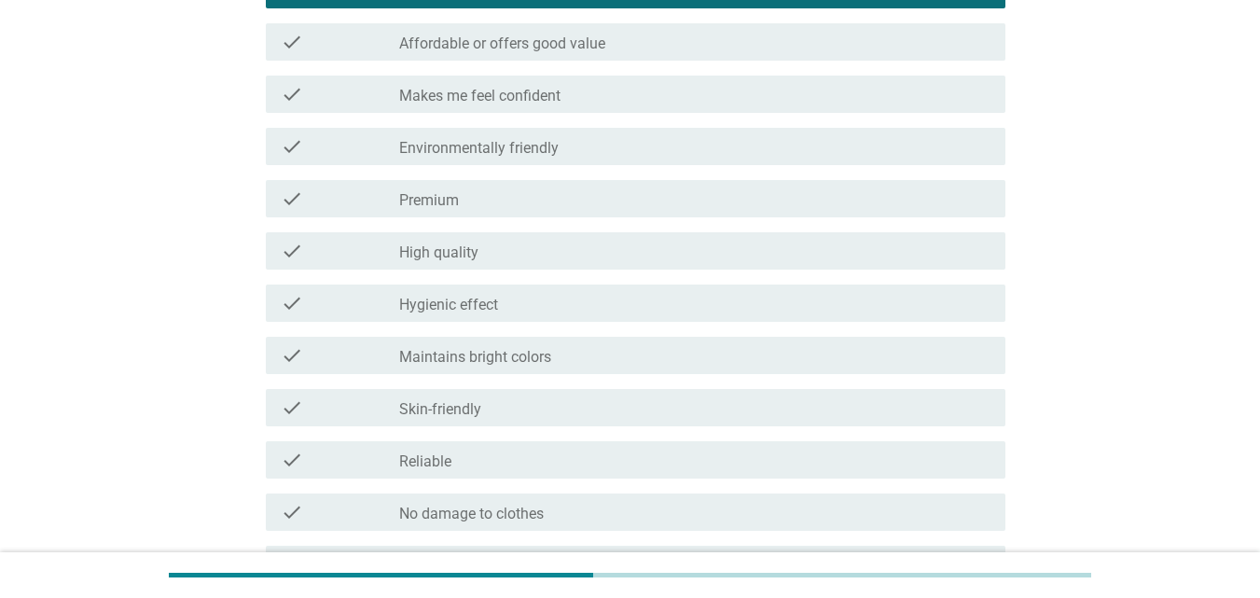
scroll to position [1119, 0]
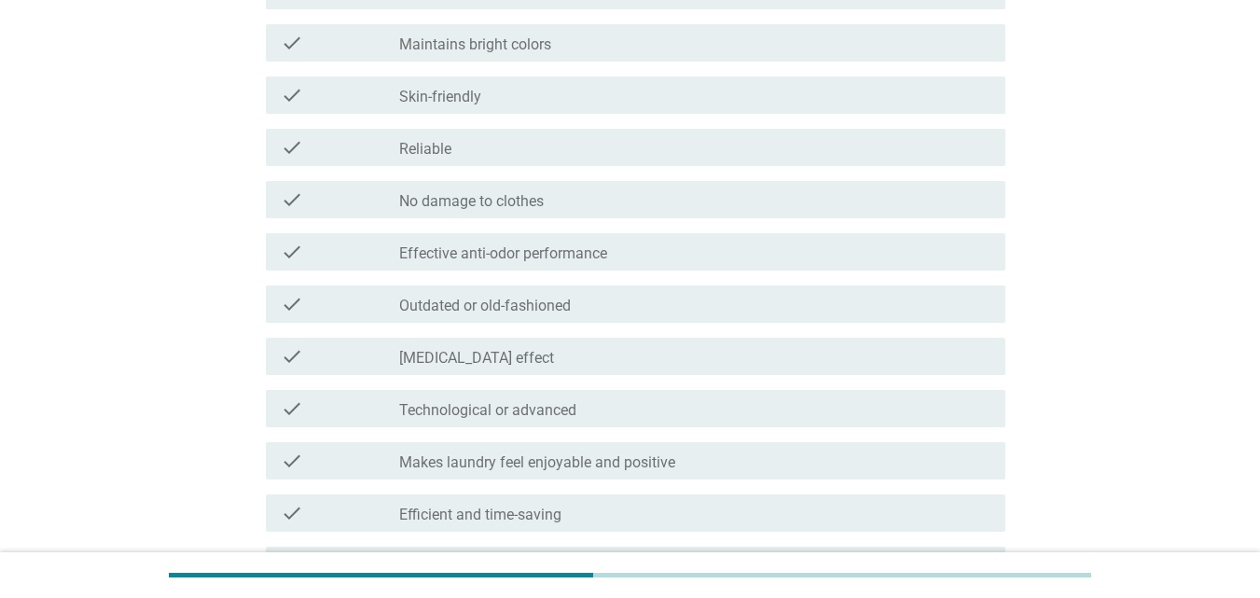
click at [623, 38] on div "check_box_outline_blank Maintains bright colors" at bounding box center [694, 43] width 591 height 22
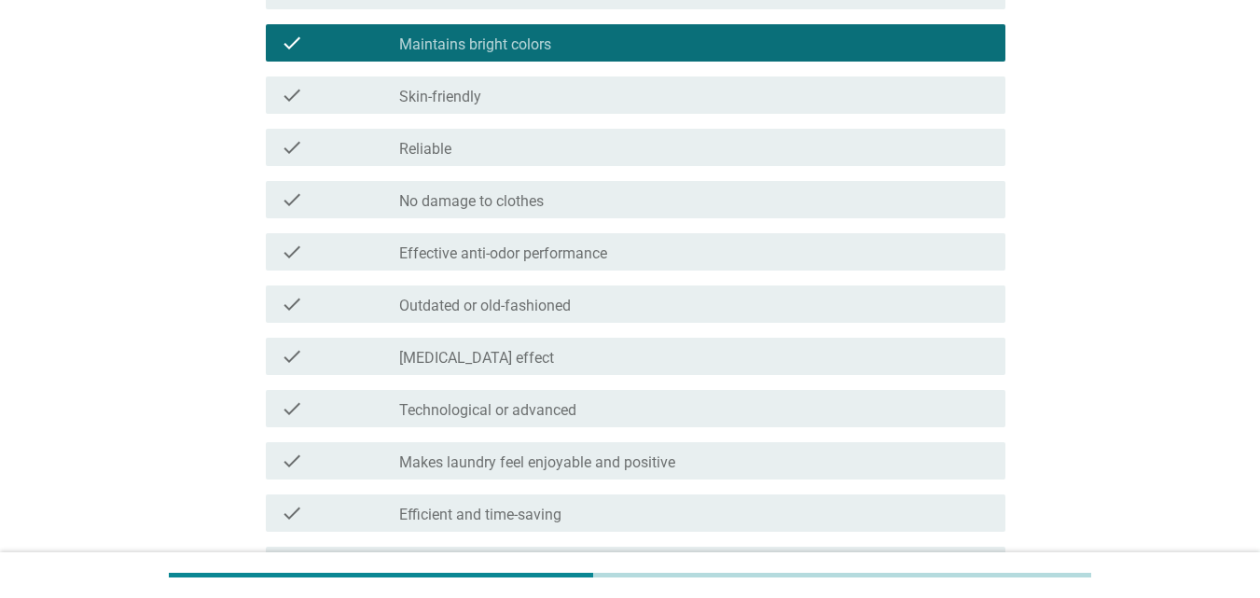
click at [670, 202] on div "check_box_outline_blank No damage to clothes" at bounding box center [694, 199] width 591 height 22
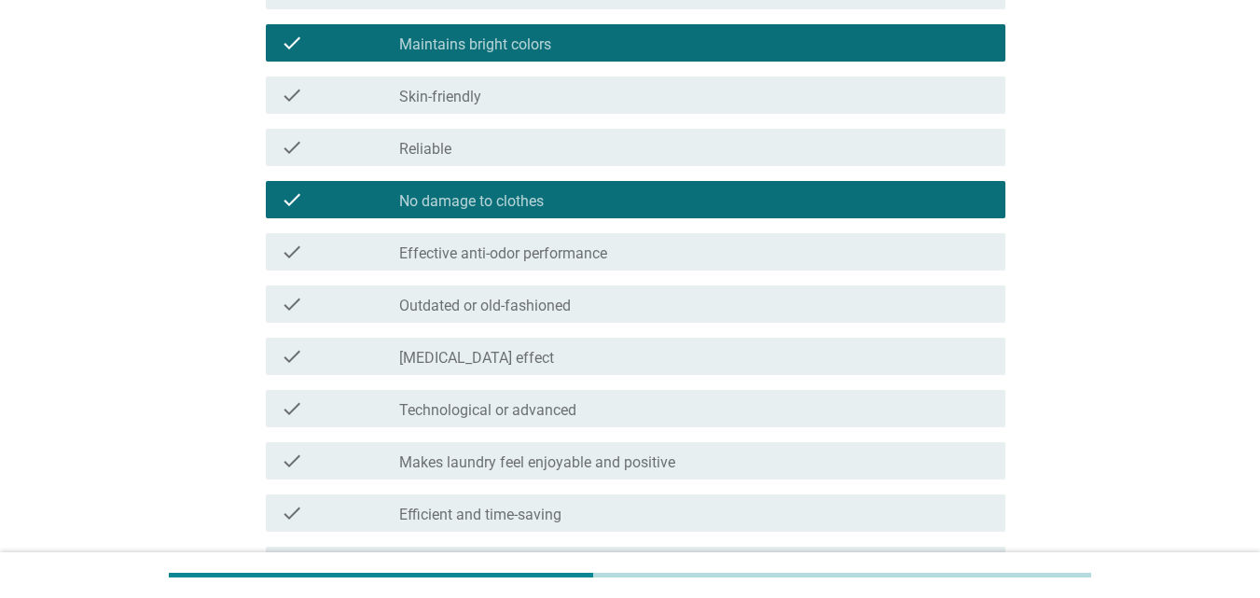
click at [632, 354] on div "check_box_outline_blank [MEDICAL_DATA] effect" at bounding box center [694, 356] width 591 height 22
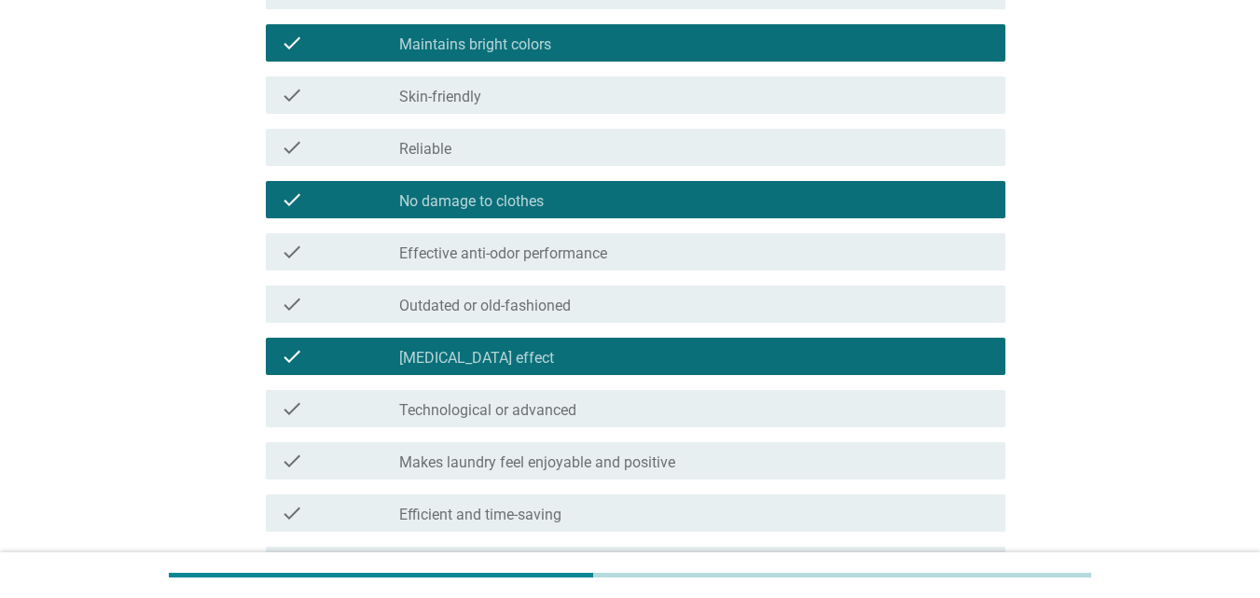
click at [736, 409] on div "check_box_outline_blank Technological or advanced" at bounding box center [694, 408] width 591 height 22
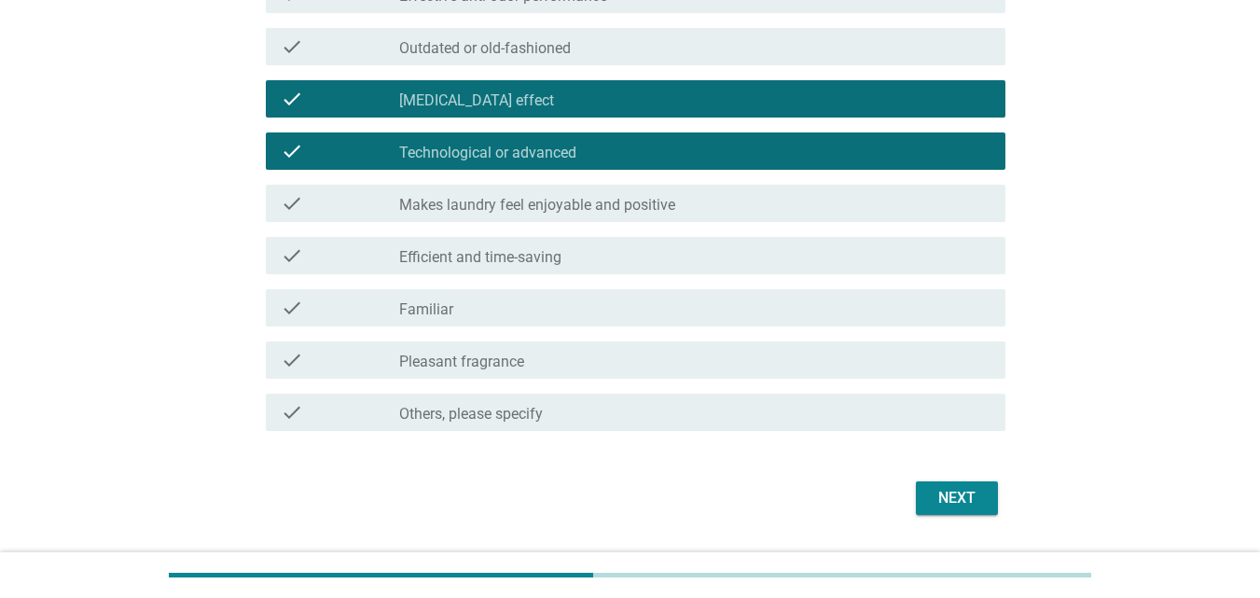
scroll to position [1399, 0]
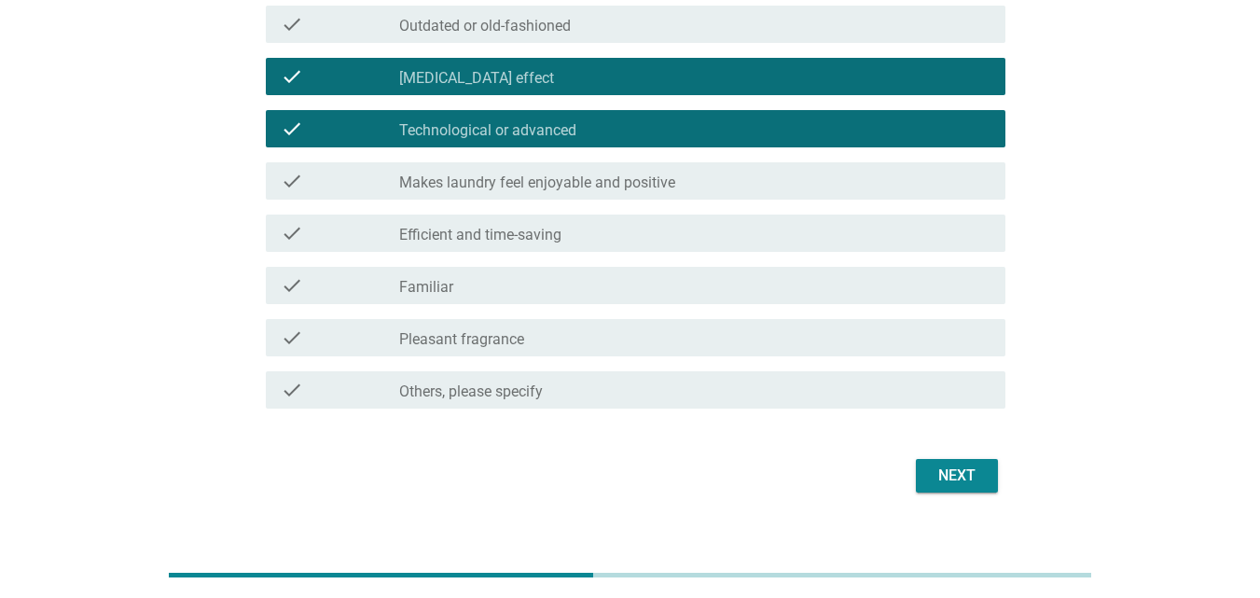
click at [961, 471] on div "Next" at bounding box center [957, 476] width 52 height 22
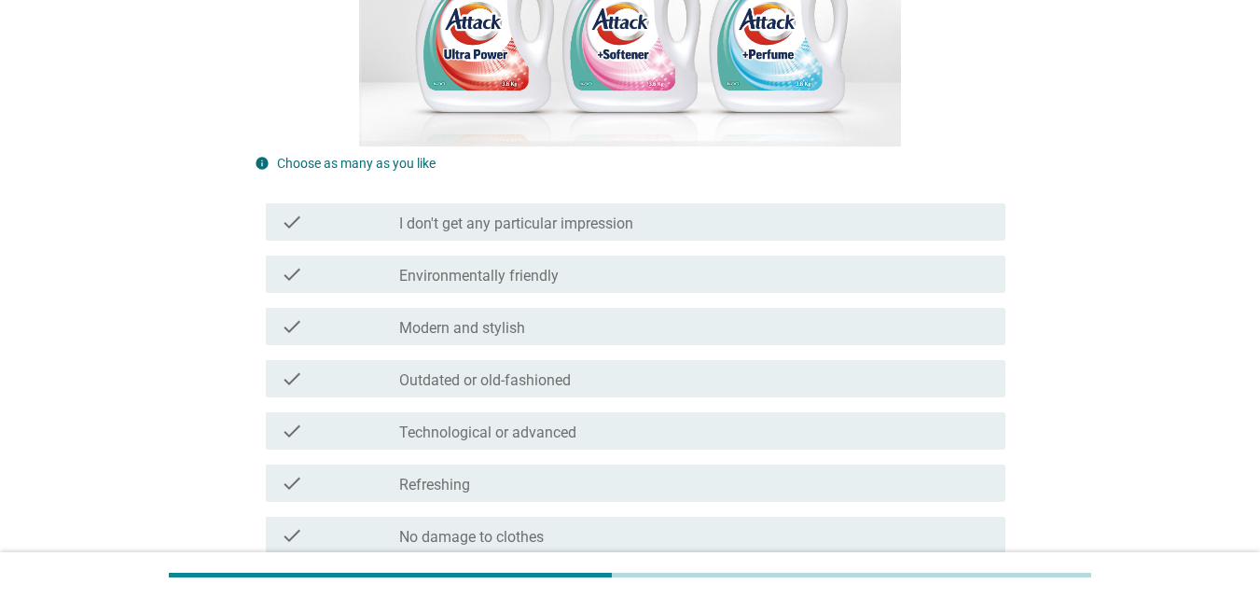
scroll to position [560, 0]
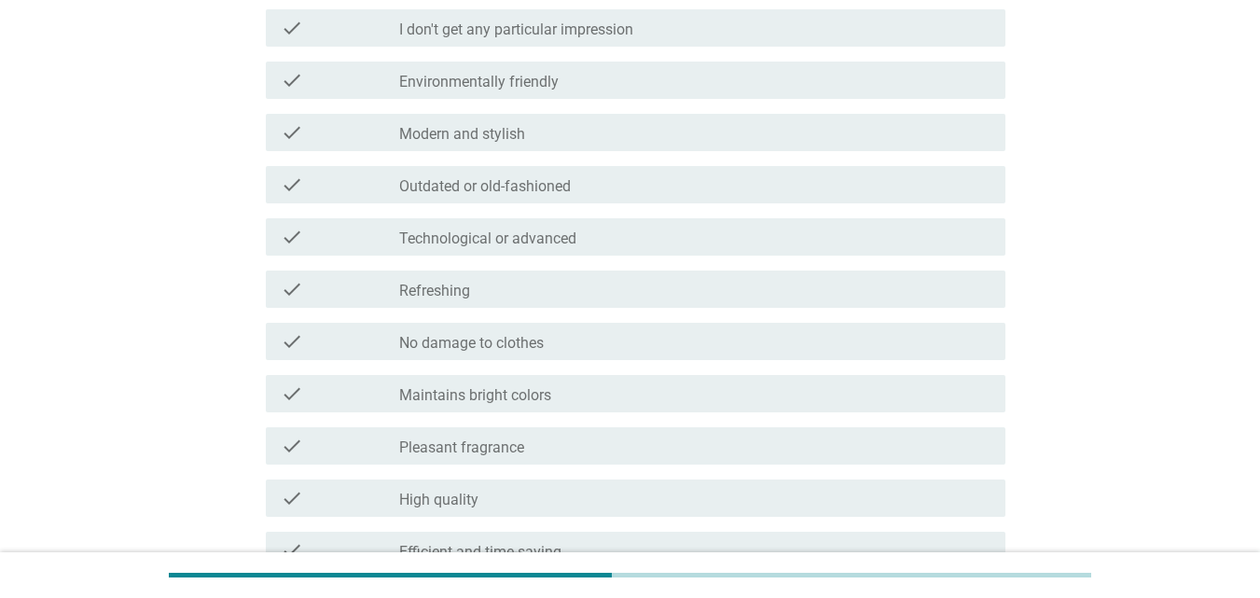
click at [452, 137] on label "Modern and stylish" at bounding box center [462, 134] width 126 height 19
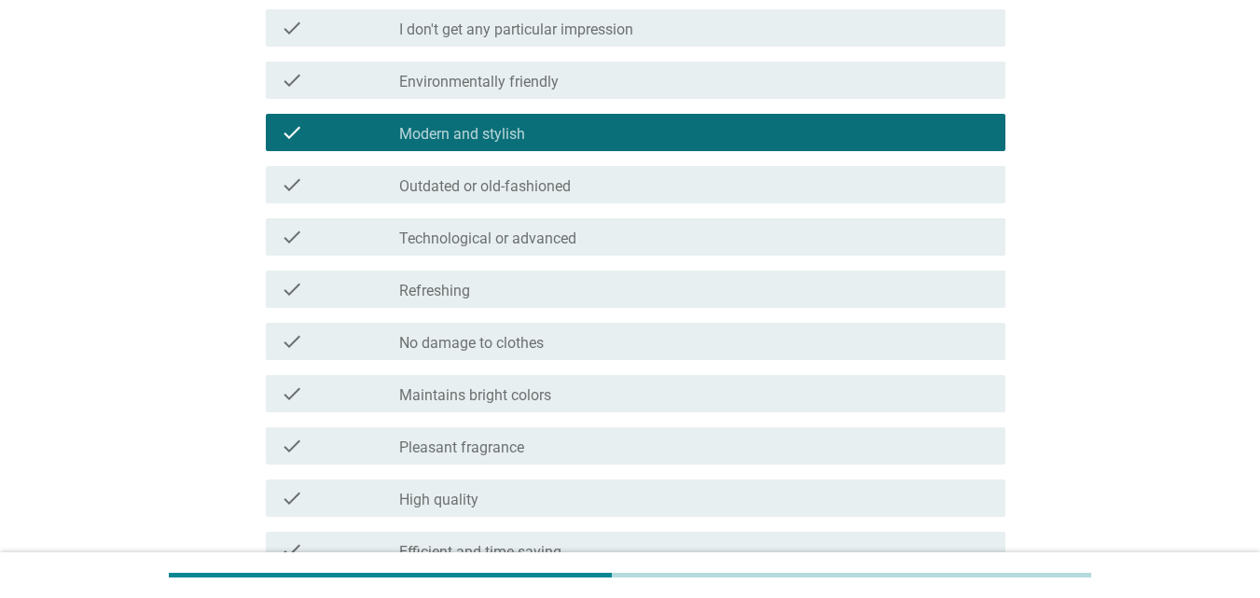
click at [509, 77] on label "Environmentally friendly" at bounding box center [479, 82] width 160 height 19
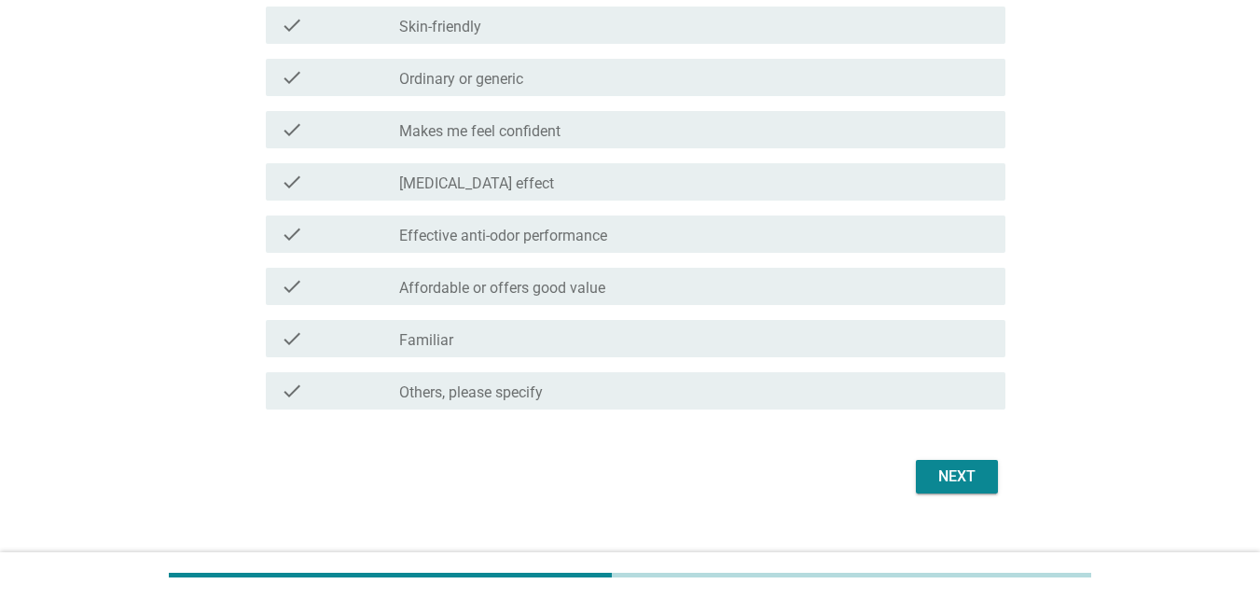
scroll to position [1399, 0]
click at [968, 473] on div "Next" at bounding box center [957, 476] width 52 height 22
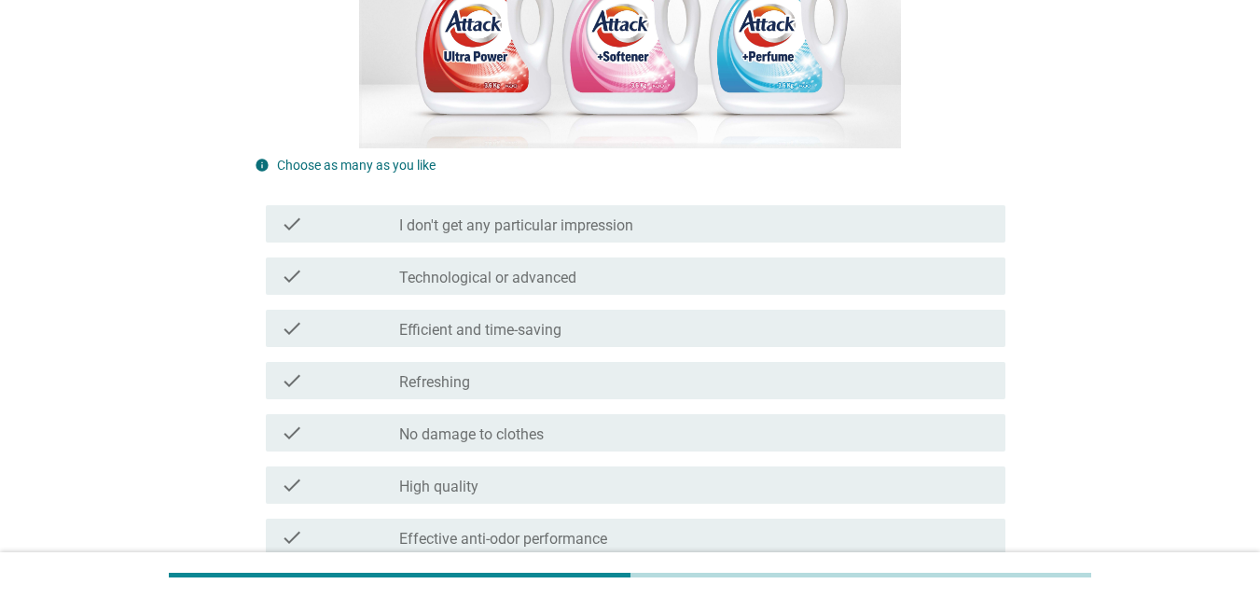
scroll to position [466, 0]
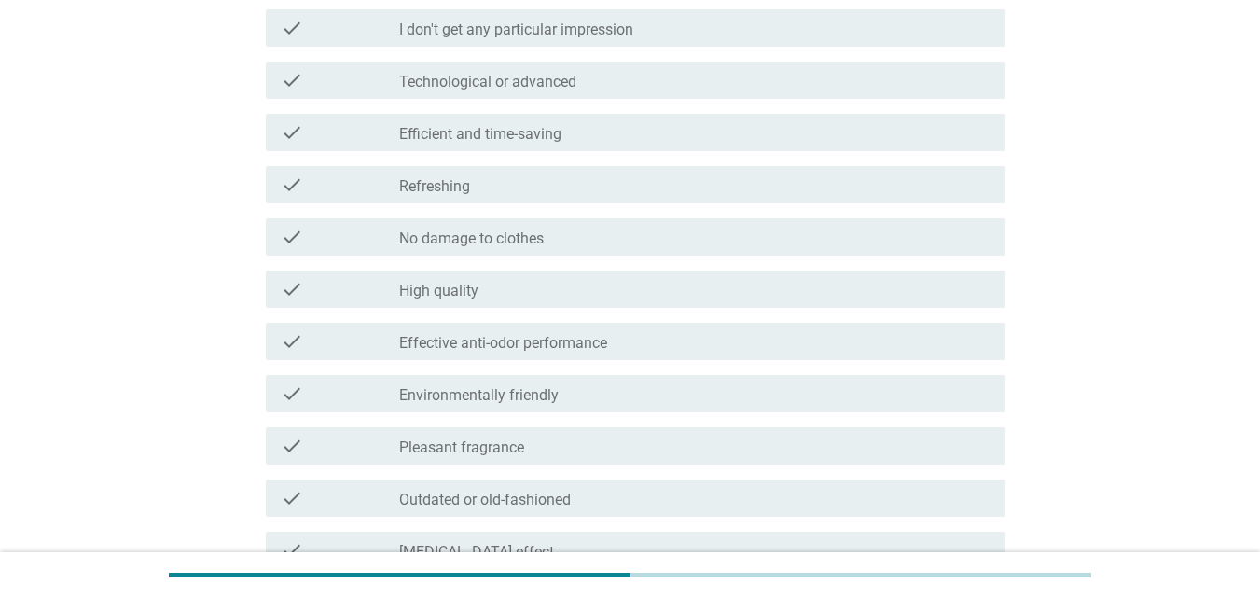
drag, startPoint x: 690, startPoint y: 29, endPoint x: 736, endPoint y: 36, distance: 46.3
click at [691, 29] on div "check_box_outline_blank I don't get any particular impression" at bounding box center [694, 28] width 591 height 22
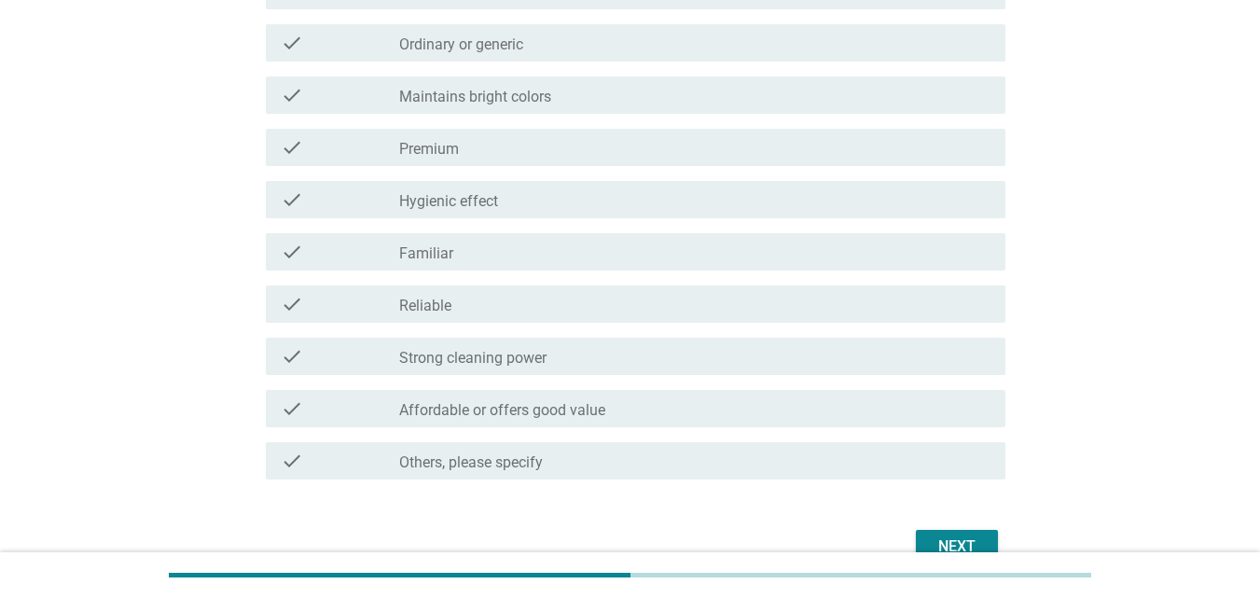
scroll to position [1427, 0]
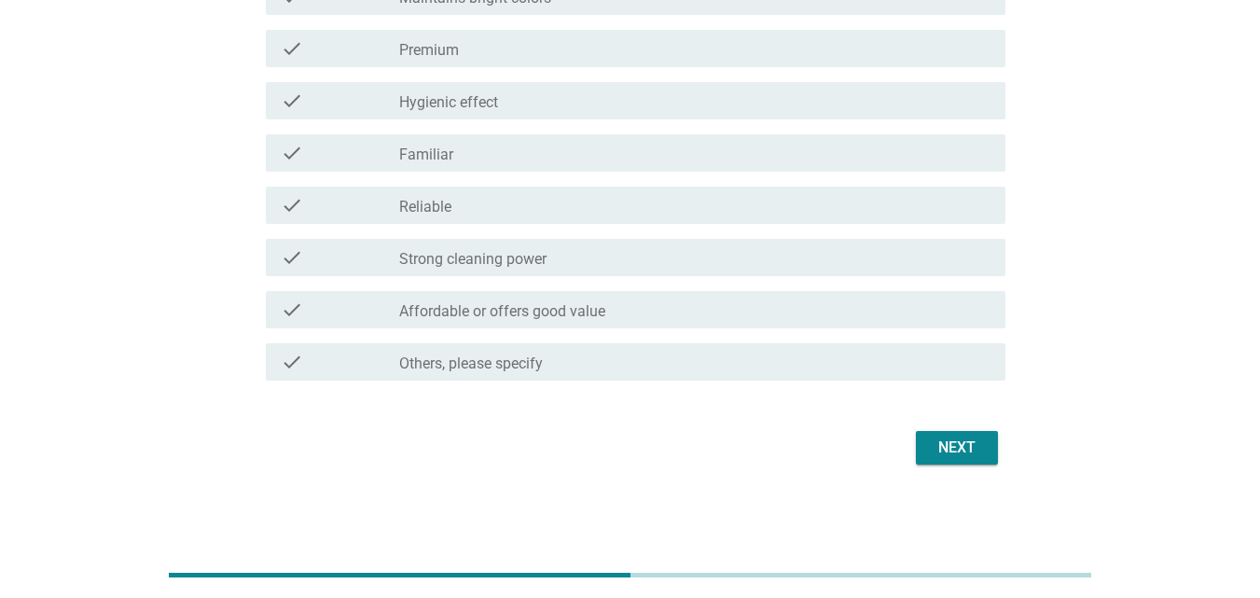
drag, startPoint x: 994, startPoint y: 470, endPoint x: 977, endPoint y: 438, distance: 35.9
click at [978, 437] on div "Next" at bounding box center [957, 448] width 52 height 22
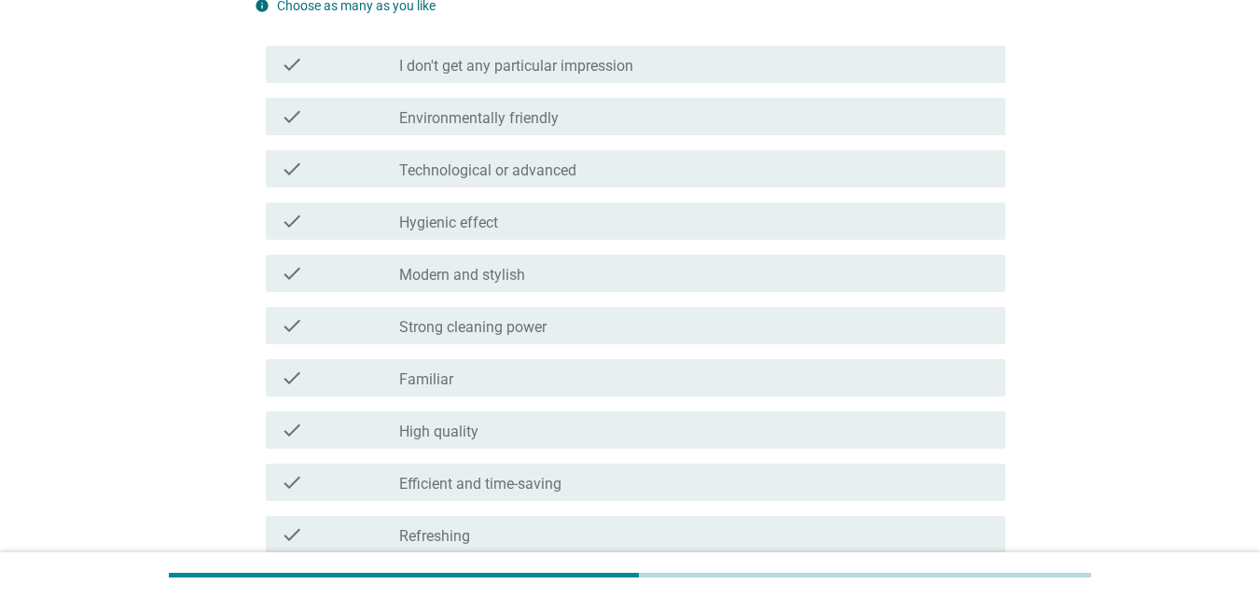
scroll to position [560, 0]
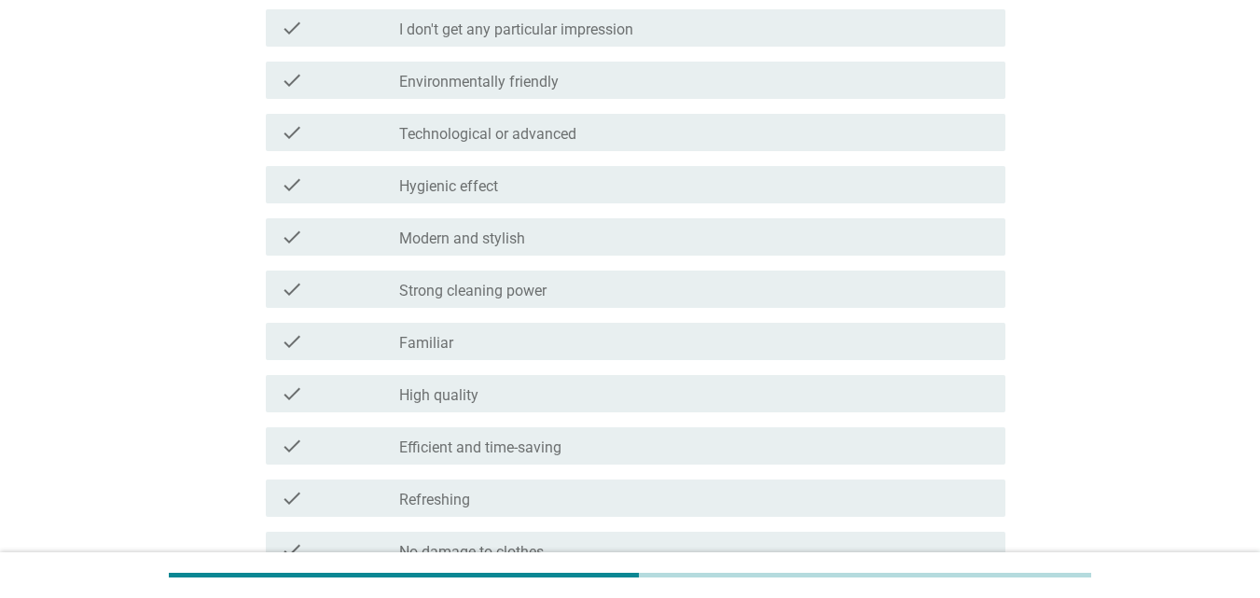
click at [502, 288] on label "Strong cleaning power" at bounding box center [472, 291] width 147 height 19
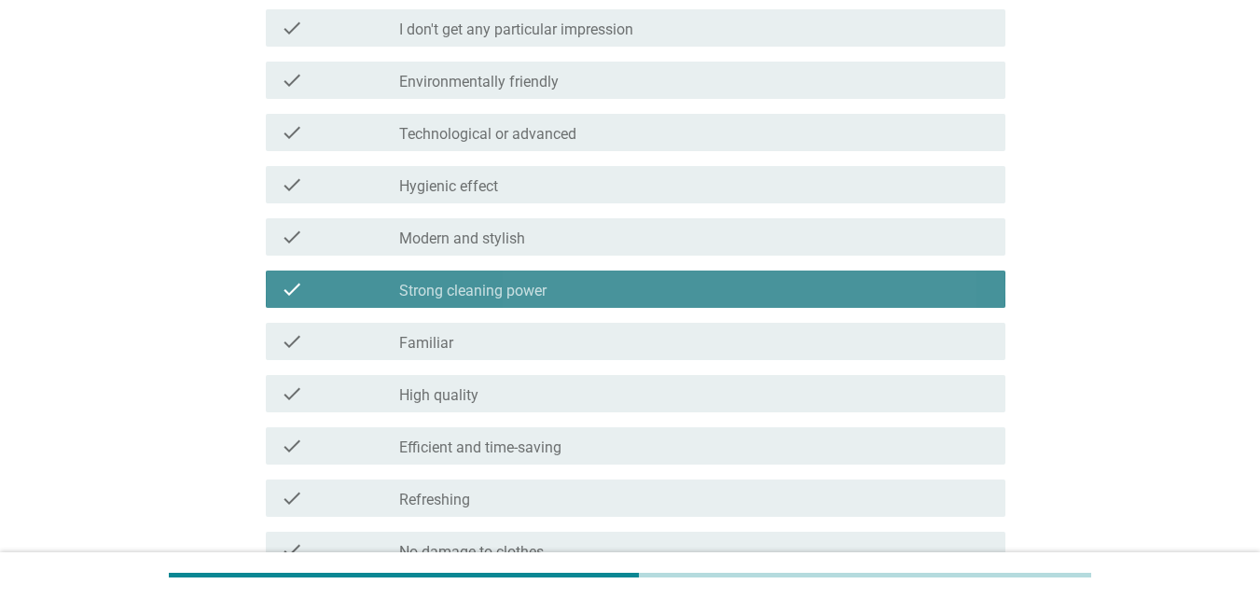
click at [494, 238] on label "Modern and stylish" at bounding box center [462, 238] width 126 height 19
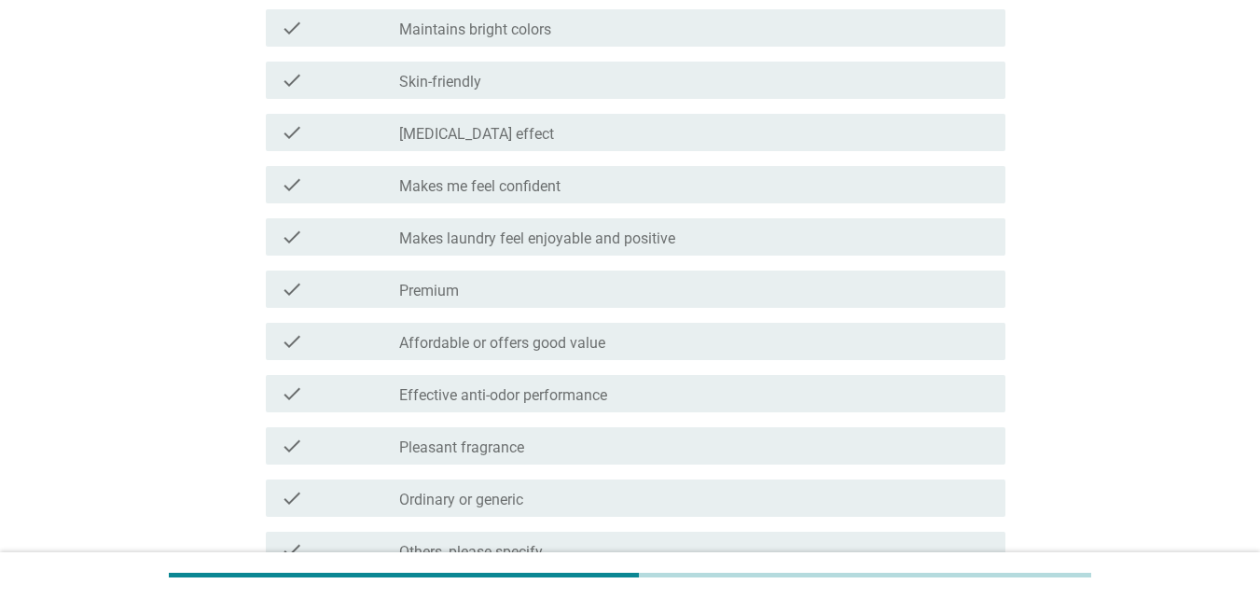
scroll to position [1306, 0]
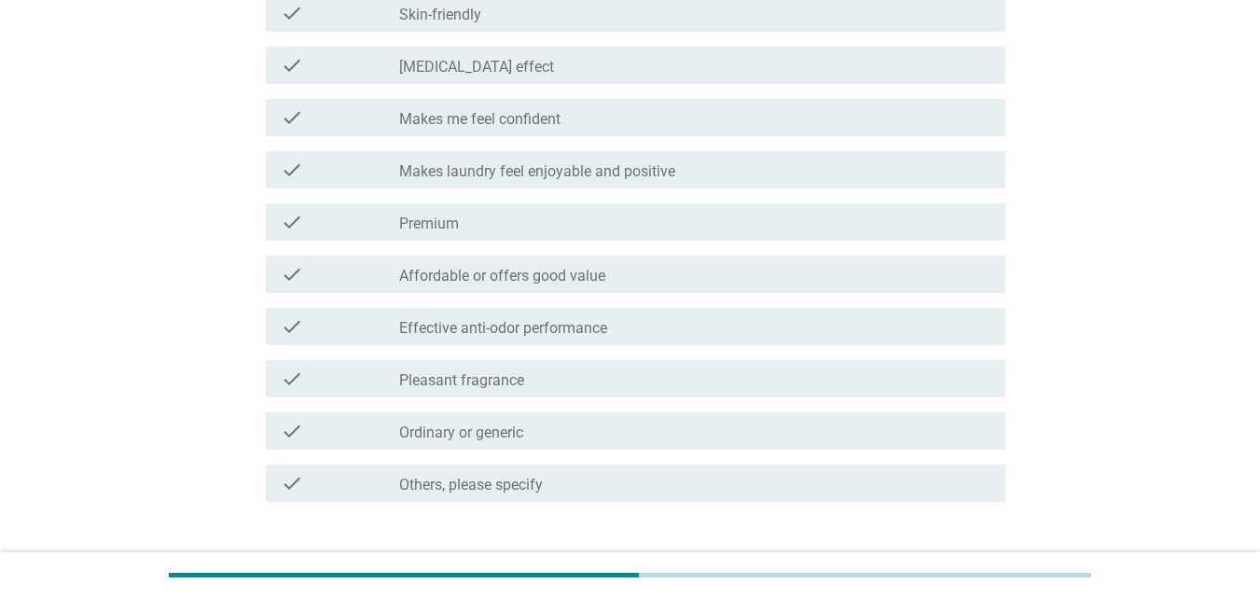
click at [561, 227] on div "check_box_outline_blank Premium" at bounding box center [694, 222] width 591 height 22
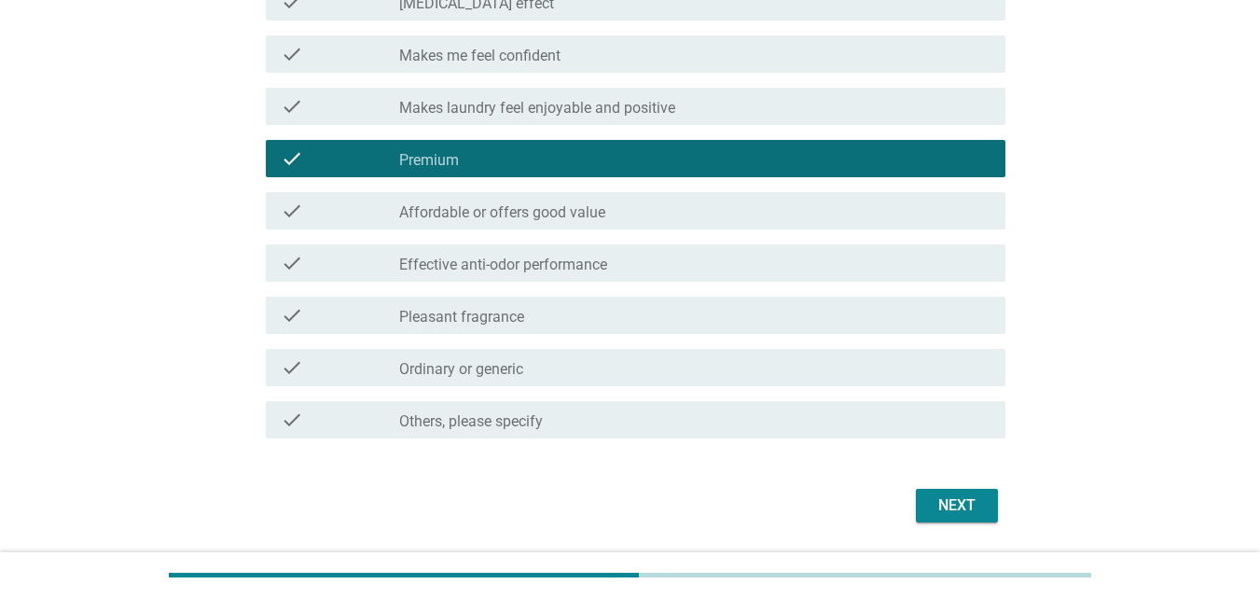
scroll to position [1427, 0]
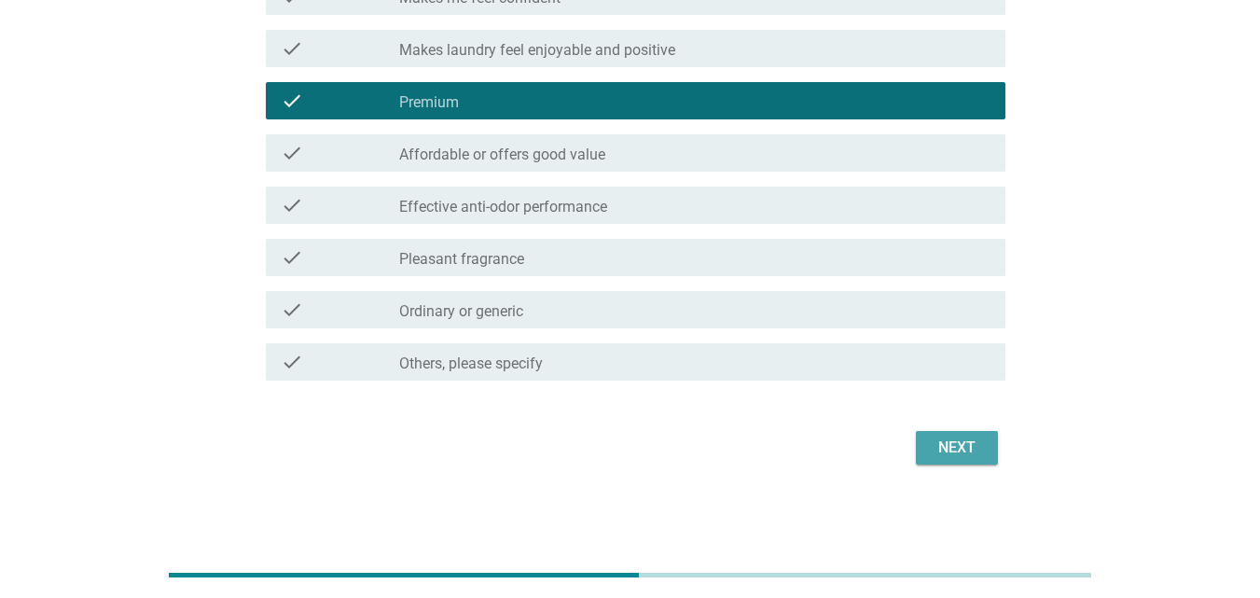
click at [934, 454] on div "Next" at bounding box center [957, 448] width 52 height 22
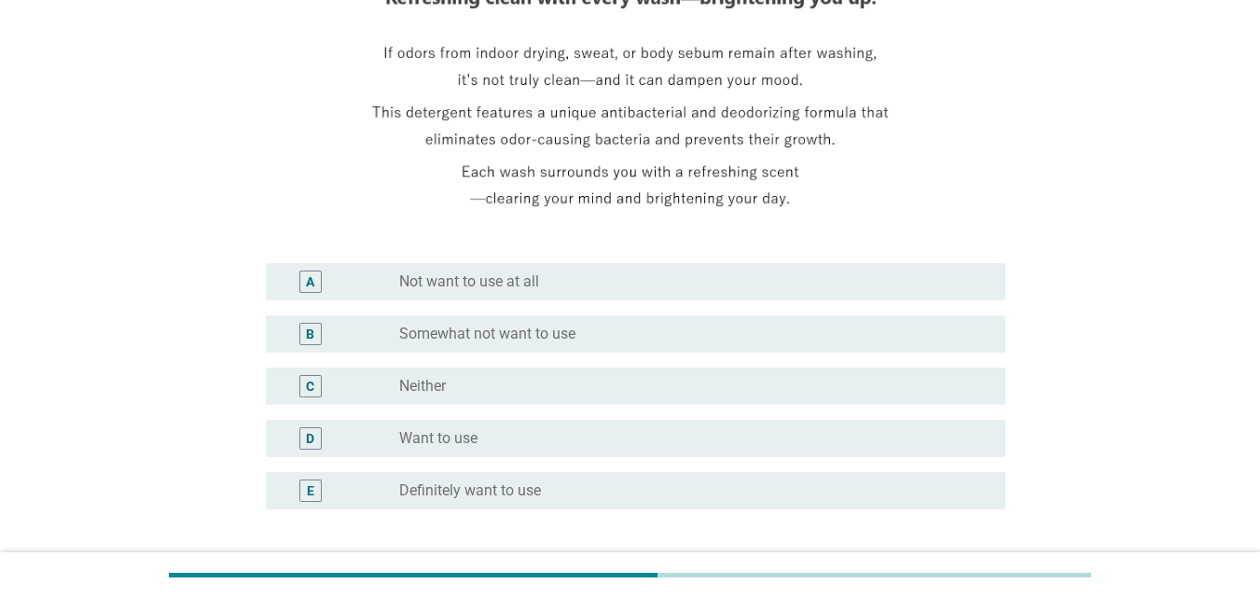
scroll to position [280, 0]
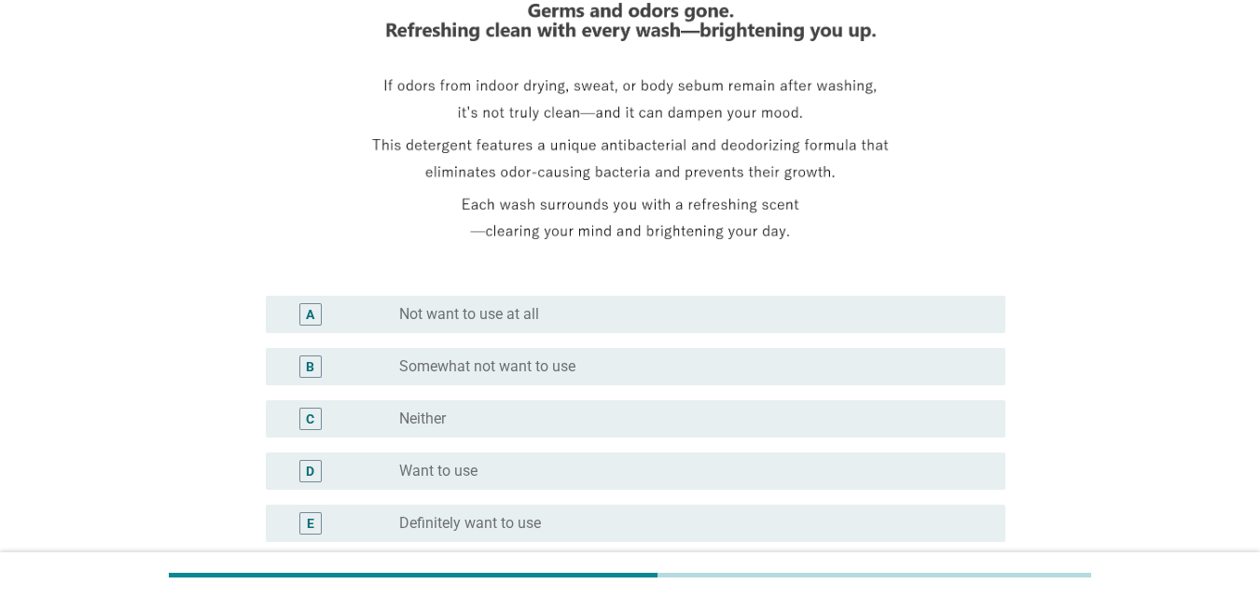
click at [928, 483] on div "D radio_button_unchecked Want to use" at bounding box center [636, 470] width 740 height 37
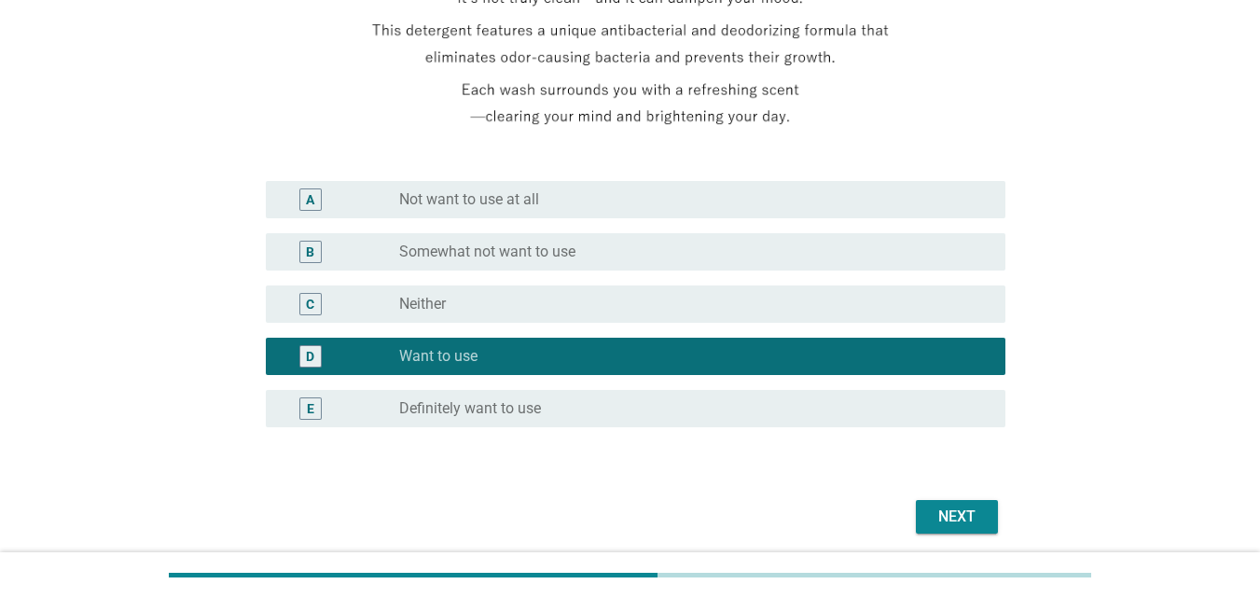
scroll to position [464, 0]
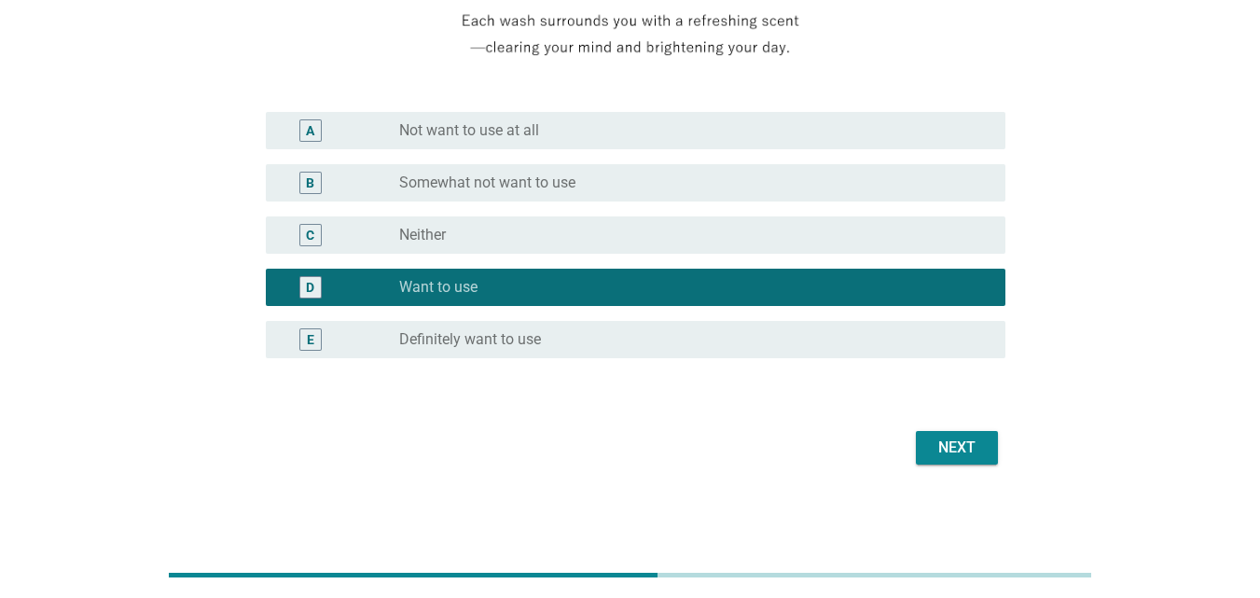
drag, startPoint x: 964, startPoint y: 437, endPoint x: 973, endPoint y: 439, distance: 9.7
click at [965, 438] on div "Next" at bounding box center [957, 448] width 52 height 22
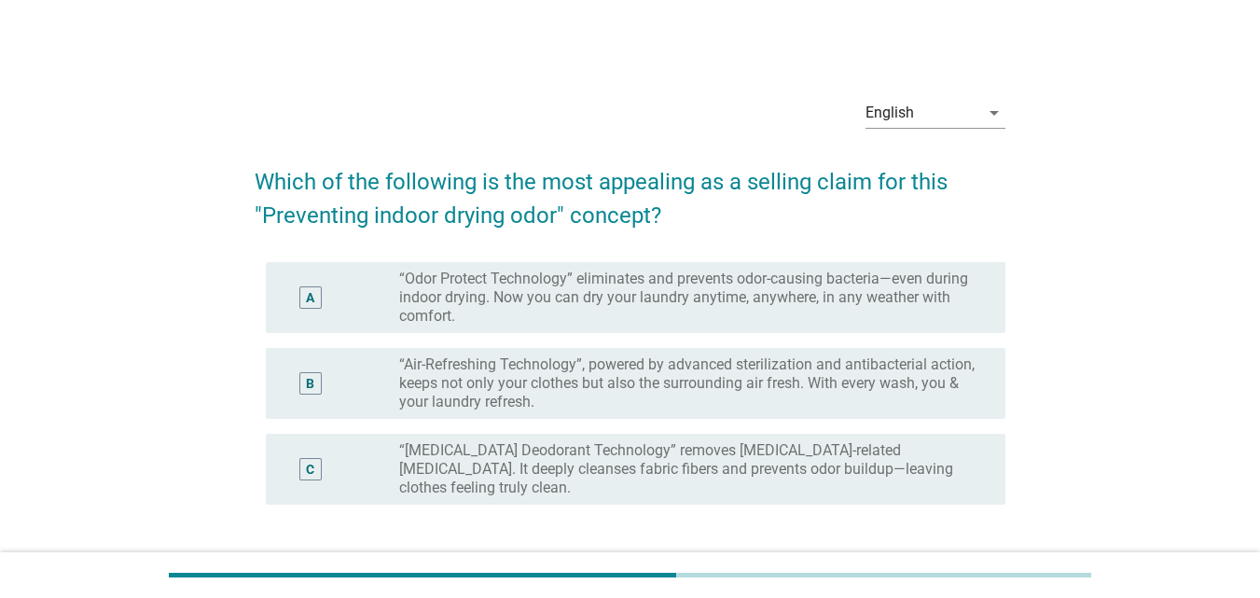
click at [857, 271] on label "“Odor Protect Technology” eliminates and prevents odor-causing bacteria—even du…" at bounding box center [687, 298] width 577 height 56
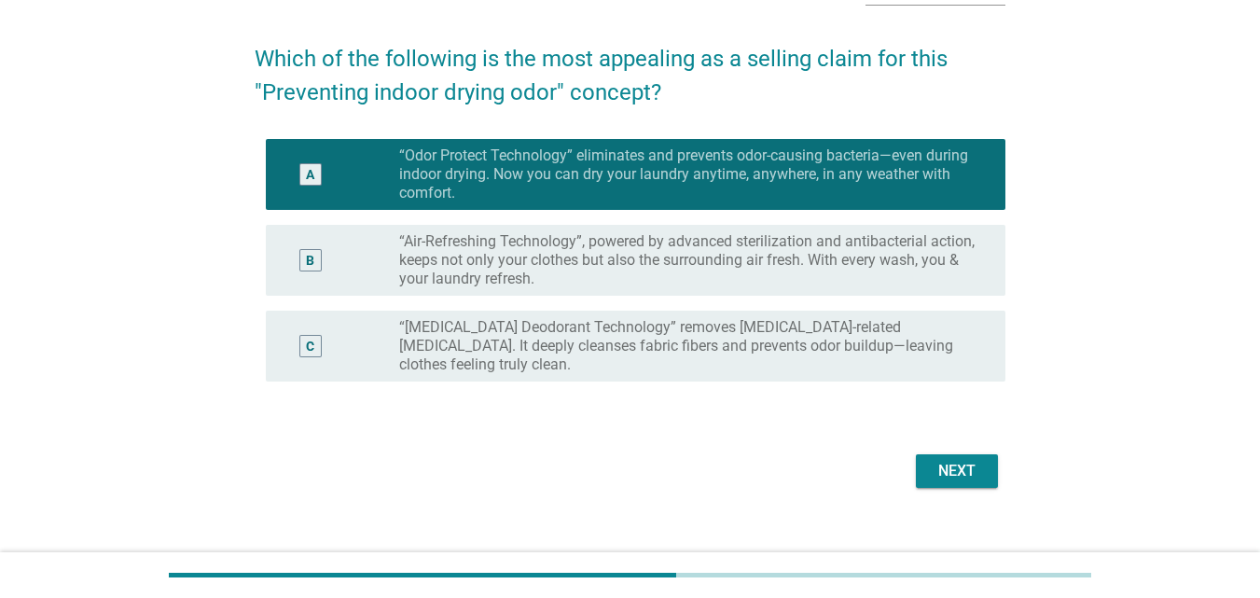
scroll to position [128, 0]
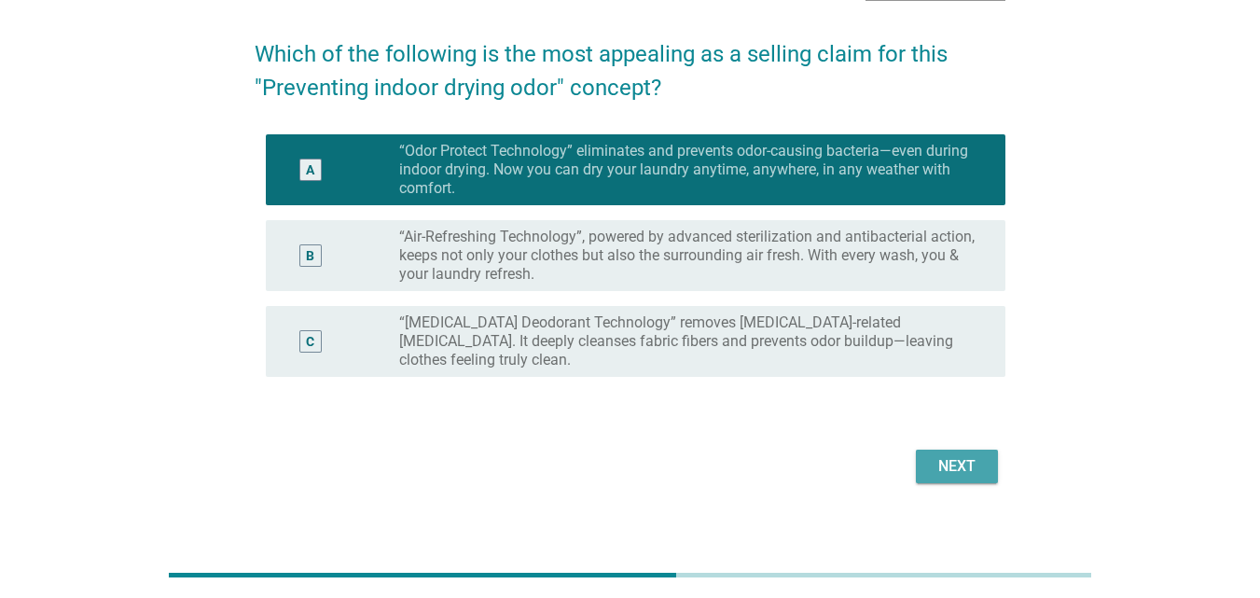
click at [956, 450] on button "Next" at bounding box center [957, 467] width 82 height 34
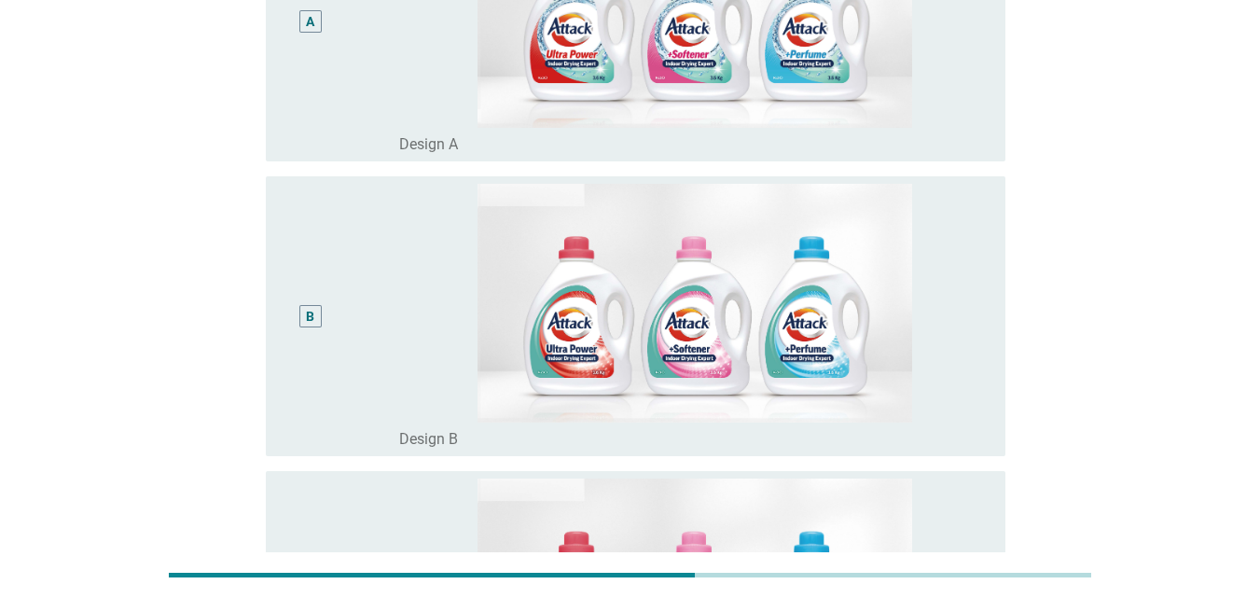
scroll to position [373, 0]
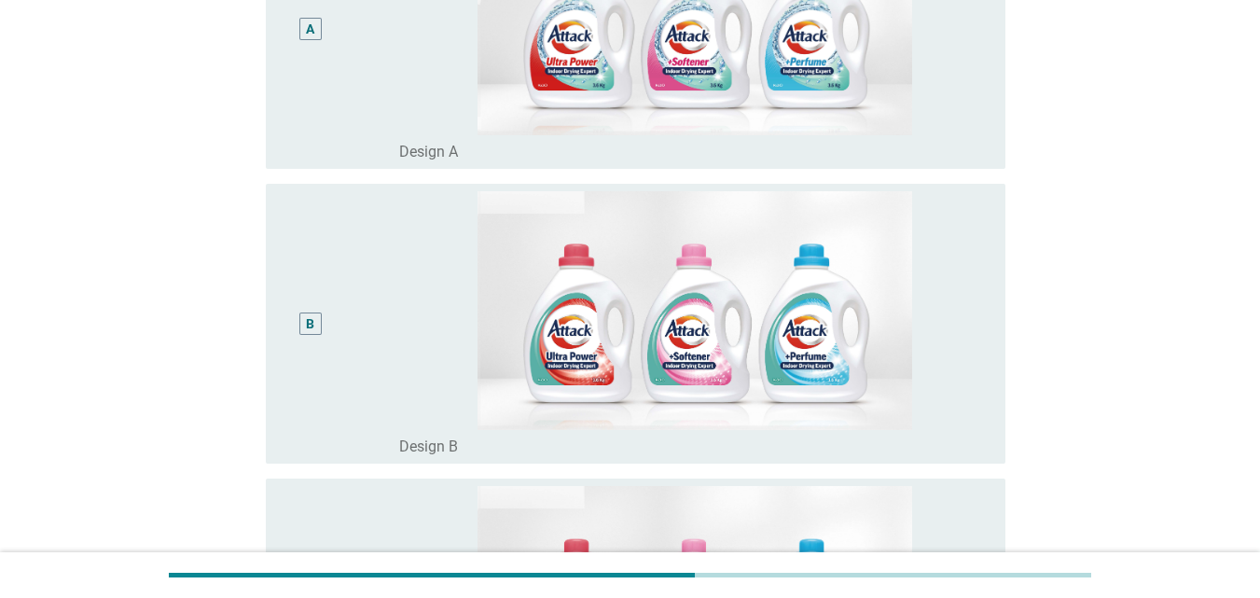
click at [925, 151] on div "radio_button_unchecked Design A" at bounding box center [687, 152] width 577 height 19
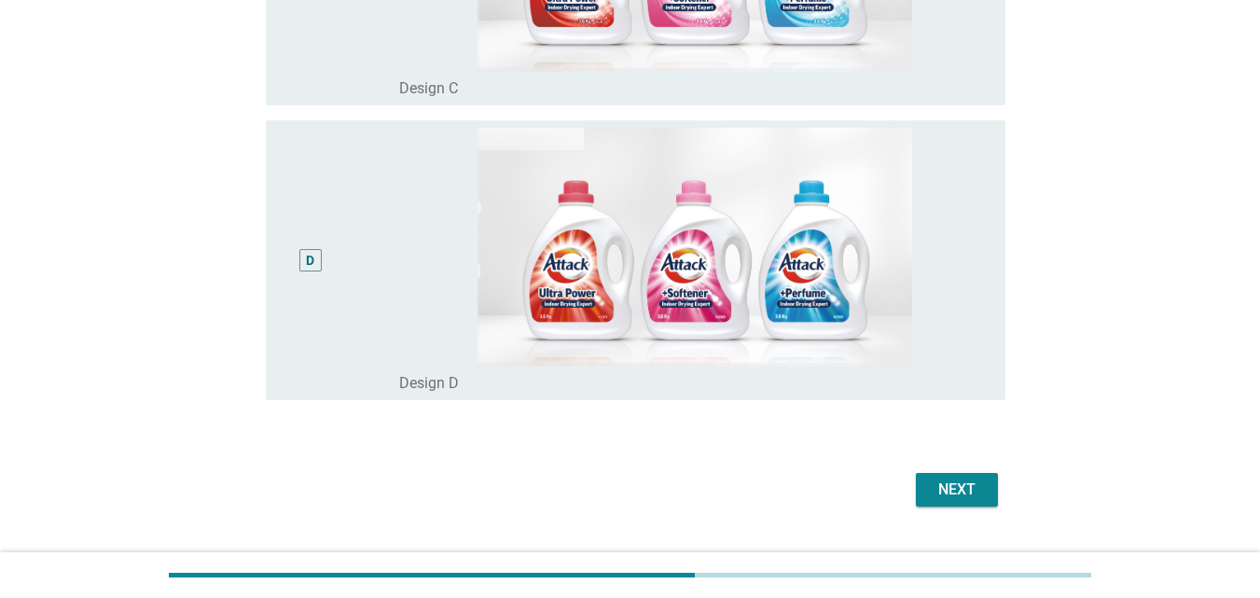
scroll to position [1070, 0]
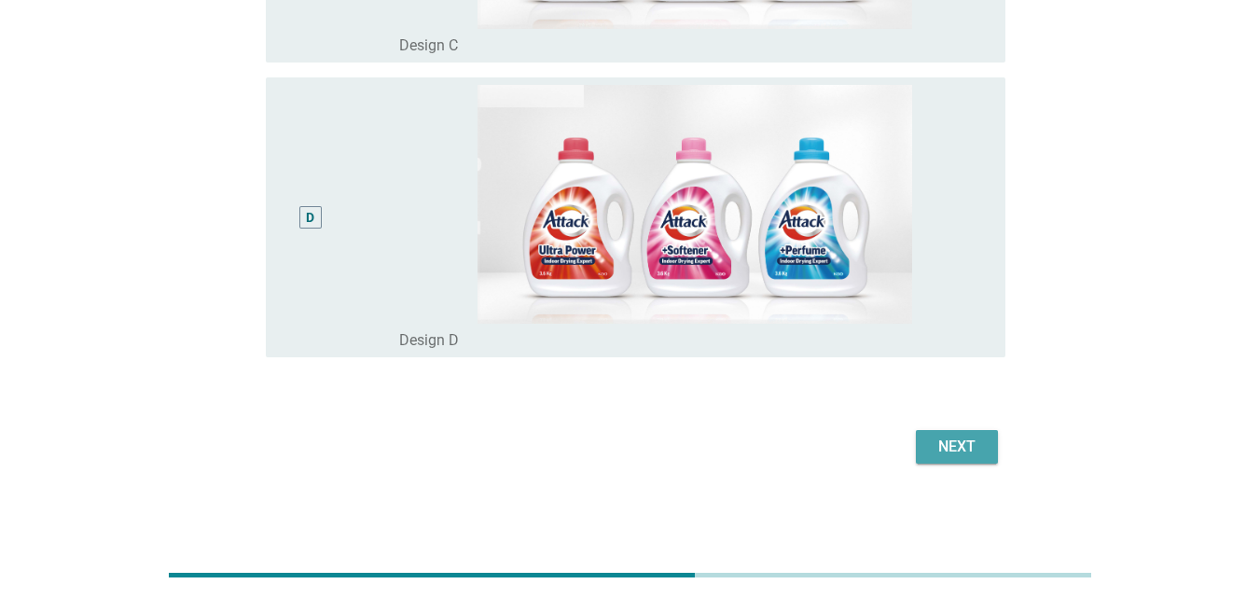
click at [979, 432] on button "Next" at bounding box center [957, 447] width 82 height 34
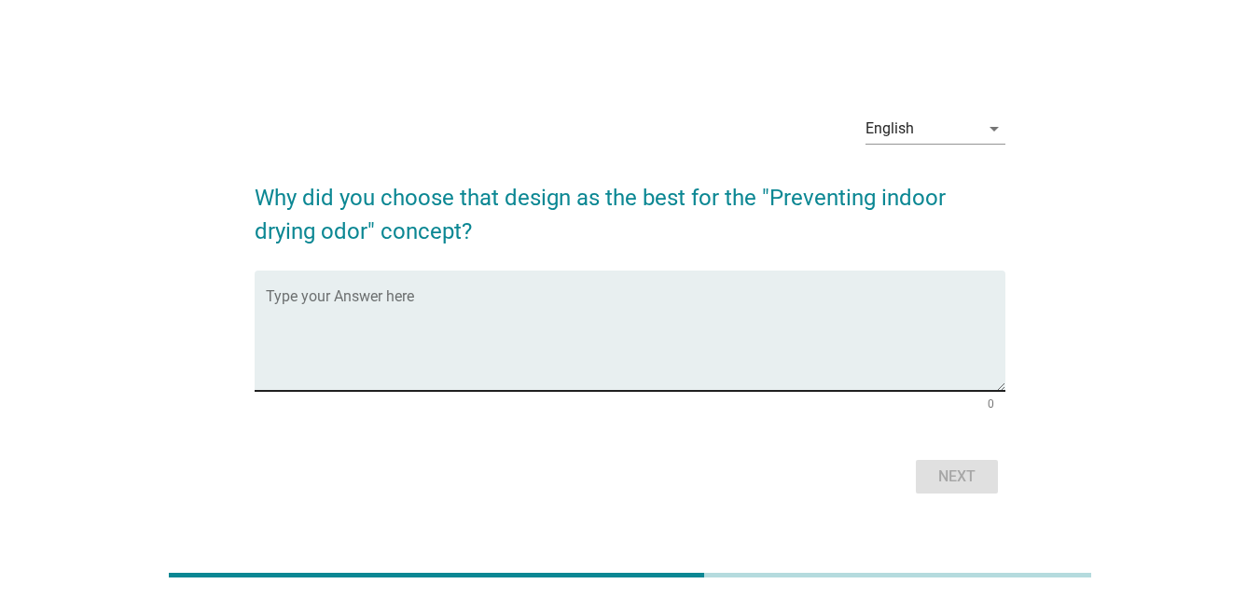
click at [753, 311] on textarea "Type your Answer here" at bounding box center [636, 342] width 740 height 98
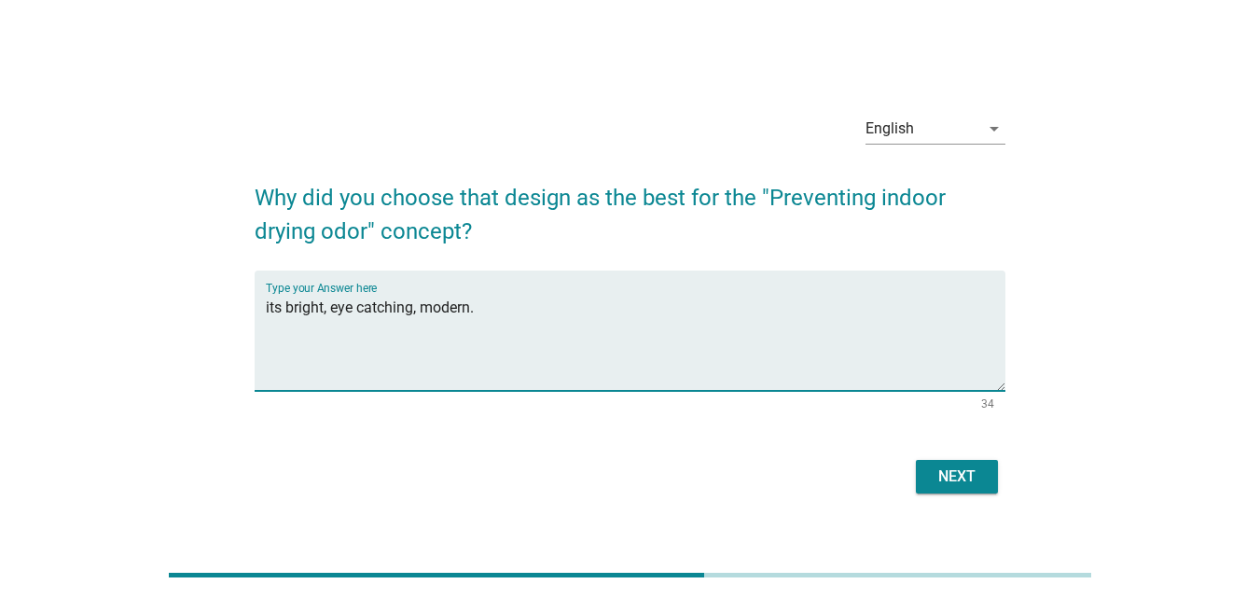
type textarea "its bright, eye catching, modern."
click at [961, 483] on div "Next" at bounding box center [957, 477] width 52 height 22
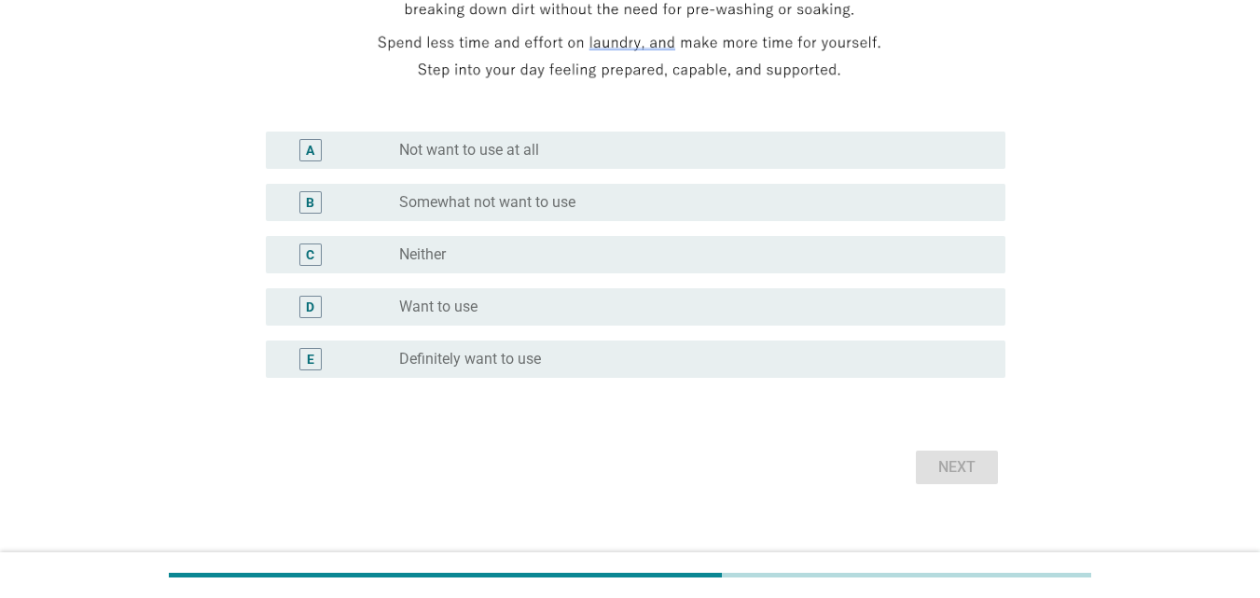
scroll to position [464, 0]
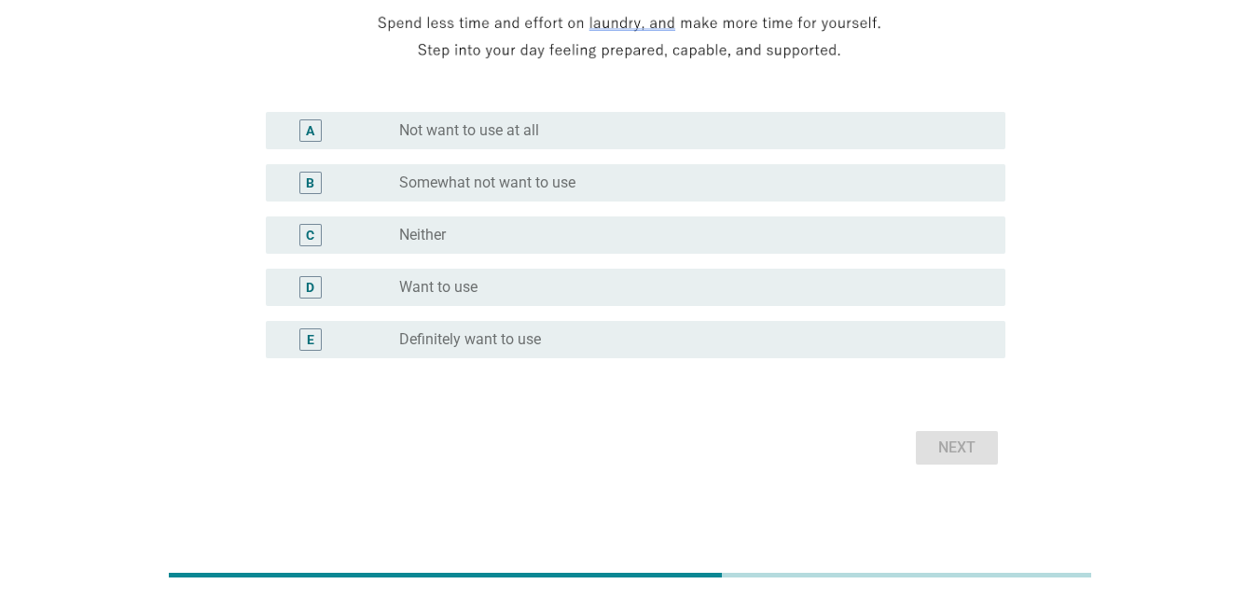
click at [842, 291] on div "radio_button_unchecked Want to use" at bounding box center [687, 287] width 577 height 19
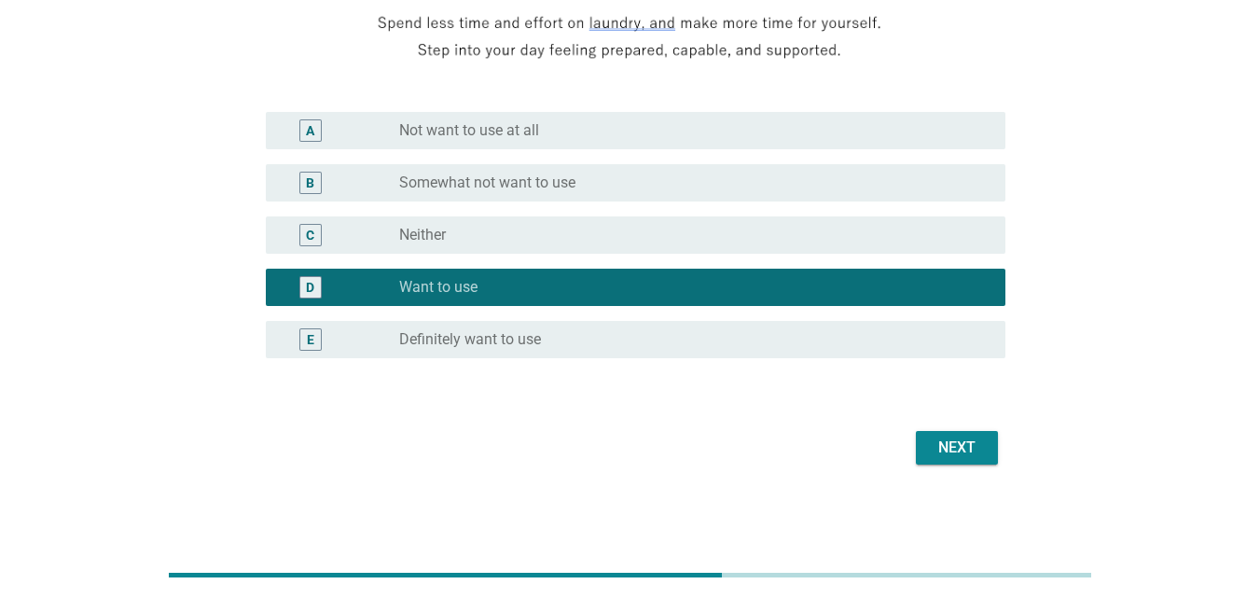
click at [960, 418] on form "If this "Cleaning power" concept were available, how likely would you be to use…" at bounding box center [630, 76] width 751 height 787
click at [972, 452] on div "Next" at bounding box center [957, 448] width 52 height 22
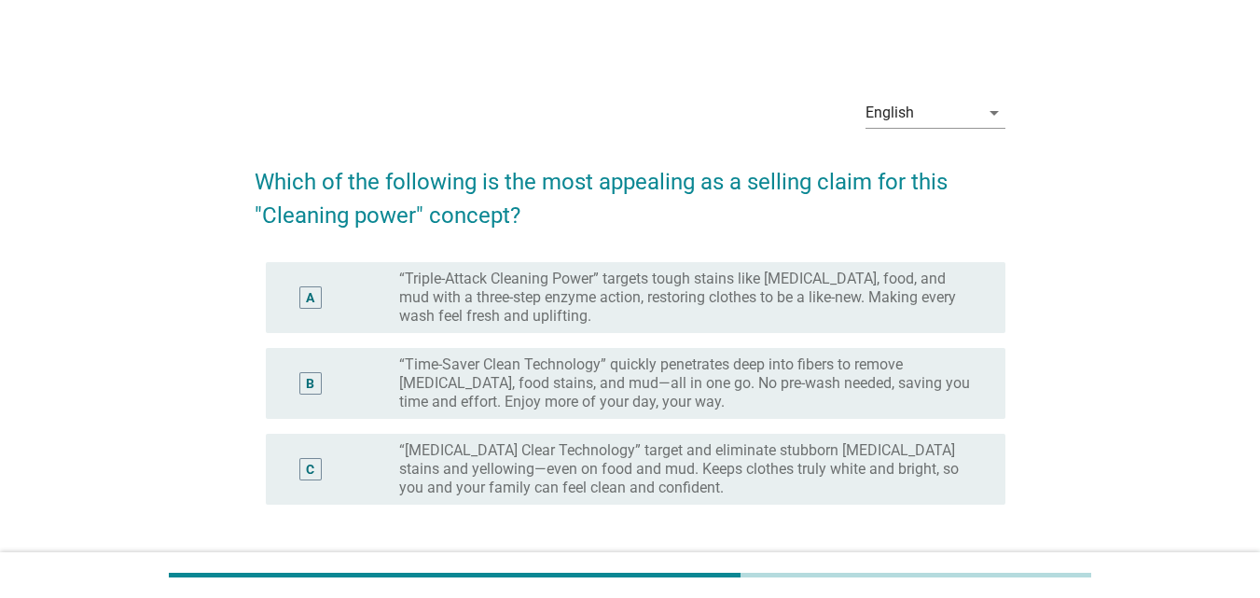
click at [863, 288] on label "“Triple-Attack Cleaning Power” targets tough stains like [MEDICAL_DATA], food, …" at bounding box center [687, 298] width 577 height 56
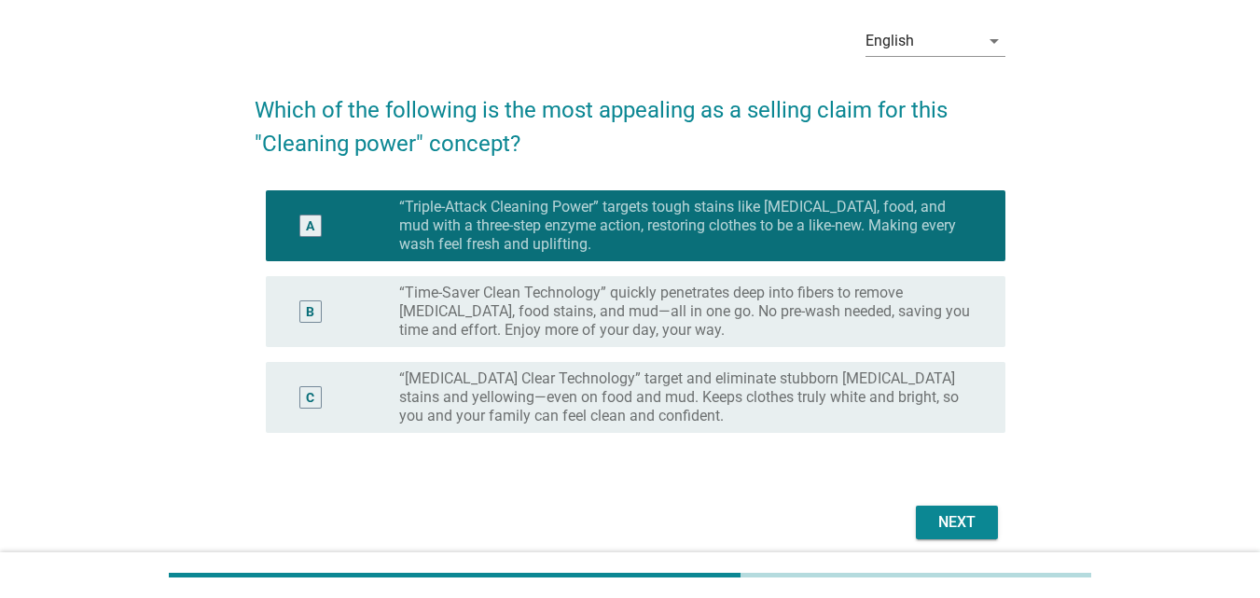
scroll to position [146, 0]
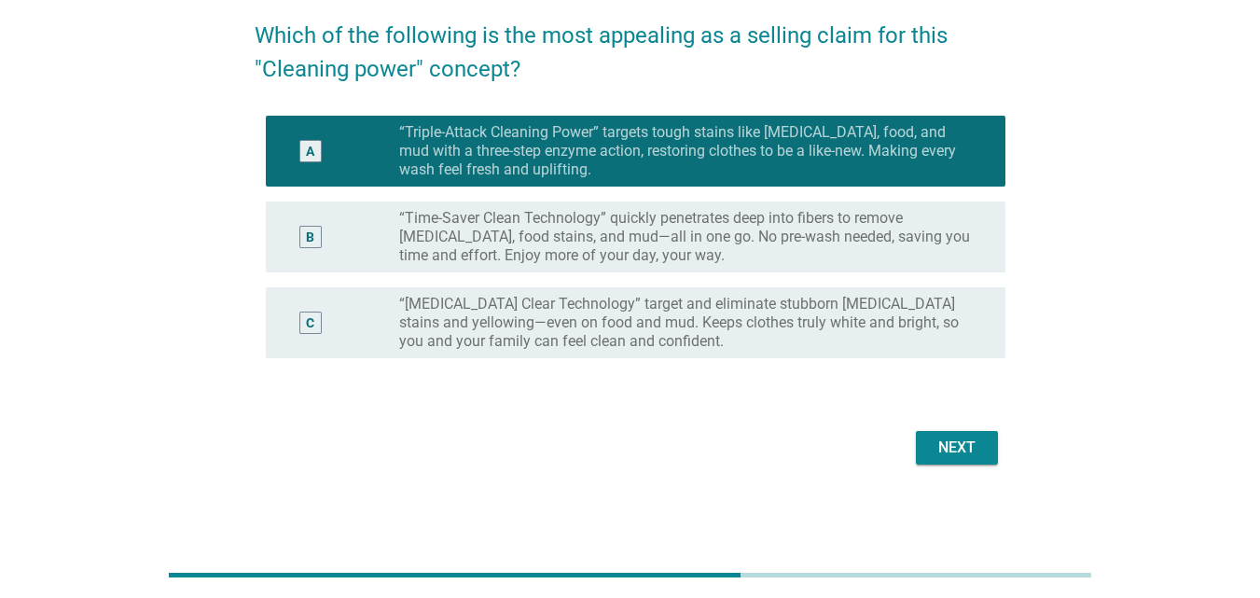
click at [974, 449] on div "Next" at bounding box center [957, 448] width 52 height 22
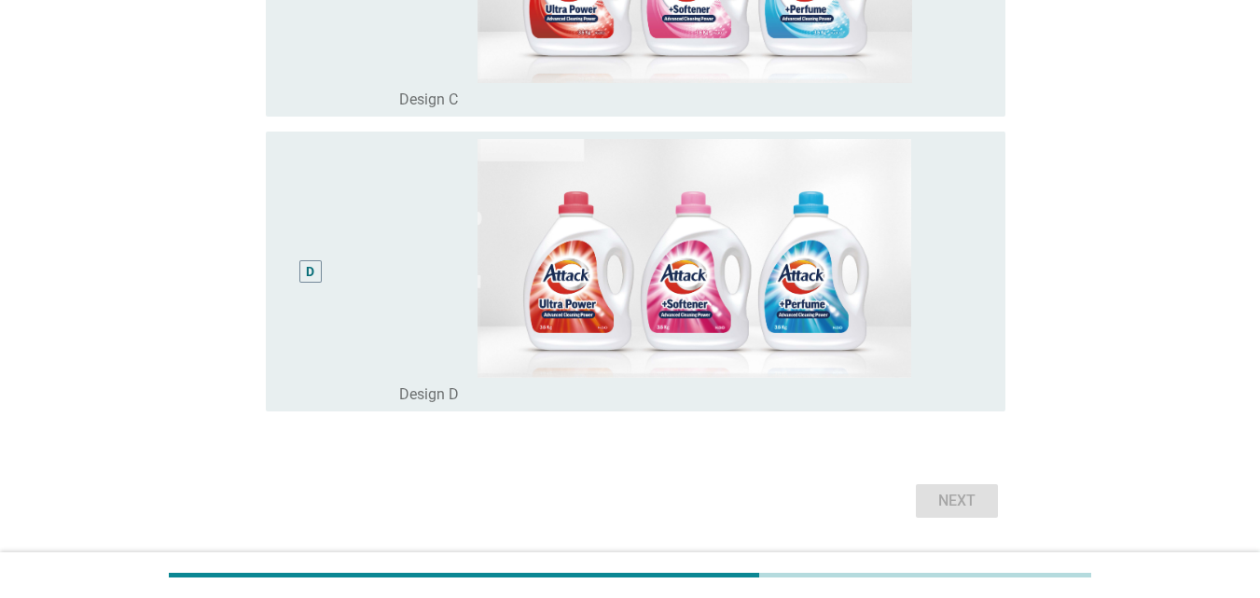
scroll to position [1070, 0]
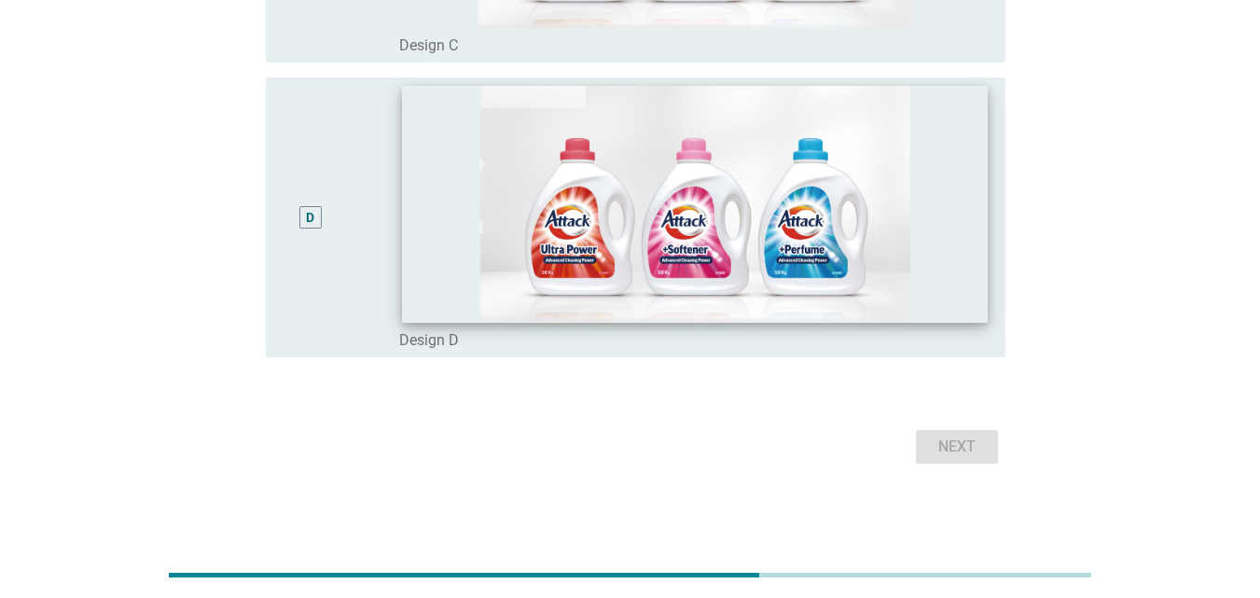
click at [522, 222] on img at bounding box center [695, 204] width 586 height 237
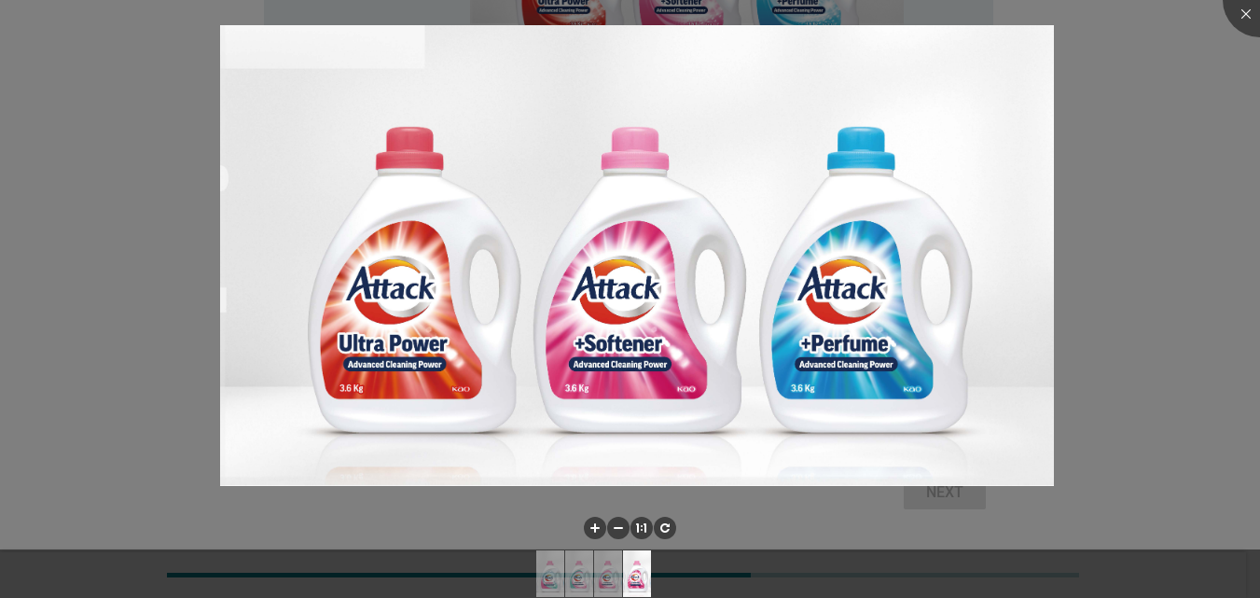
click at [1156, 279] on div at bounding box center [630, 299] width 1260 height 598
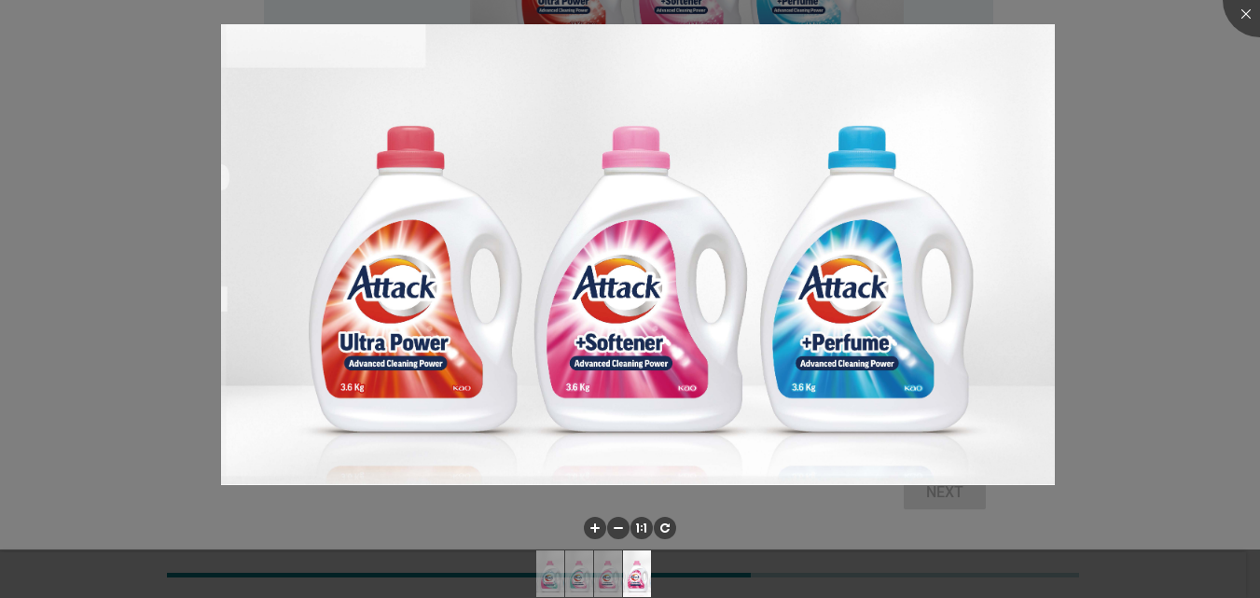
click at [1227, 21] on div at bounding box center [630, 299] width 1260 height 598
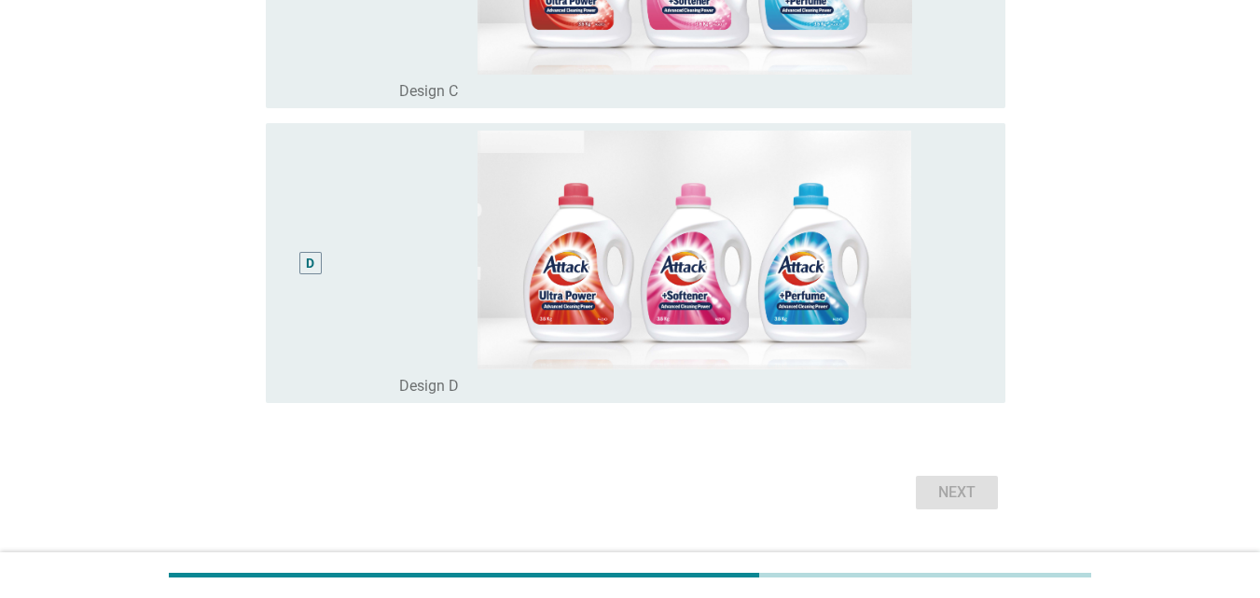
click at [959, 392] on div "radio_button_unchecked Design D" at bounding box center [687, 386] width 577 height 19
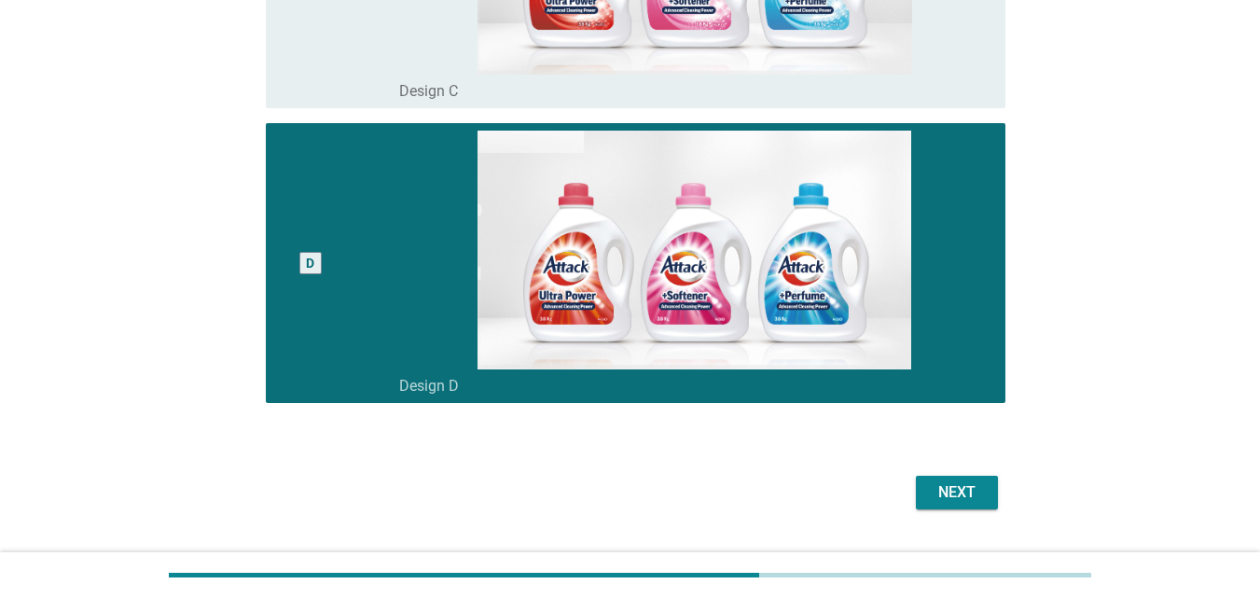
click at [966, 503] on div "Next" at bounding box center [957, 492] width 52 height 22
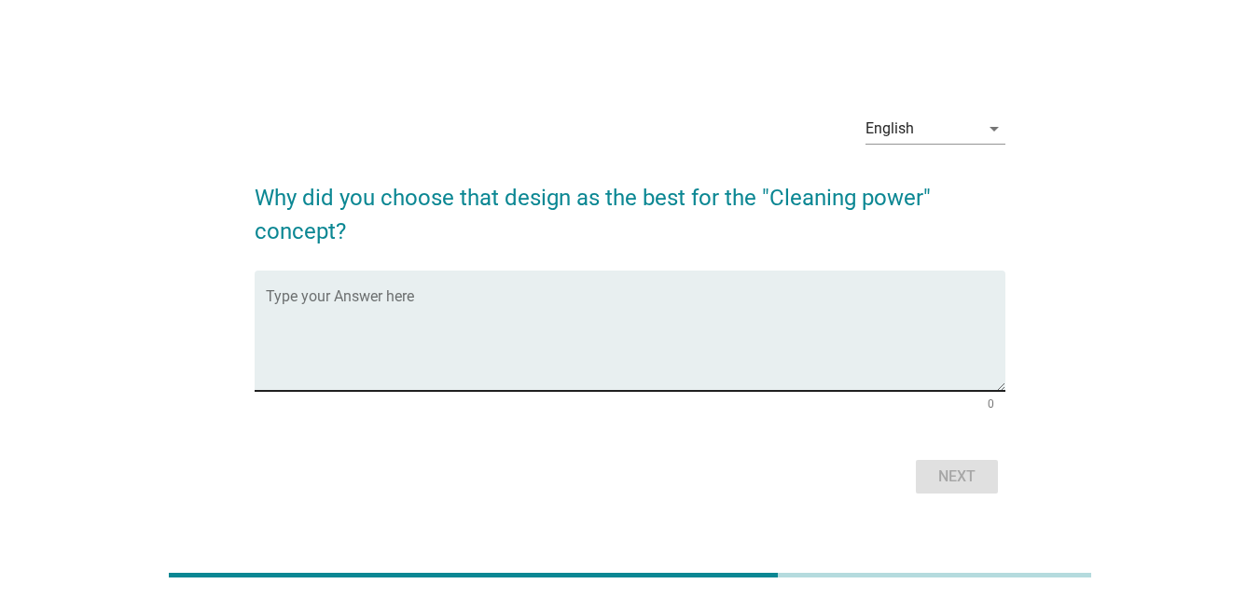
click at [578, 332] on textarea "Type your Answer here" at bounding box center [636, 342] width 740 height 98
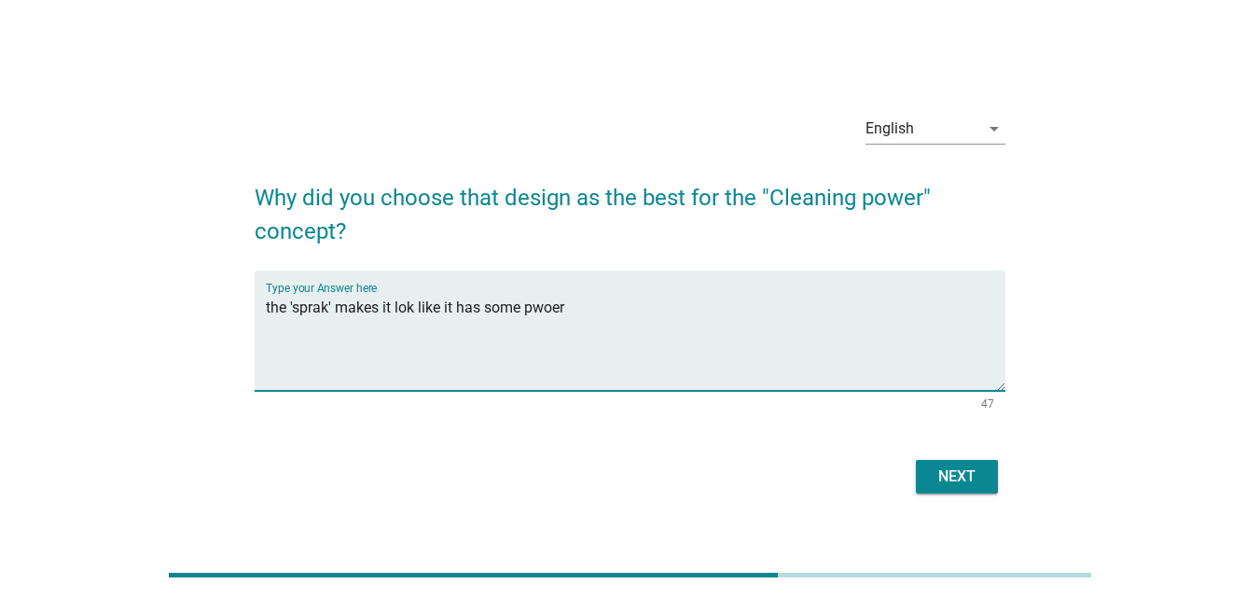
type textarea "the 'sprak' makes it lok like it has some pwoer"
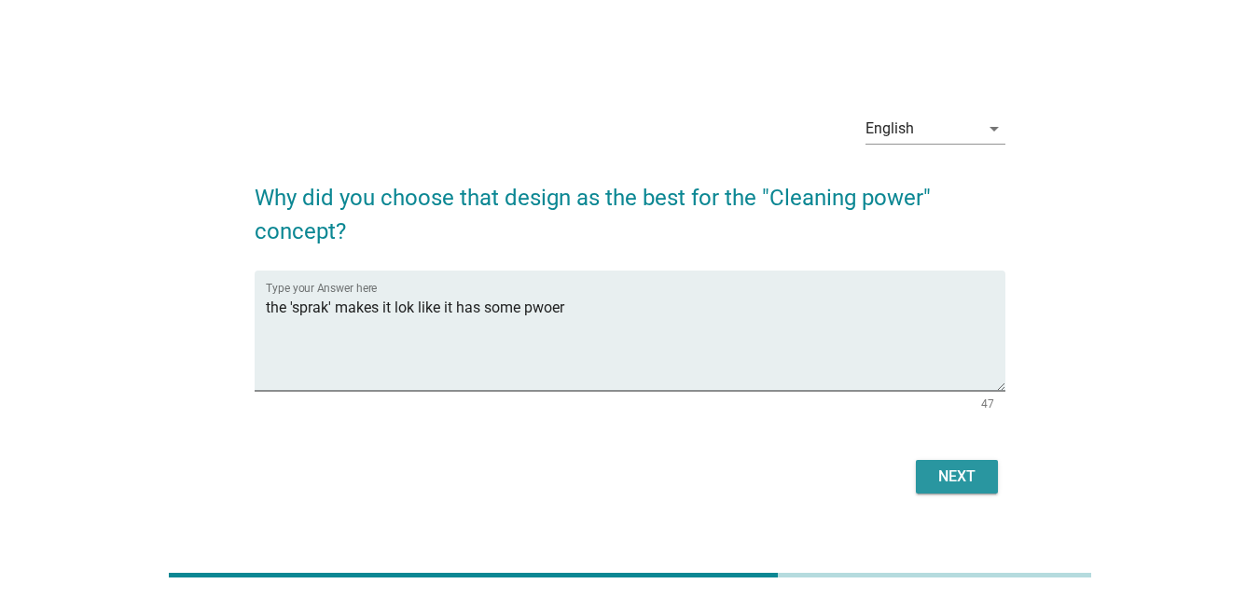
click at [966, 478] on div "Next" at bounding box center [957, 477] width 52 height 22
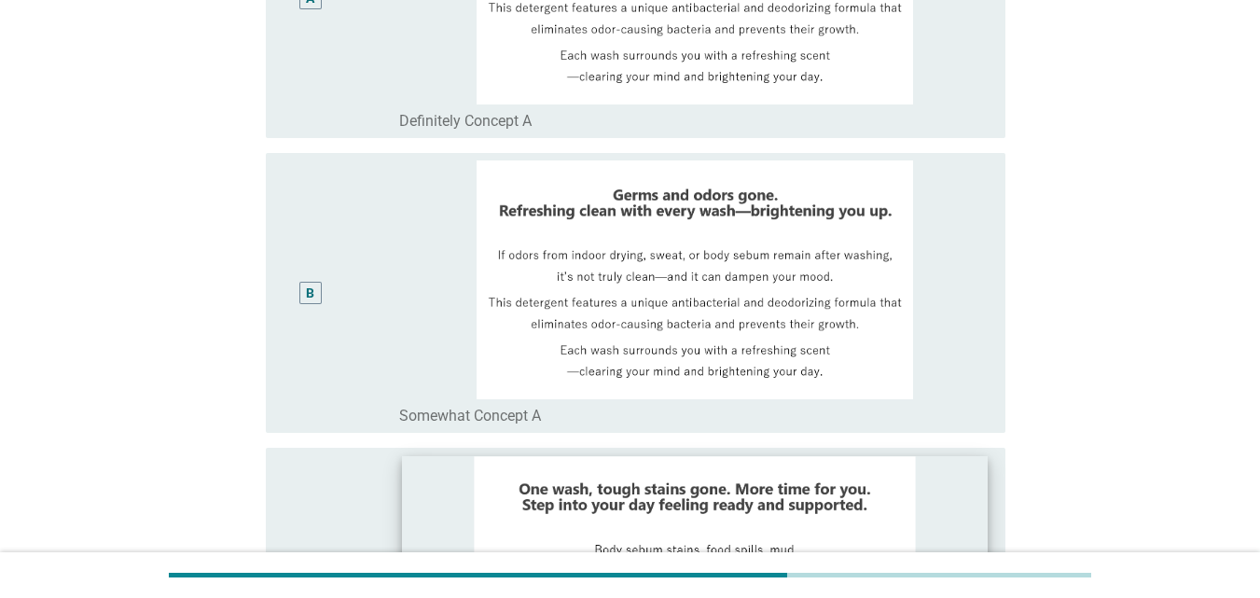
scroll to position [383, 0]
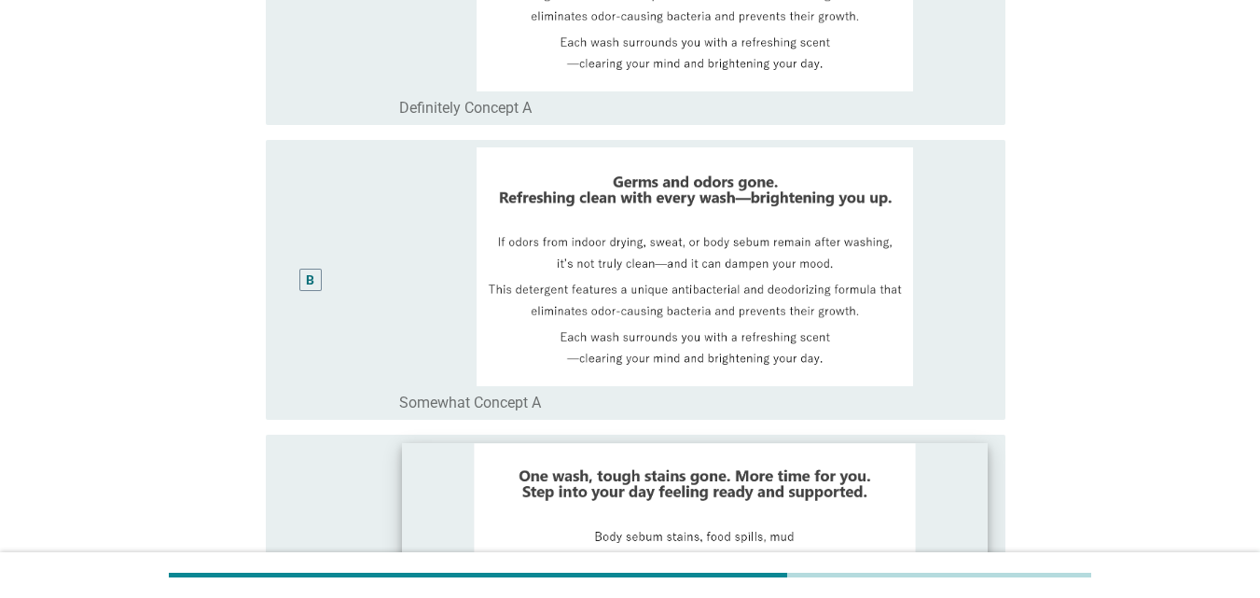
click at [934, 286] on img at bounding box center [694, 266] width 591 height 239
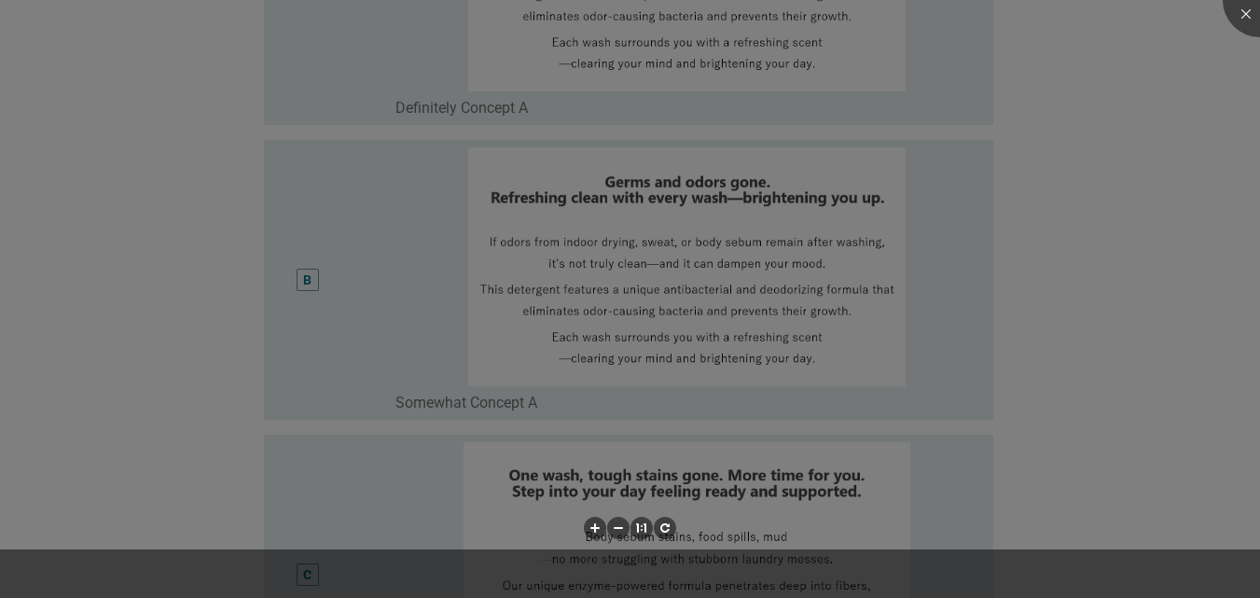
scroll to position [991, 0]
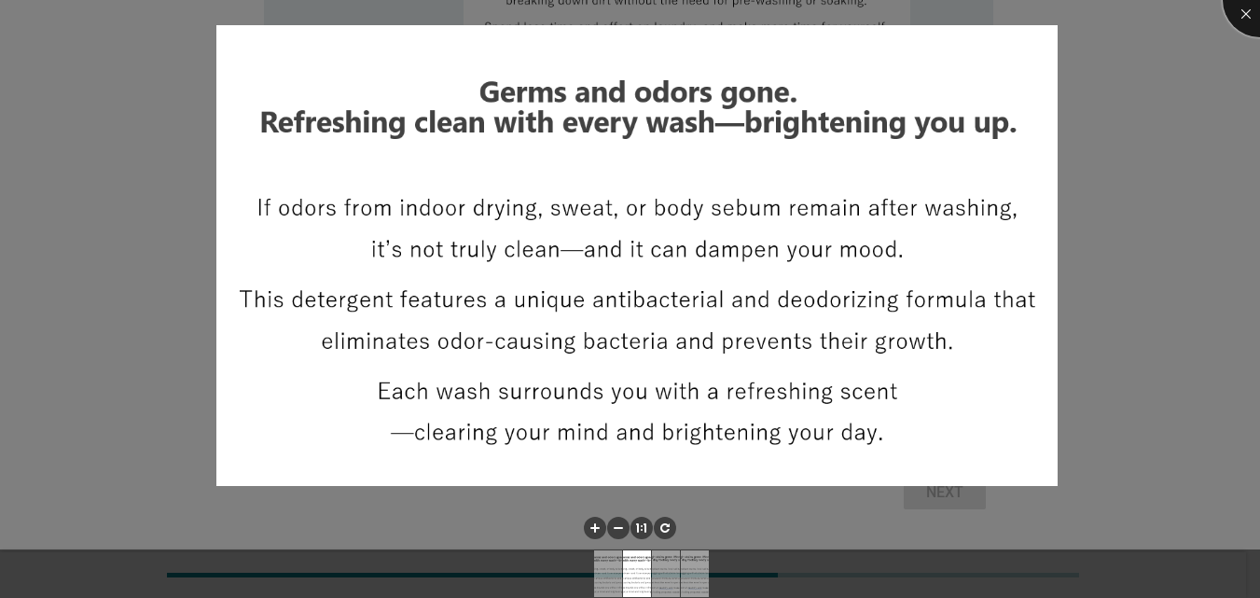
click at [1245, 3] on div at bounding box center [1260, 0] width 75 height 75
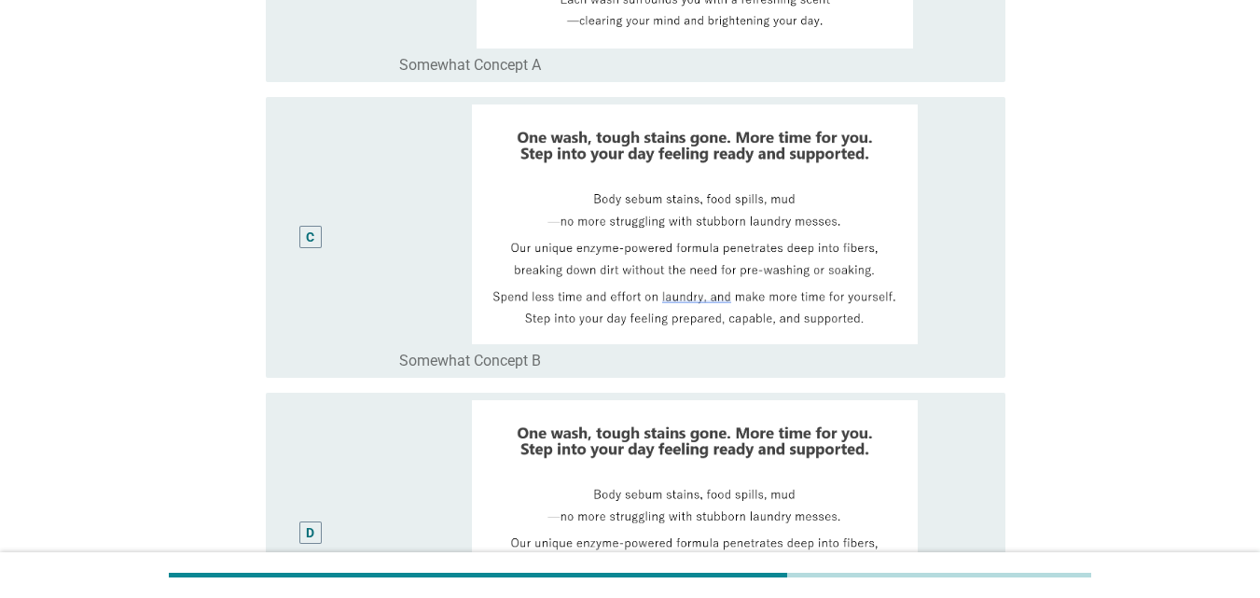
scroll to position [711, 0]
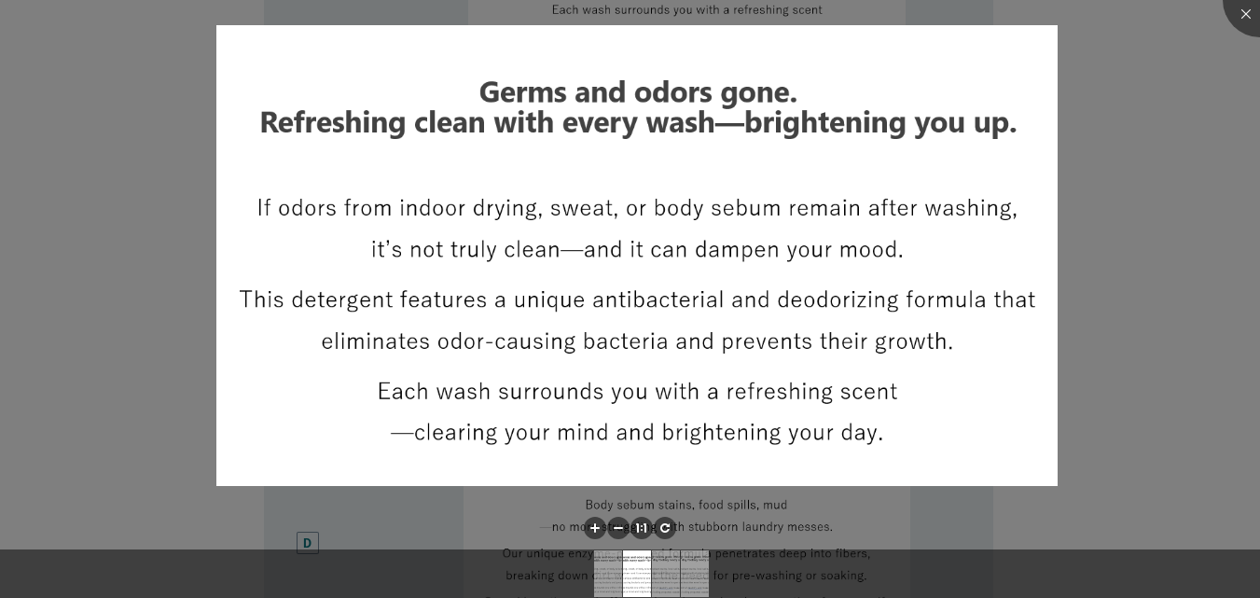
scroll to position [674, 0]
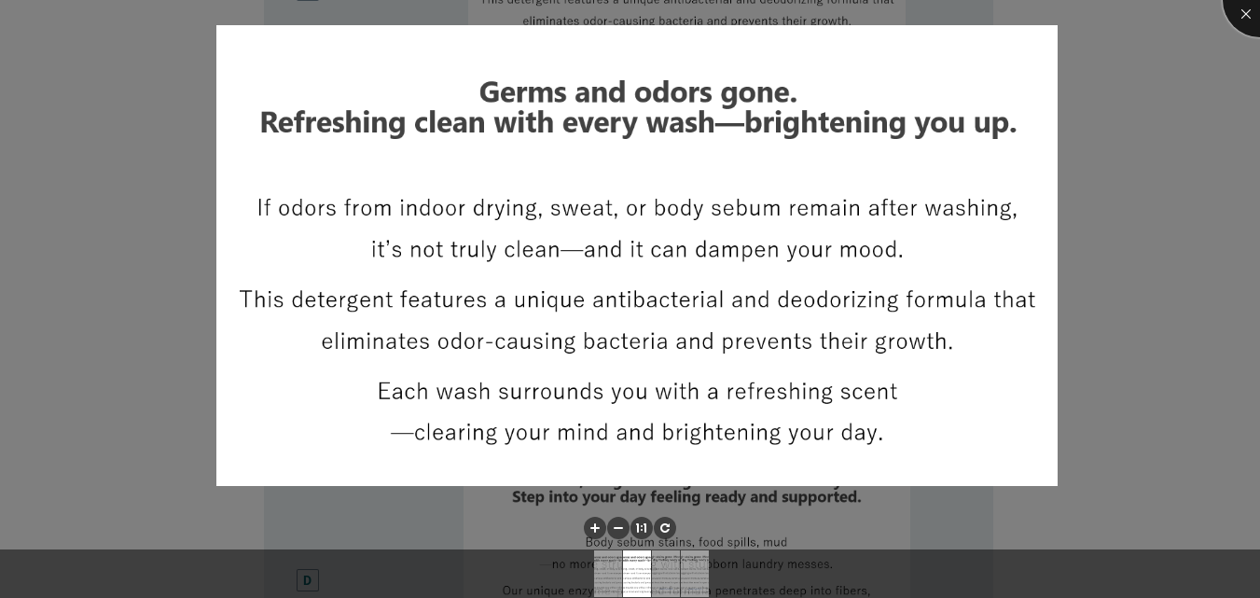
click at [1245, 7] on div at bounding box center [1260, 0] width 75 height 75
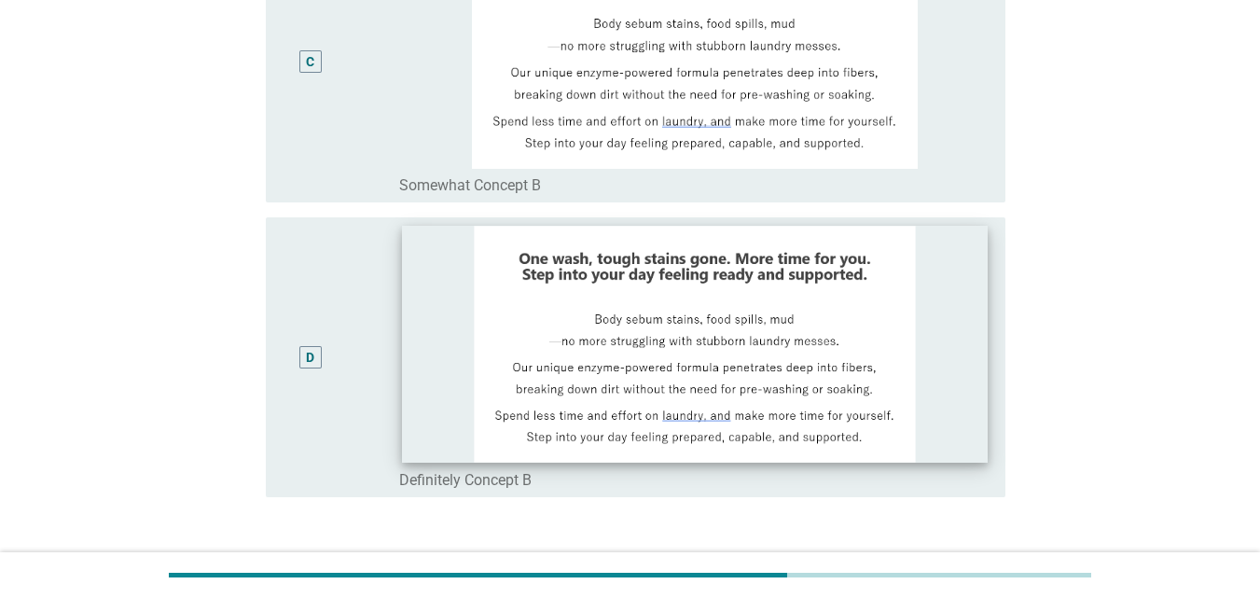
scroll to position [1036, 0]
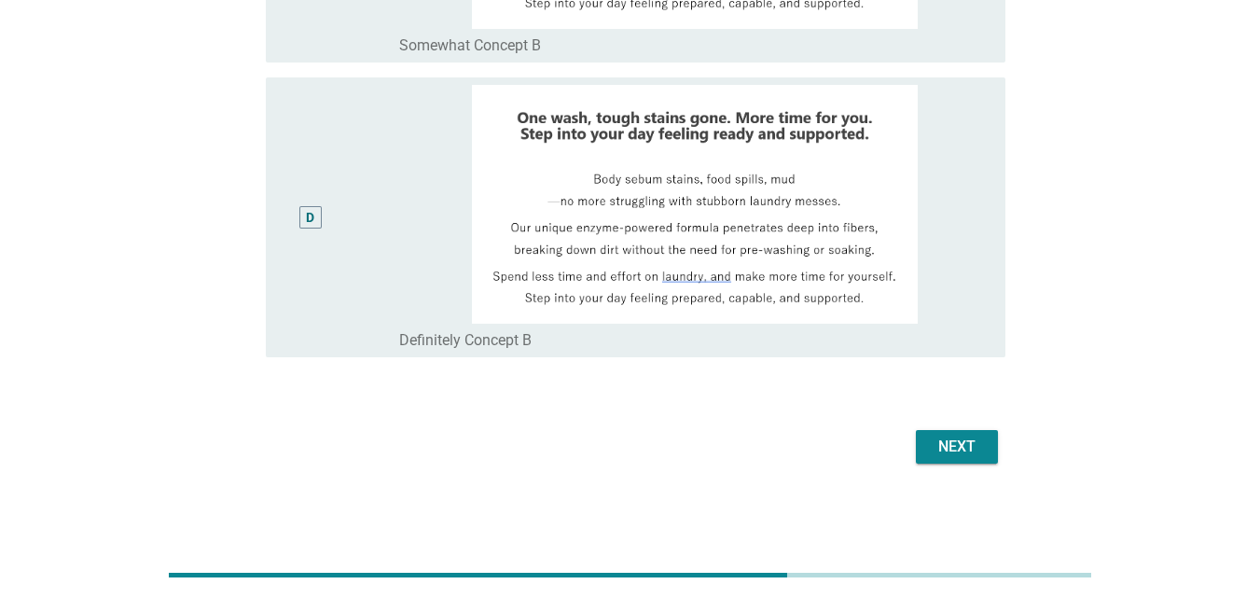
click at [949, 441] on div "Next" at bounding box center [957, 447] width 52 height 22
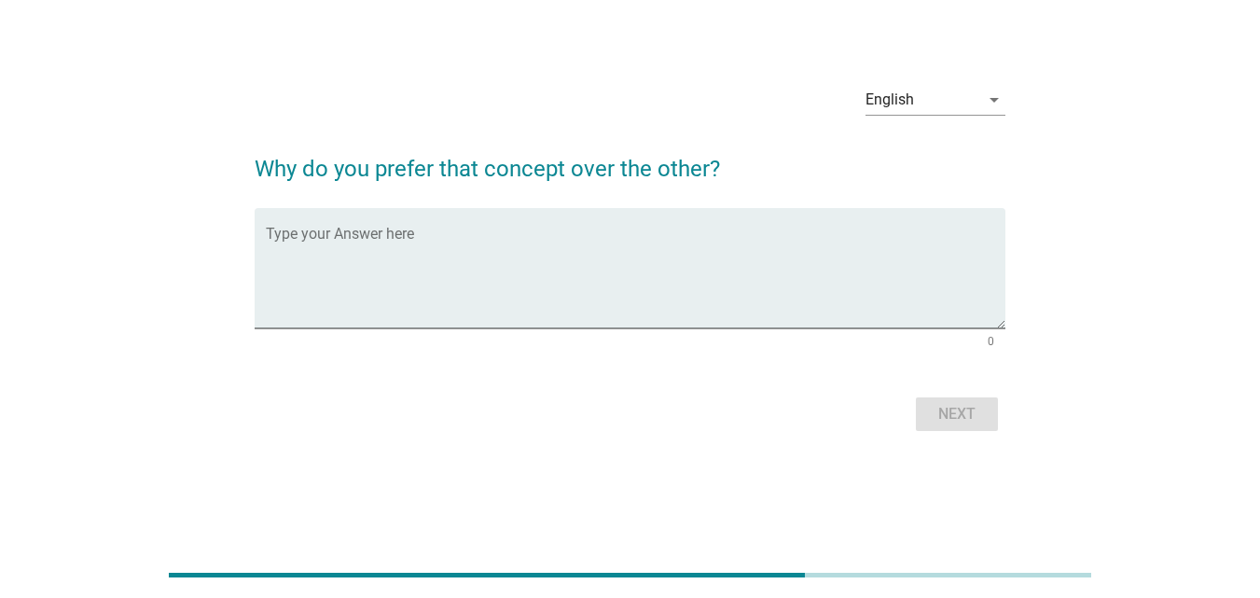
scroll to position [0, 0]
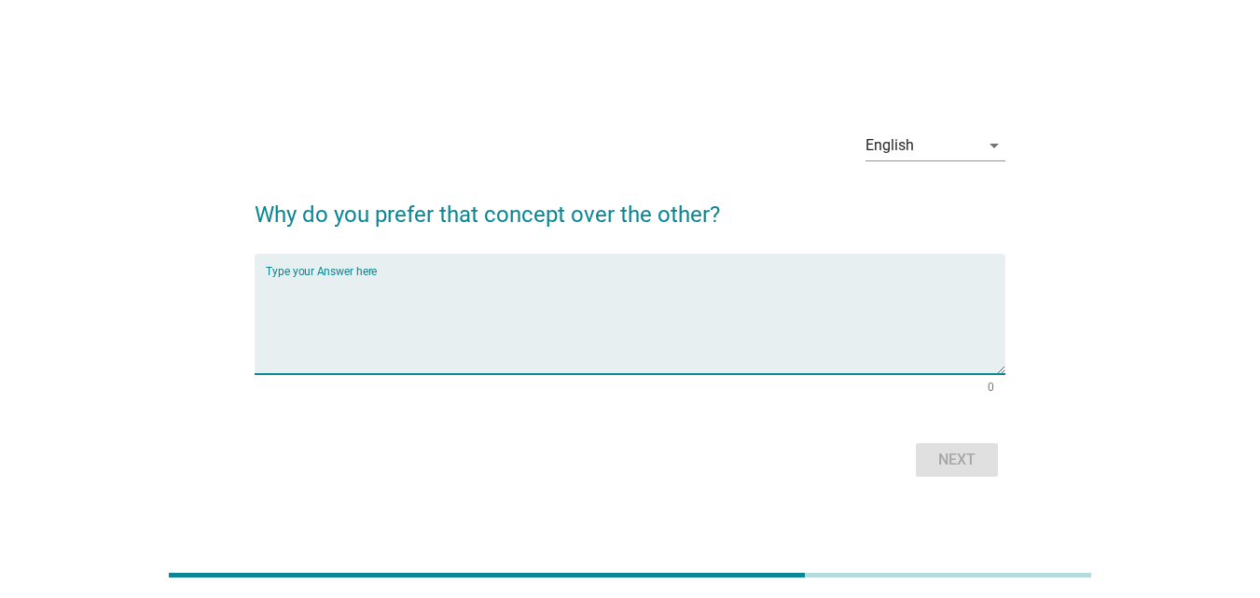
click at [425, 290] on textarea "Type your Answer here" at bounding box center [636, 325] width 740 height 98
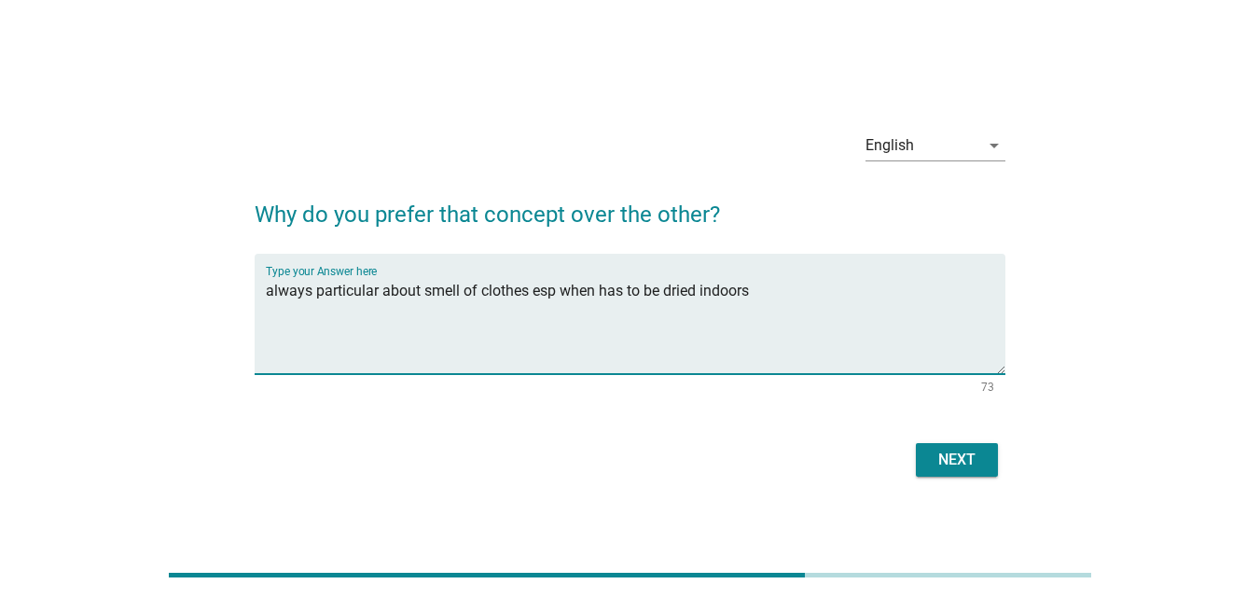
type textarea "always particular about smell of clothes esp when has to be dried indoors"
click at [938, 445] on button "Next" at bounding box center [957, 460] width 82 height 34
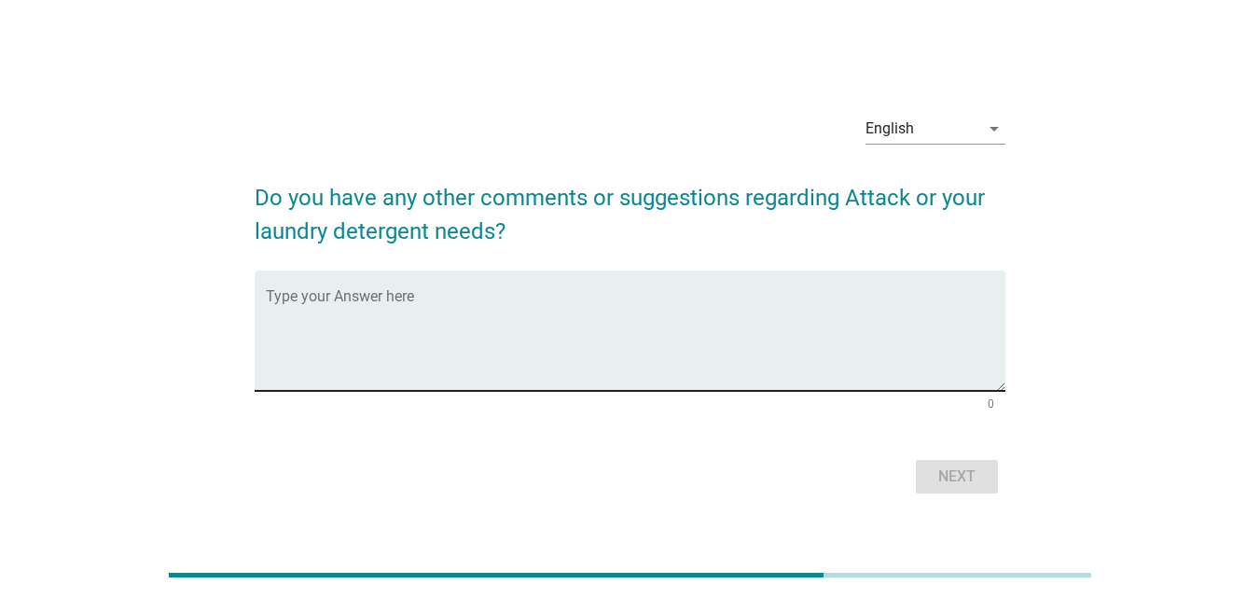
click at [552, 311] on textarea "Type your Answer here" at bounding box center [636, 342] width 740 height 98
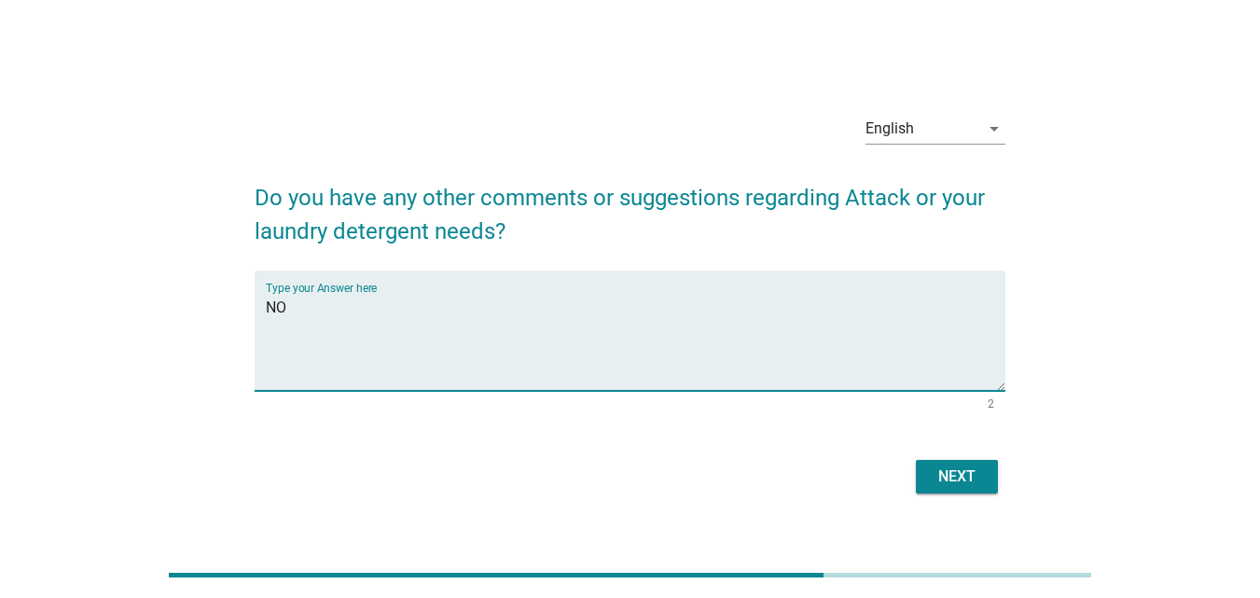
type textarea "NO"
click at [939, 480] on div "Next" at bounding box center [957, 477] width 52 height 22
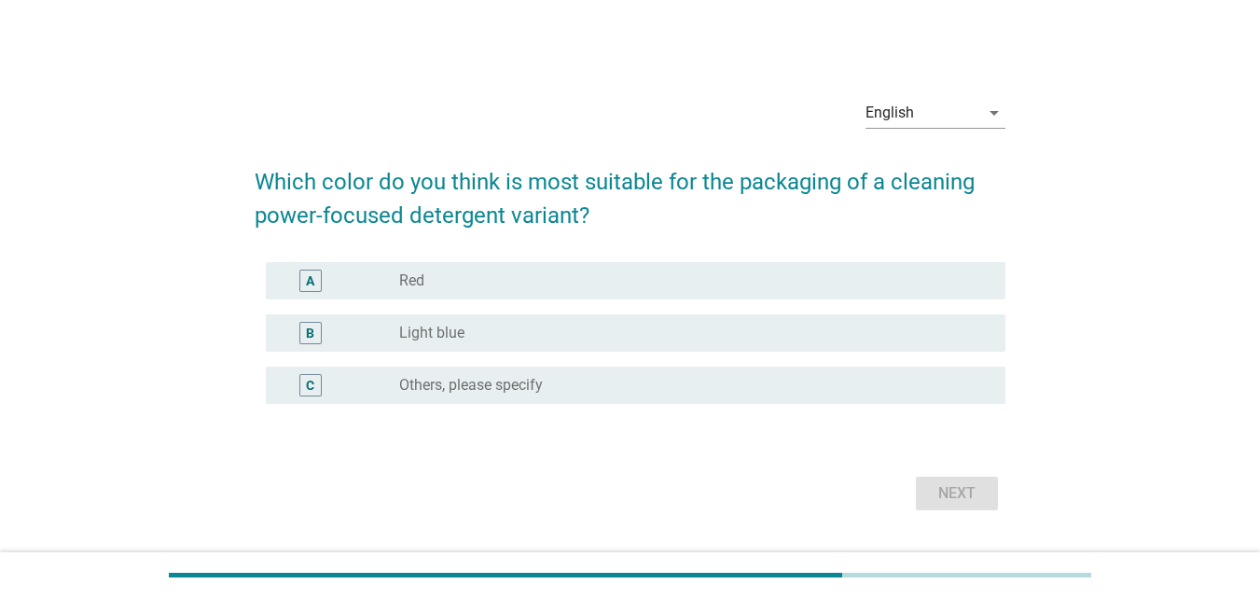
click at [815, 288] on div "radio_button_unchecked Red" at bounding box center [694, 281] width 591 height 22
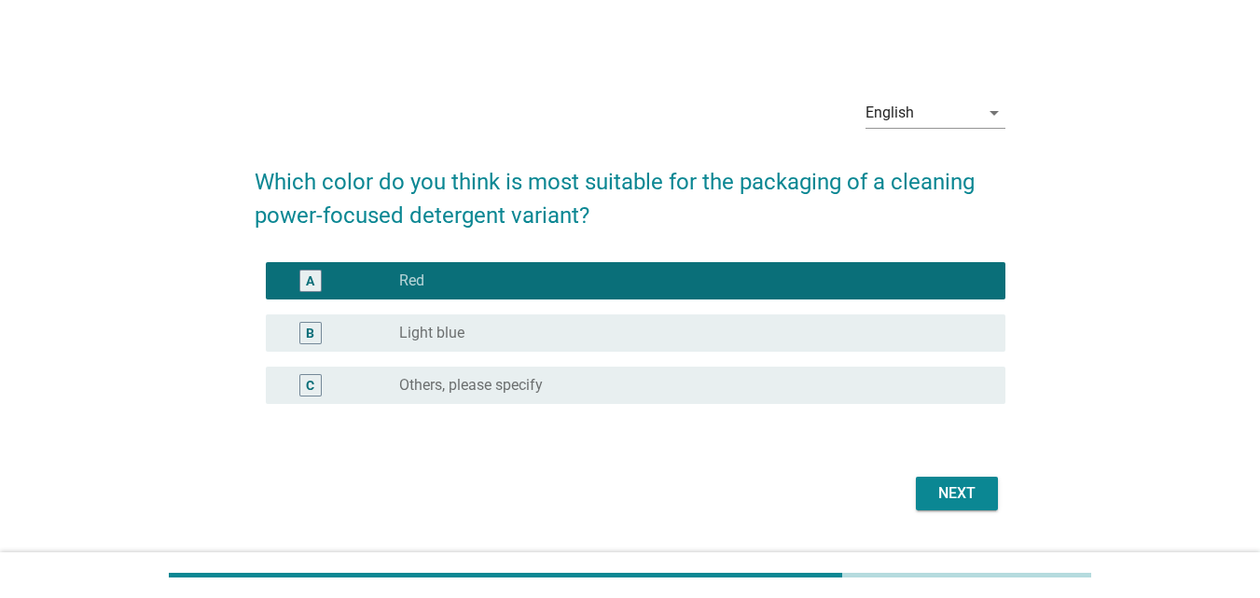
click at [976, 503] on div "Next" at bounding box center [957, 493] width 52 height 22
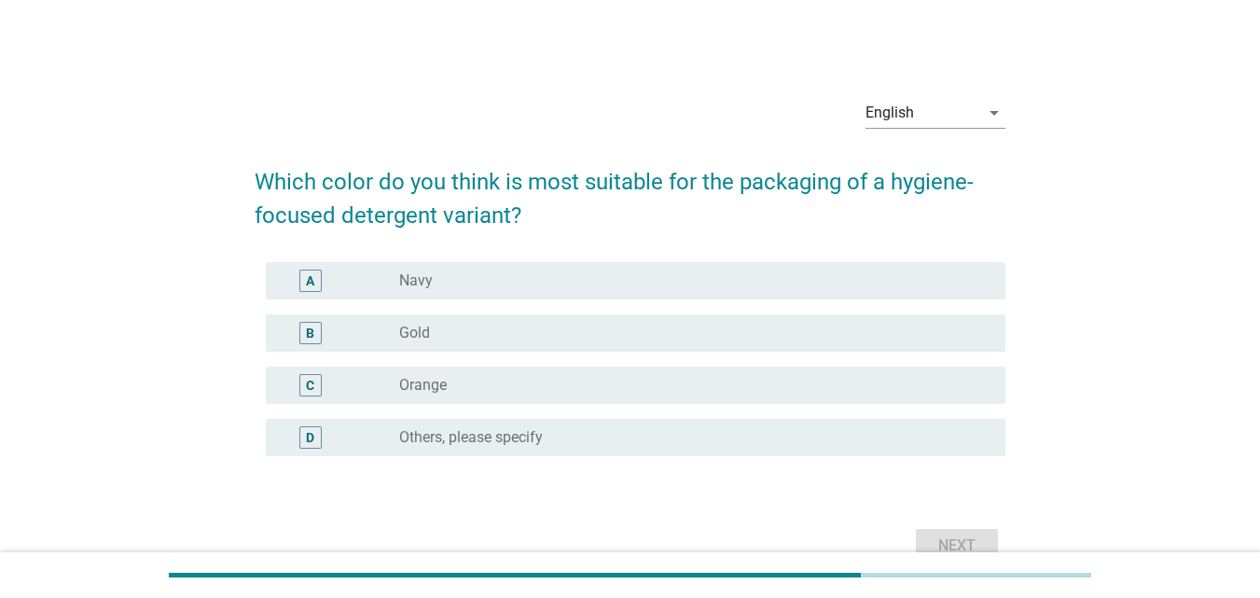
click at [835, 282] on div "radio_button_unchecked Navy" at bounding box center [687, 280] width 577 height 19
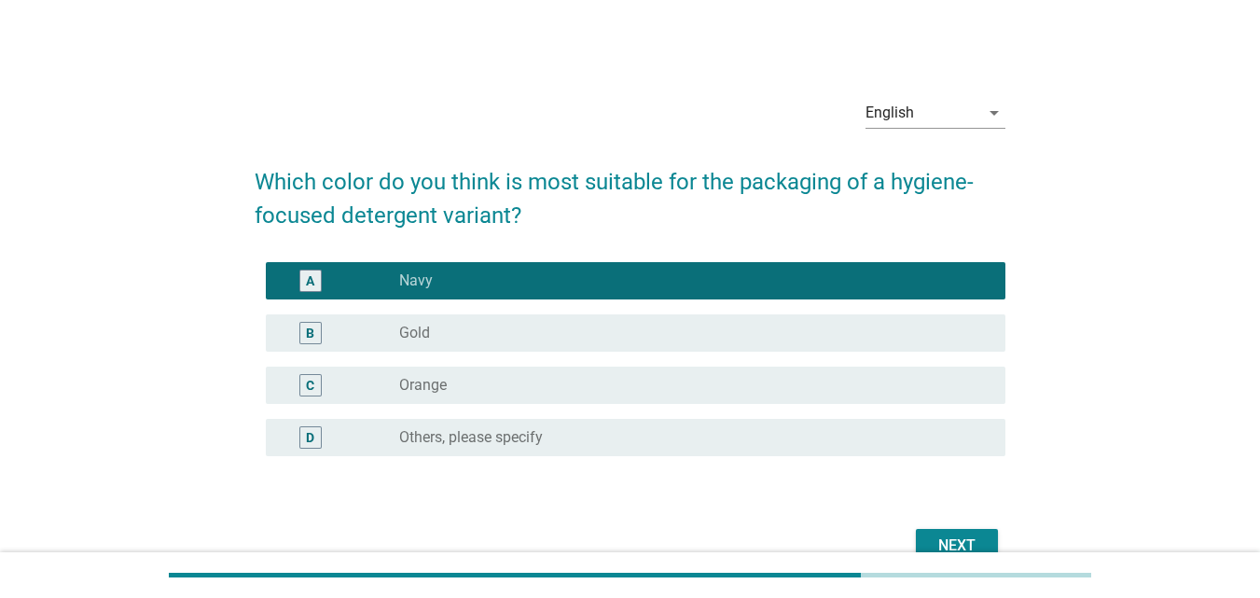
click at [968, 543] on div "Next" at bounding box center [957, 546] width 52 height 22
